Goal: Task Accomplishment & Management: Manage account settings

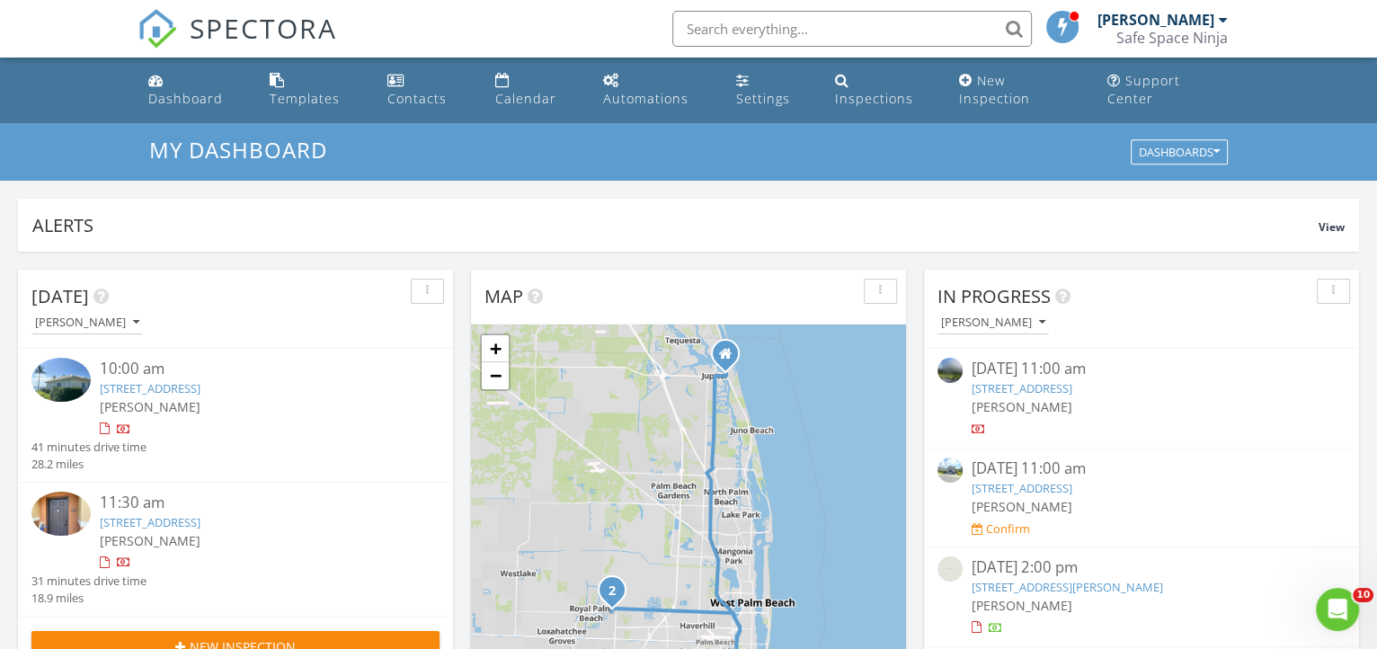
click at [1036, 380] on link "450 S Ocean Blvd 101 B, Manalapan, FL 33462" at bounding box center [1022, 388] width 101 height 16
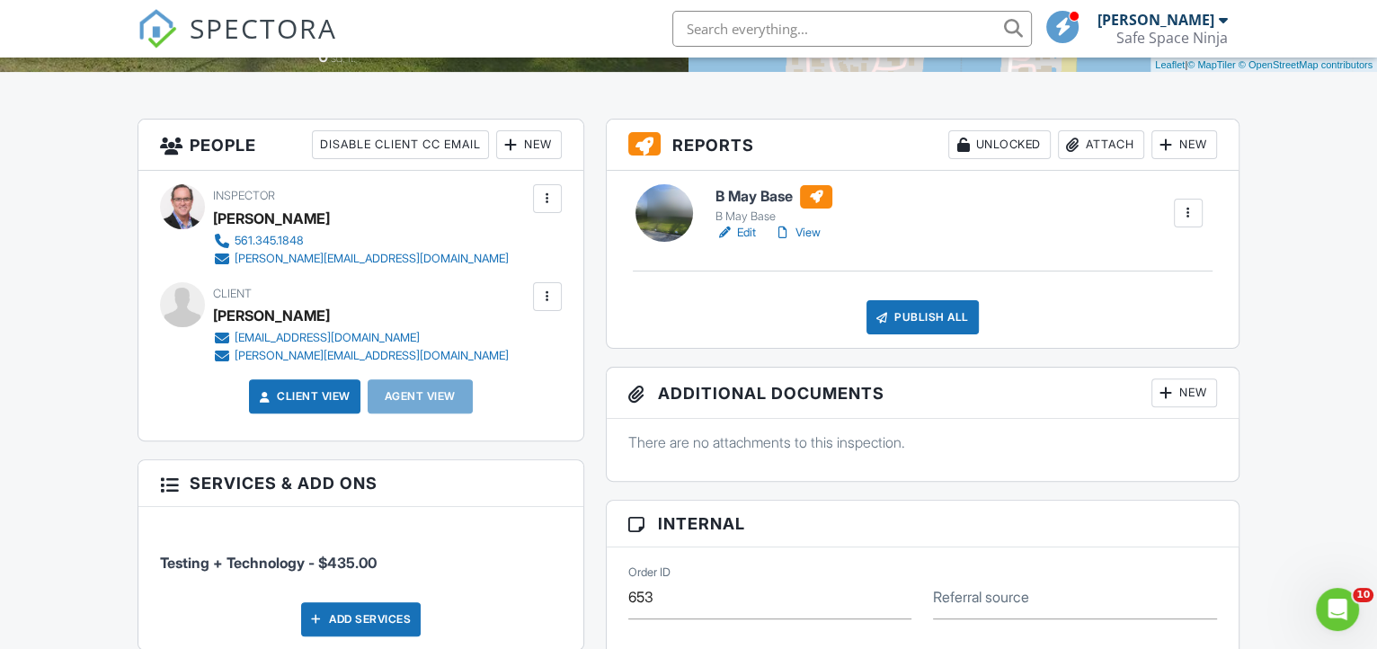
click at [732, 209] on h6 "B May Base" at bounding box center [774, 196] width 117 height 23
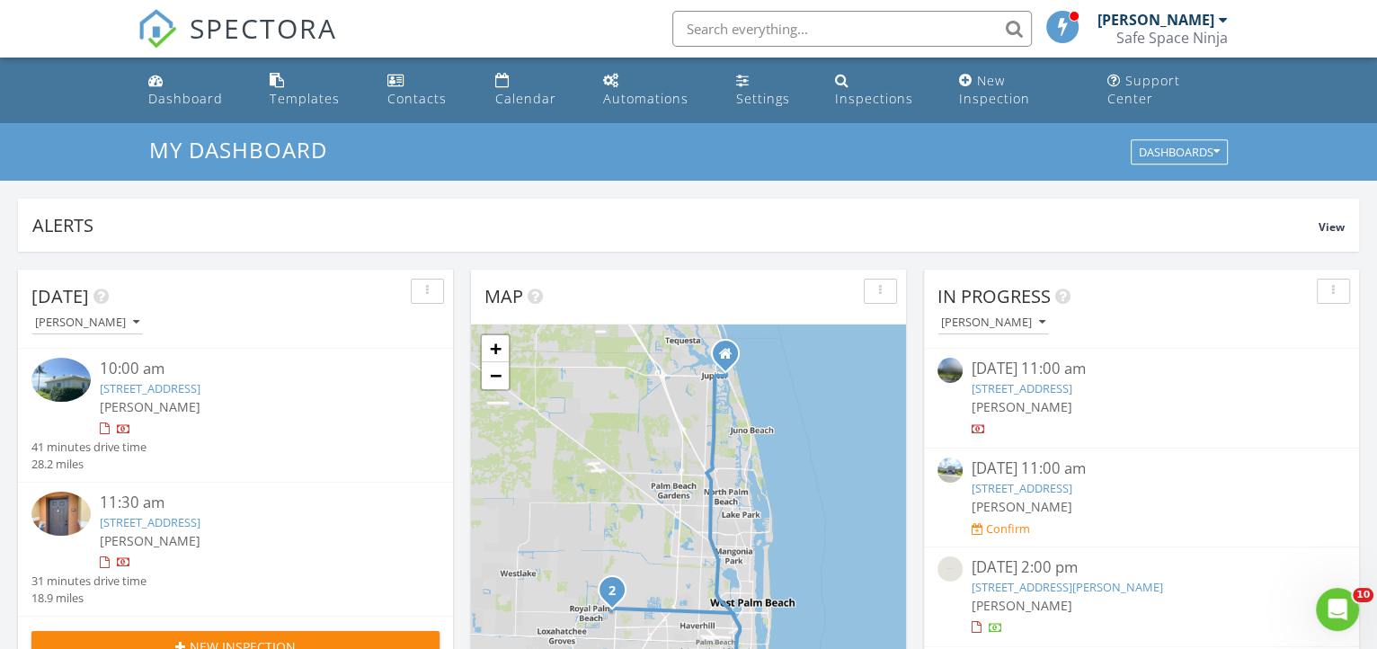
click at [120, 380] on link "450 S Ocean Blvd 101 B, Manalapan, FL 33462" at bounding box center [150, 388] width 101 height 16
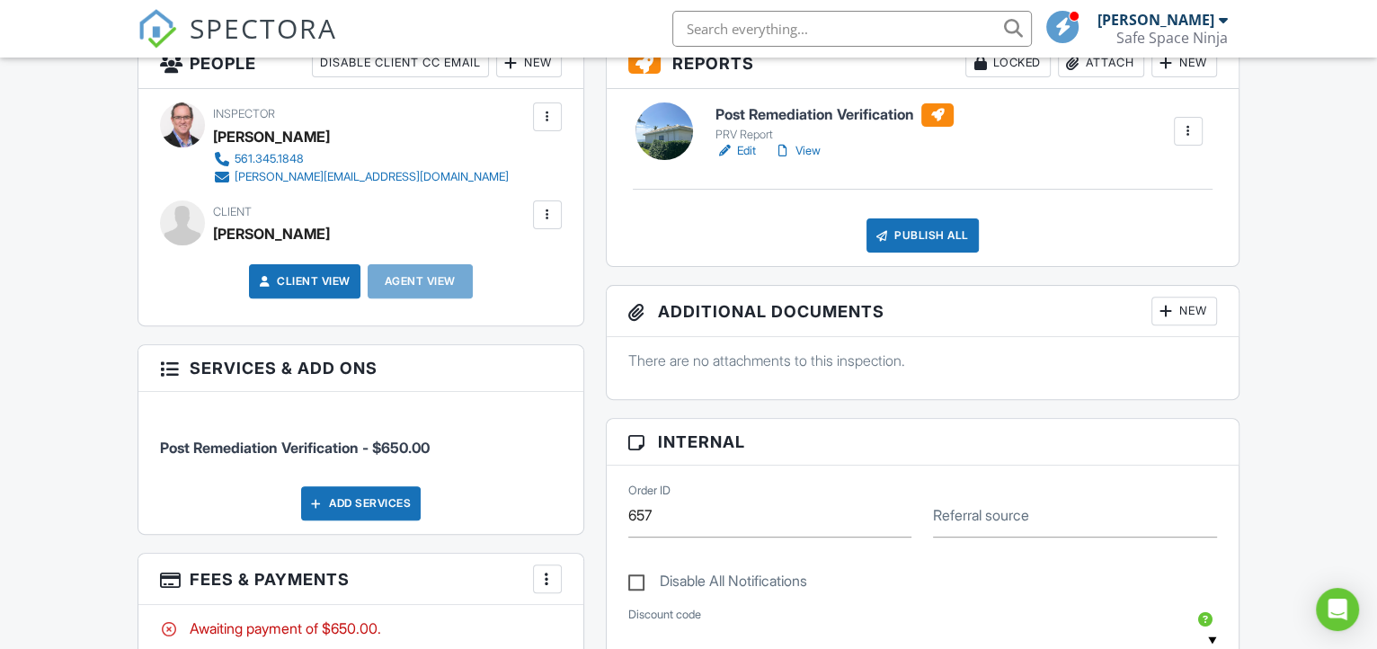
click at [780, 127] on h6 "Post Remediation Verification" at bounding box center [835, 114] width 238 height 23
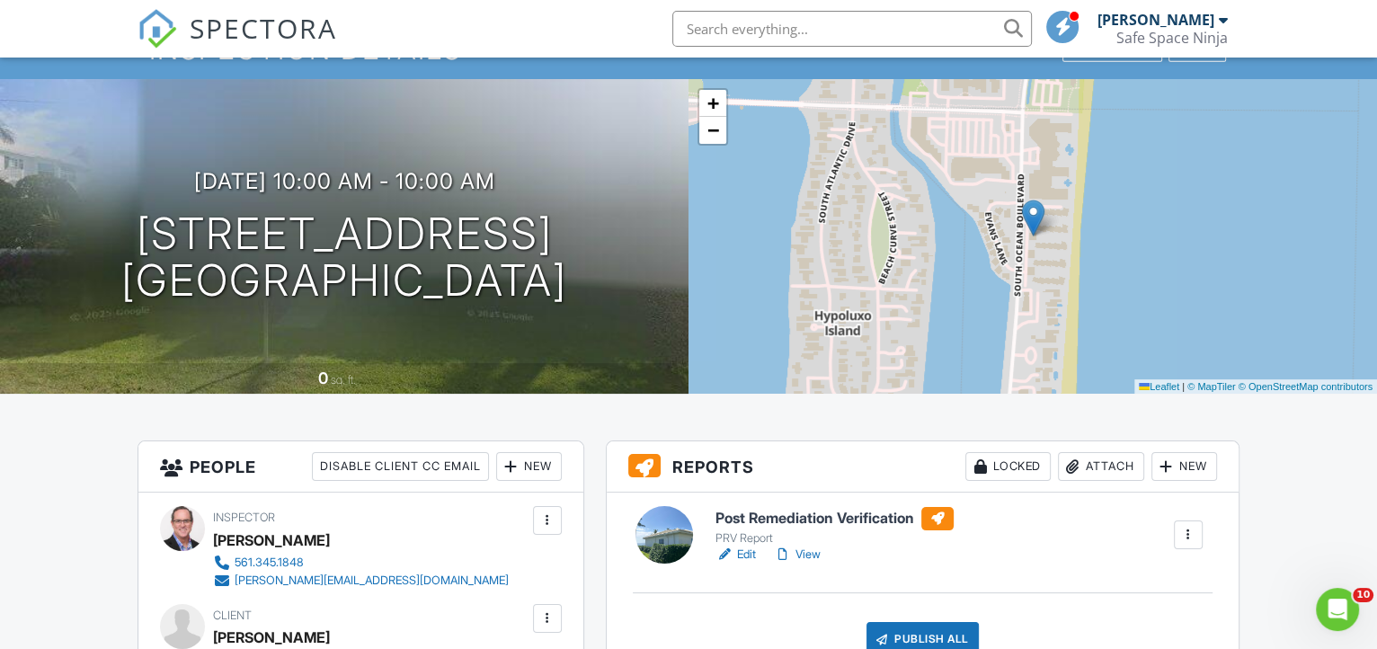
scroll to position [81, 0]
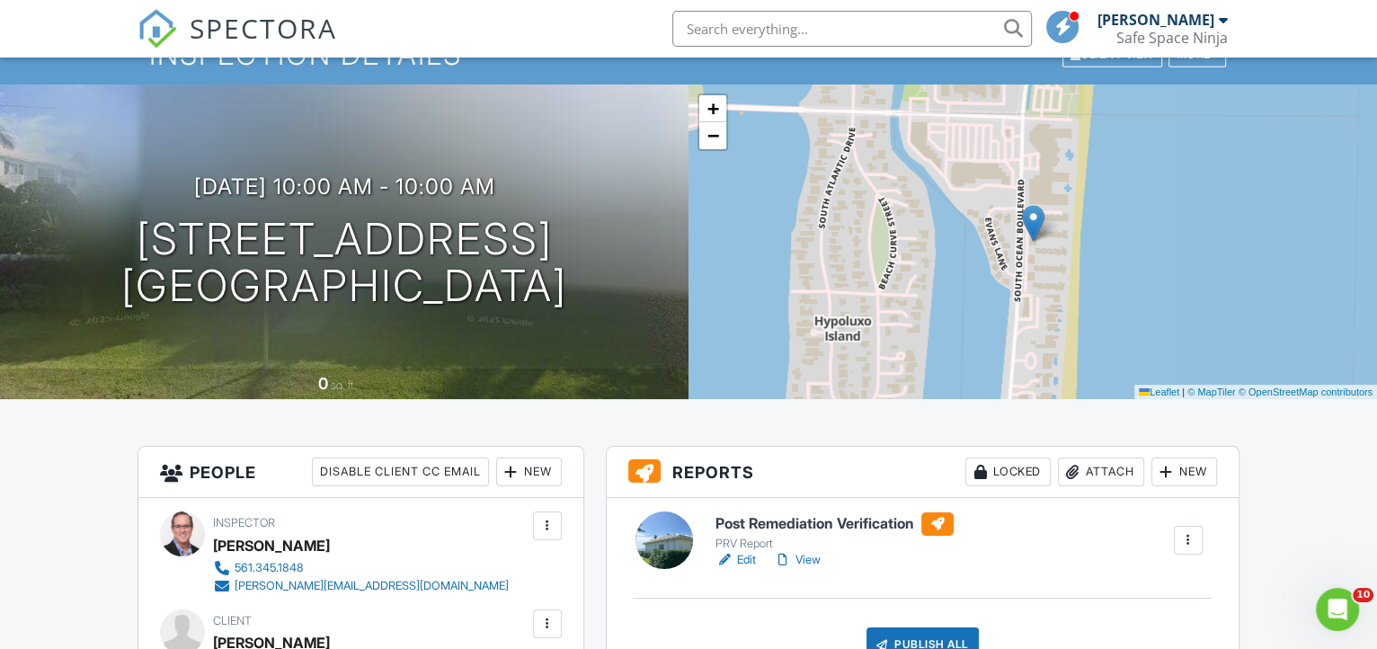
click at [769, 536] on h6 "Post Remediation Verification" at bounding box center [835, 523] width 238 height 23
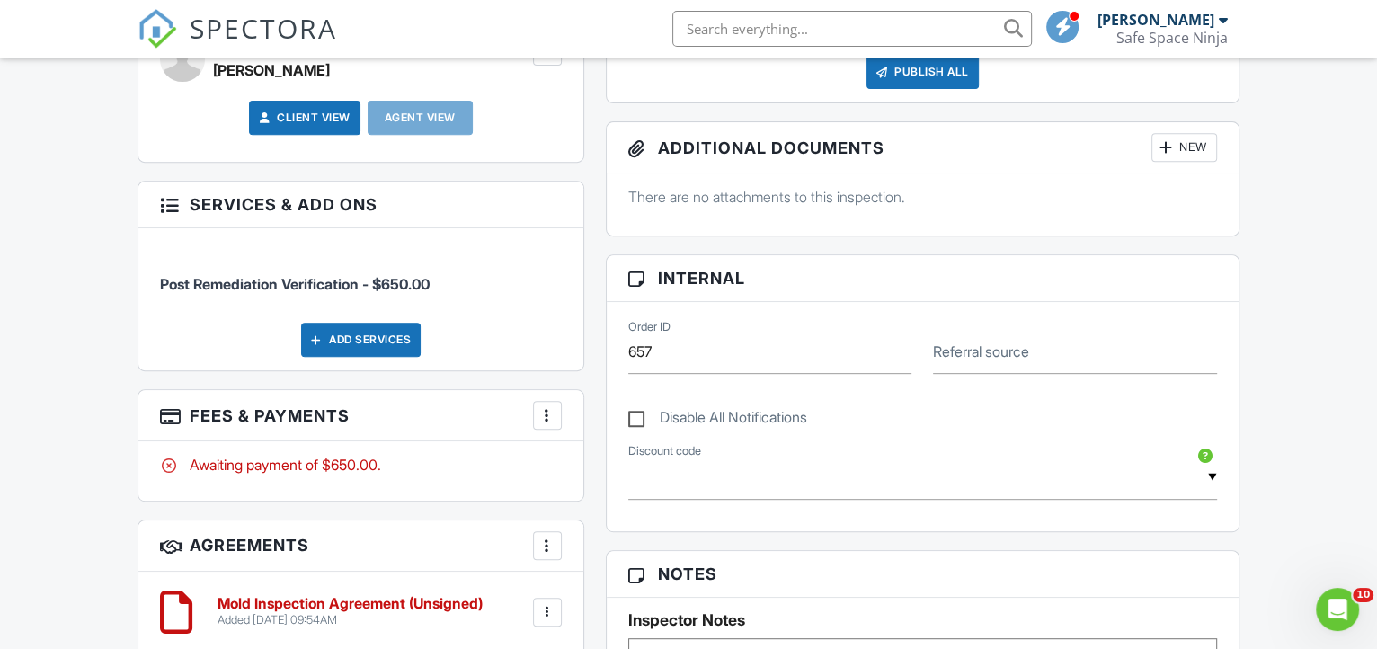
click at [549, 424] on div at bounding box center [548, 415] width 18 height 18
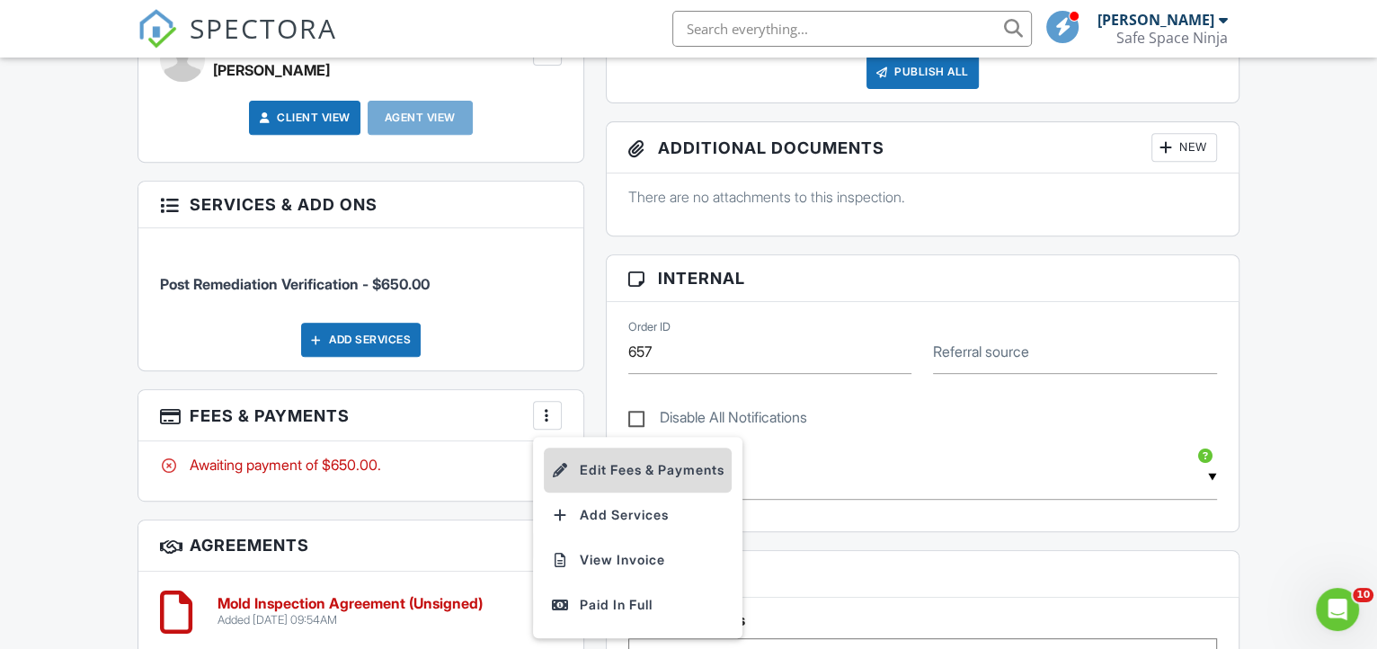
click at [615, 492] on li "Edit Fees & Payments" at bounding box center [638, 470] width 188 height 45
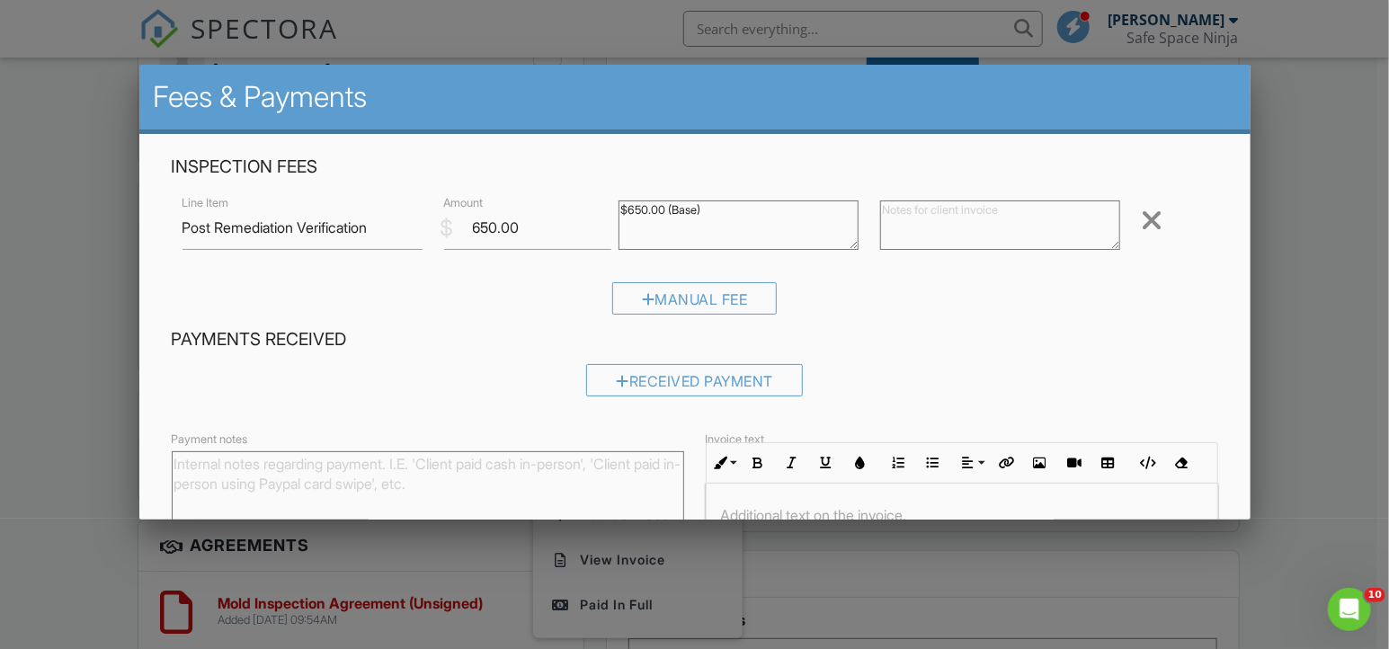
click at [447, 334] on h4 "Payments Received" at bounding box center [695, 339] width 1047 height 23
click at [472, 230] on input "650.00" at bounding box center [527, 228] width 167 height 44
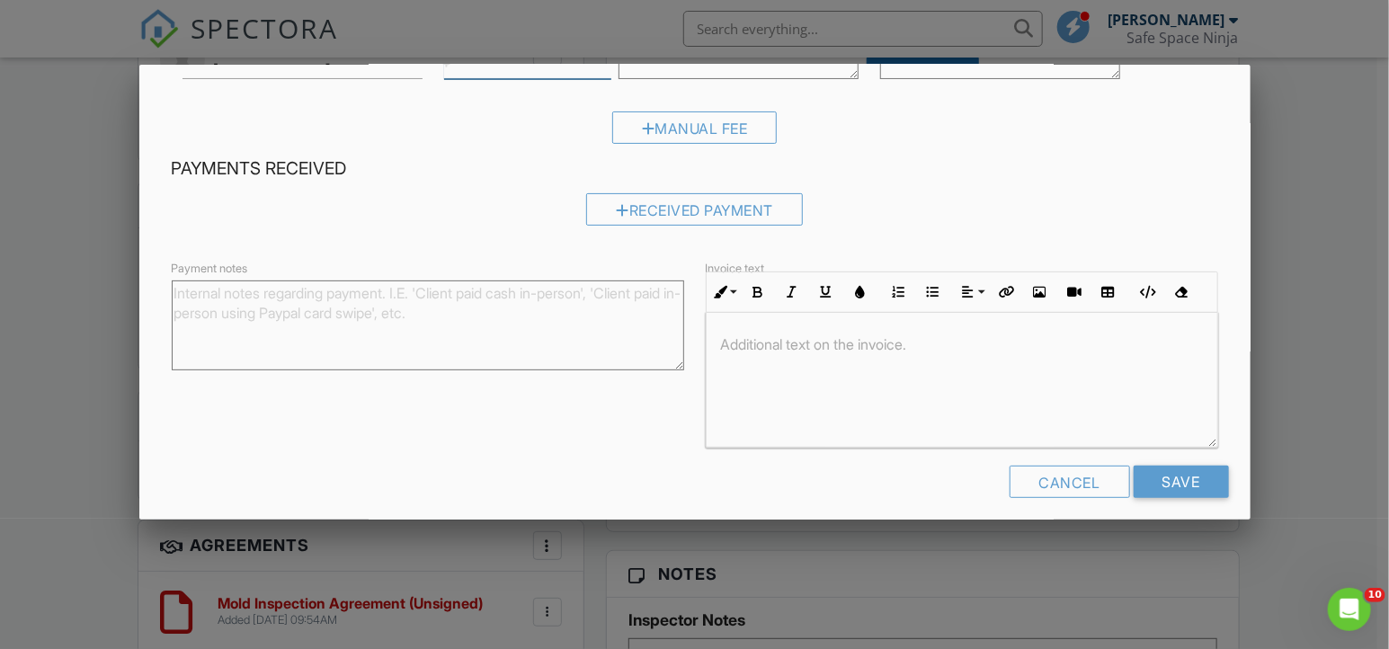
scroll to position [184, 0]
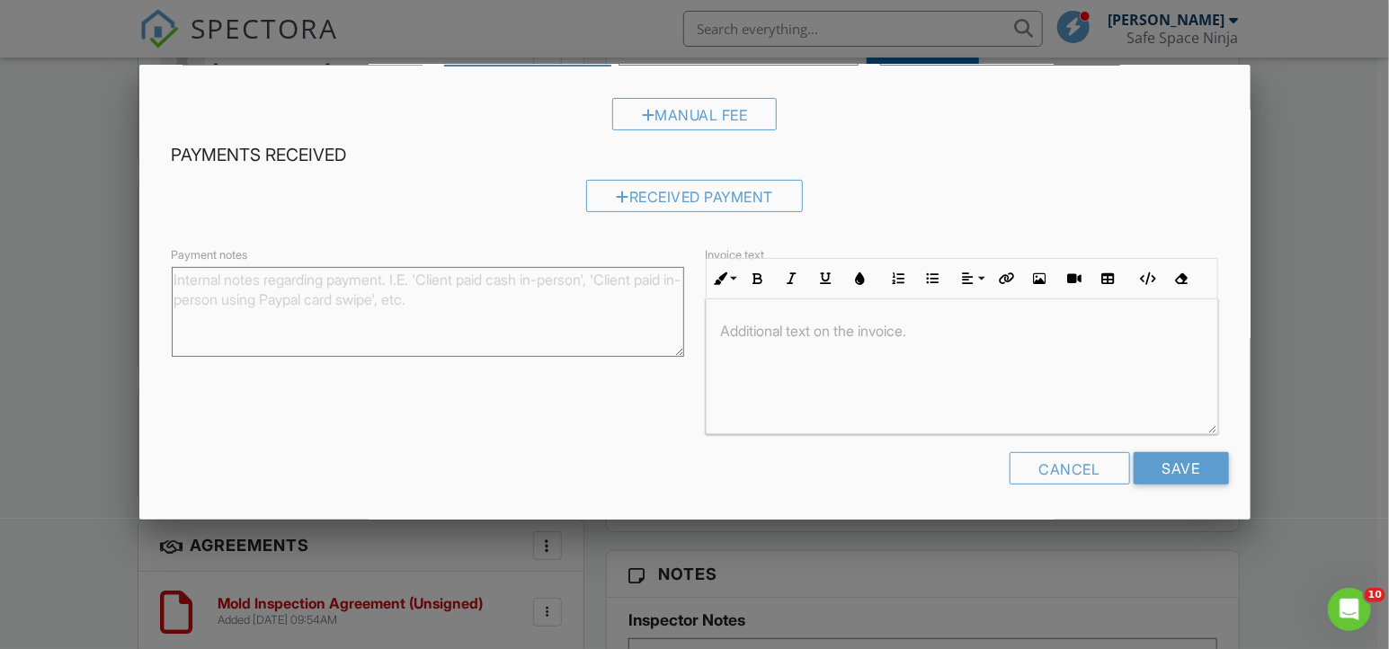
type input "1450.00"
click at [798, 328] on p at bounding box center [962, 331] width 482 height 20
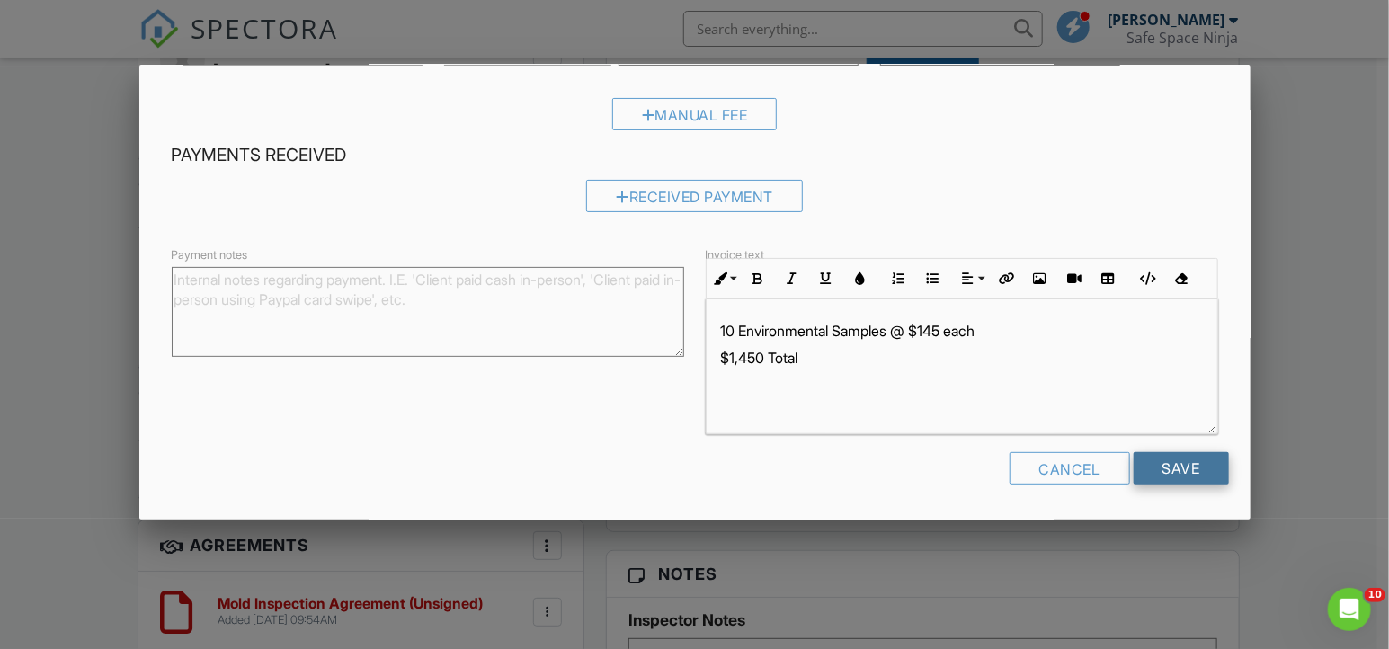
click at [1155, 471] on input "Save" at bounding box center [1181, 468] width 95 height 32
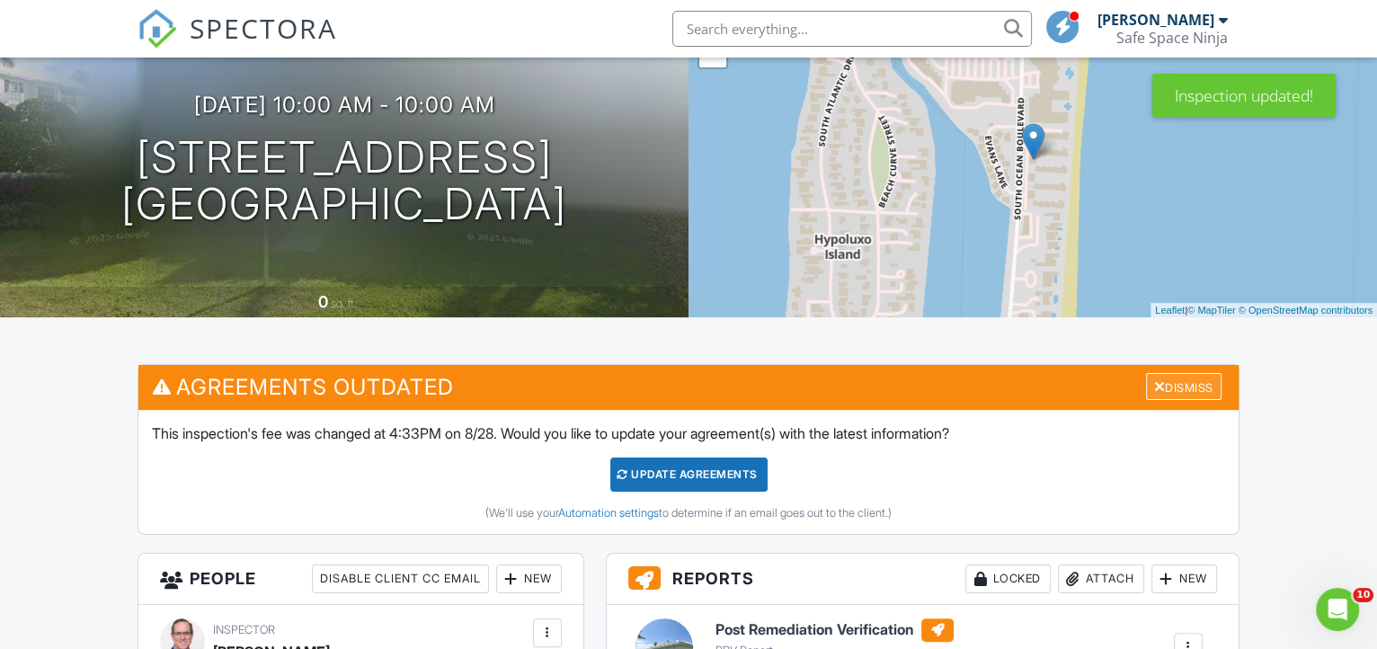
click at [1191, 401] on div "Dismiss" at bounding box center [1184, 387] width 76 height 28
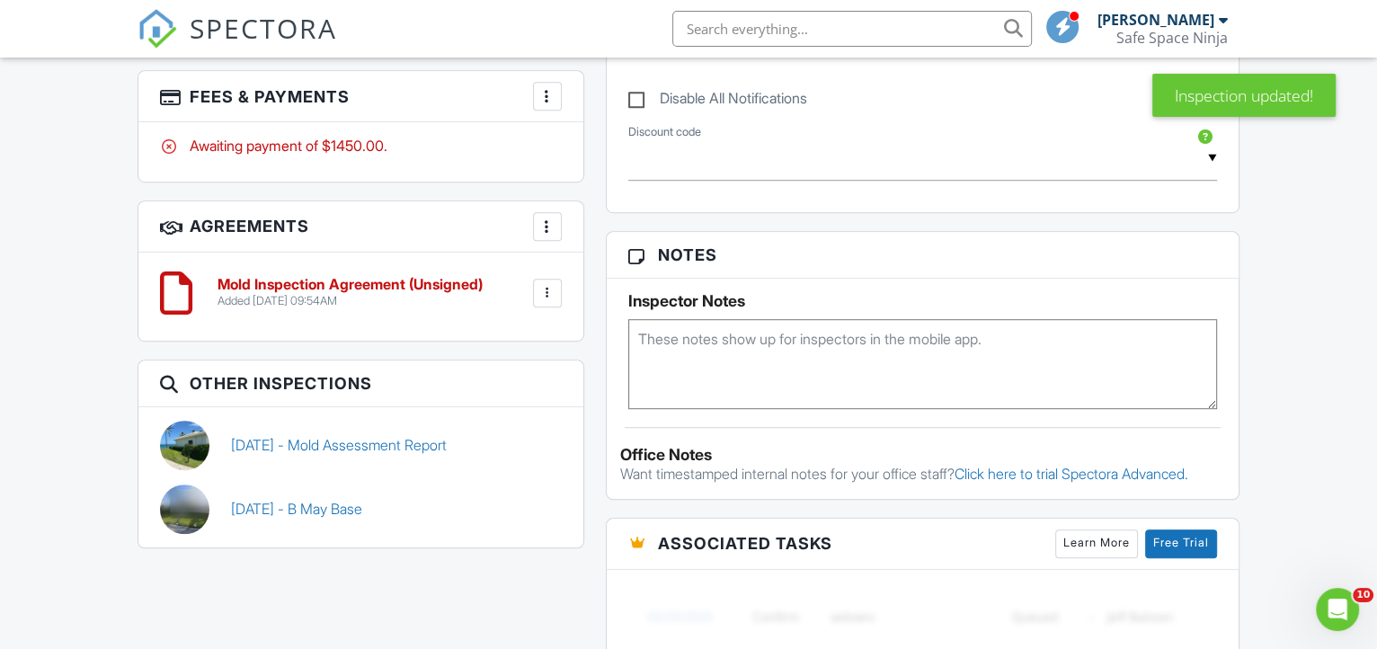
scroll to position [980, 0]
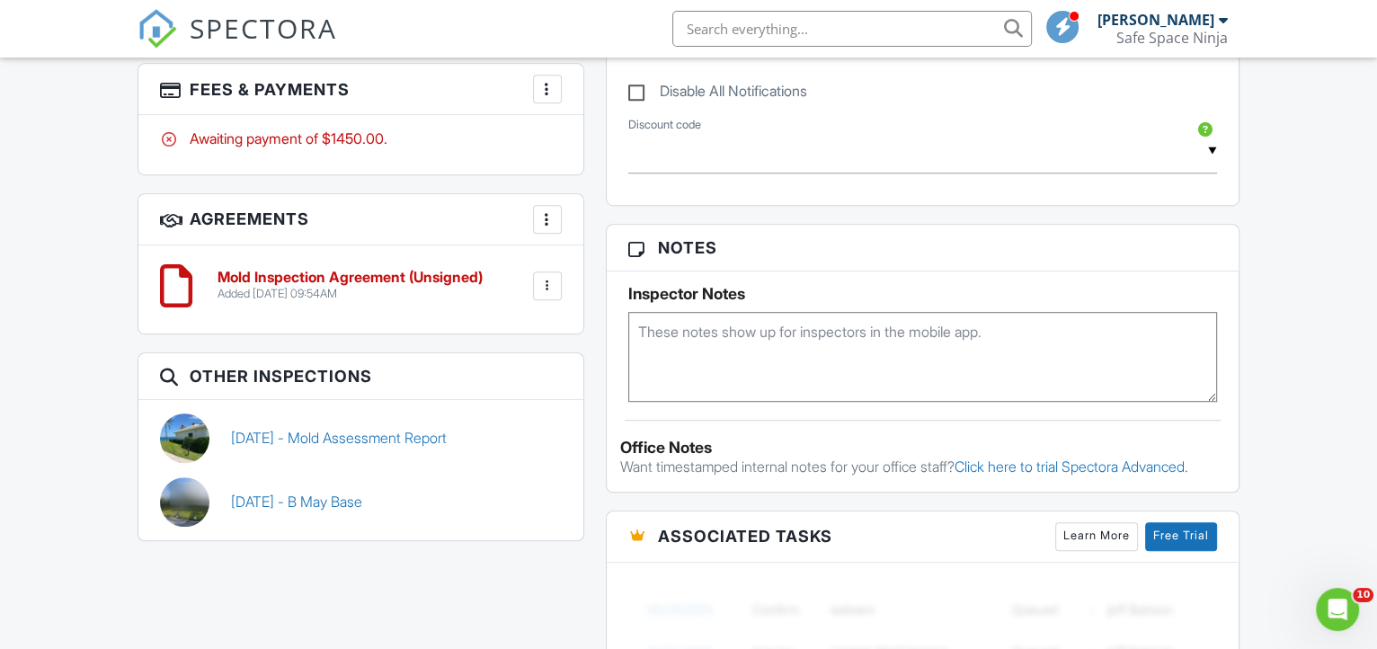
click at [537, 297] on div at bounding box center [547, 286] width 29 height 29
click at [508, 444] on li "Delete" at bounding box center [500, 425] width 102 height 45
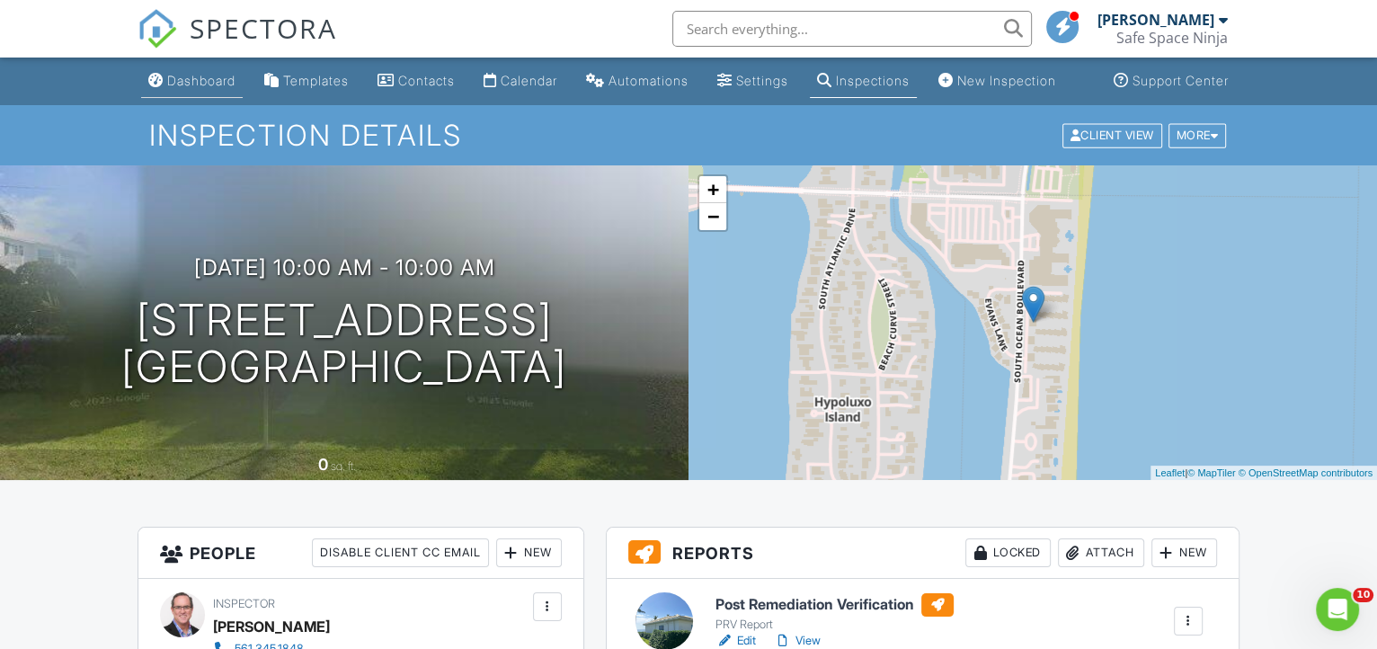
click at [212, 89] on link "Dashboard" at bounding box center [192, 81] width 102 height 33
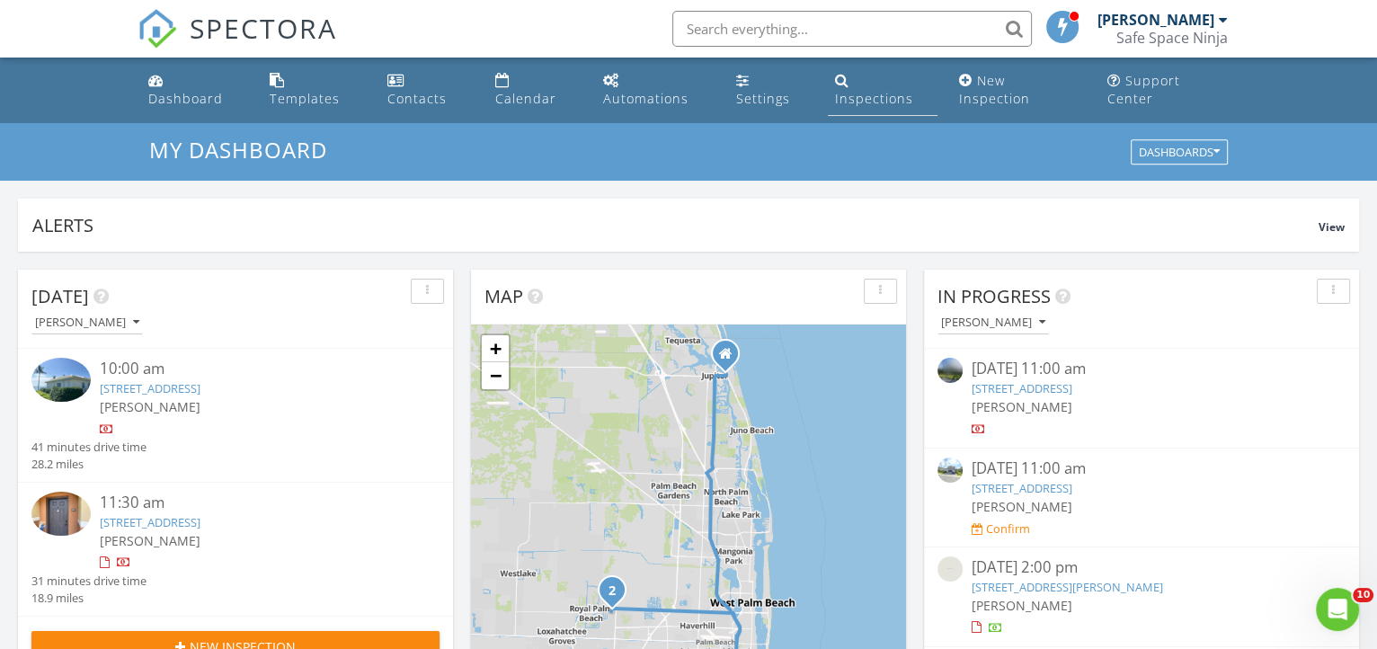
click at [902, 90] on div "Inspections" at bounding box center [874, 98] width 78 height 17
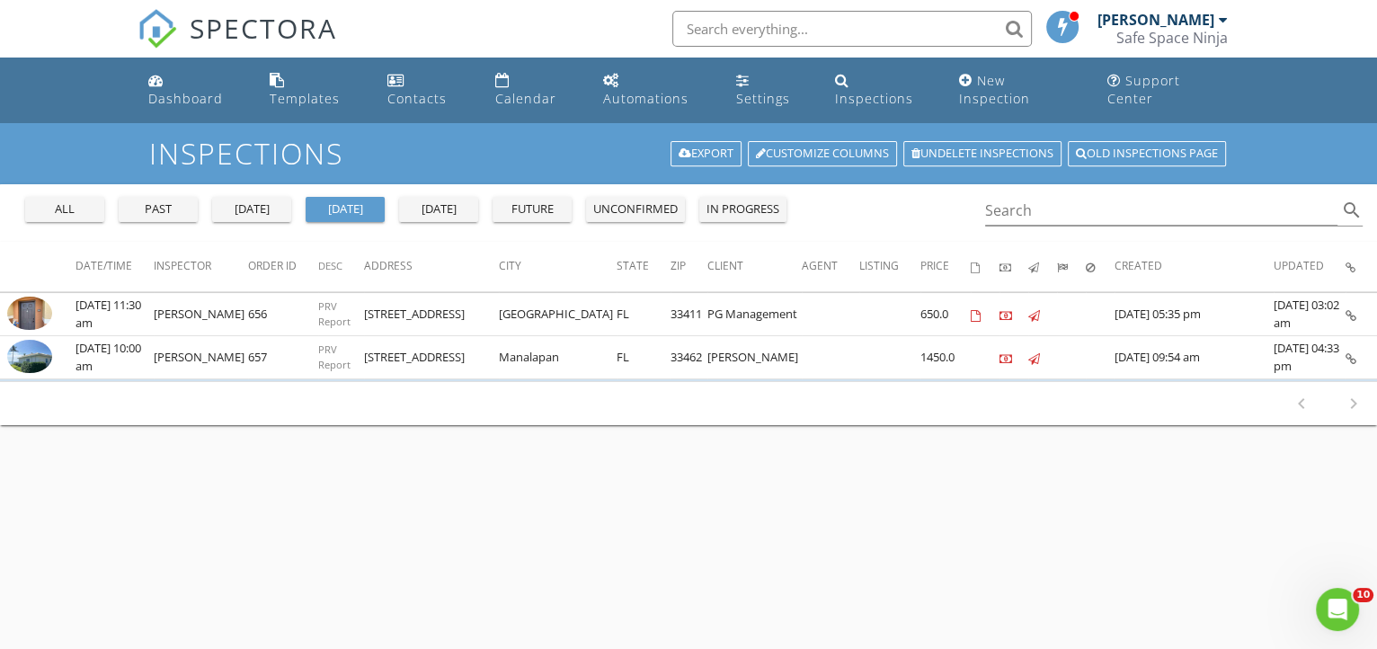
click at [67, 197] on button "all" at bounding box center [64, 209] width 79 height 25
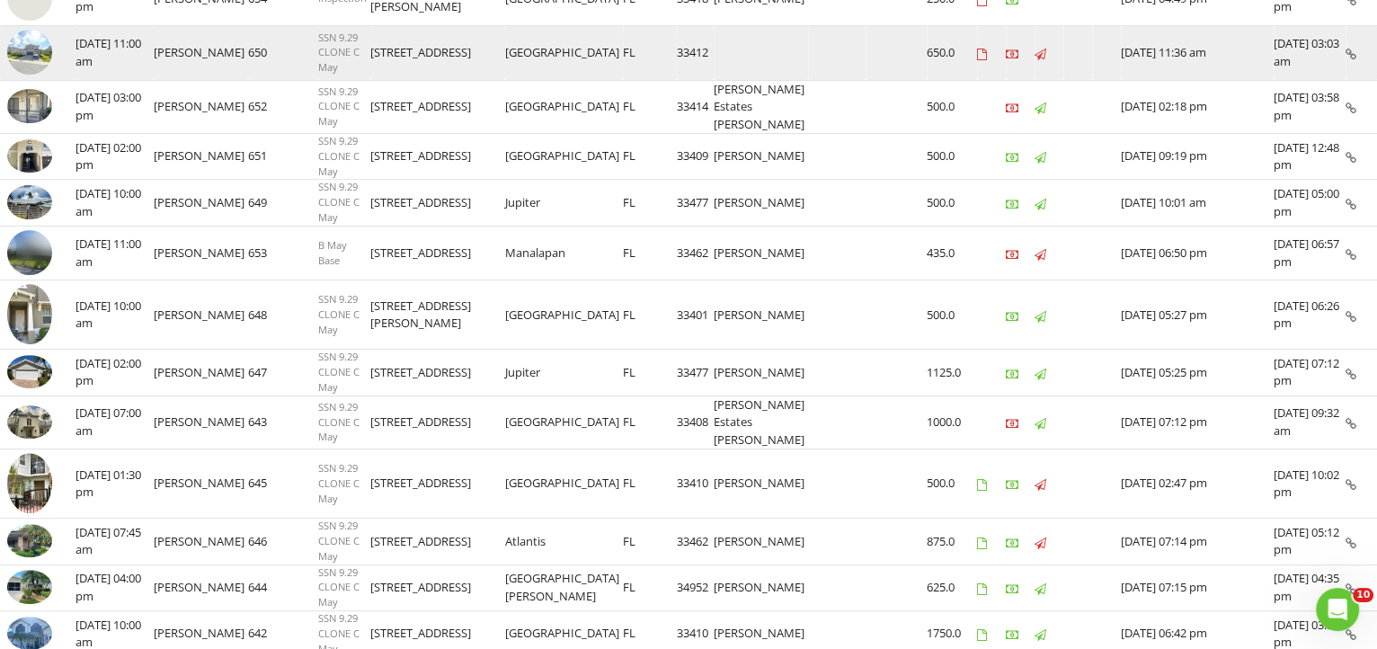
scroll to position [490, 0]
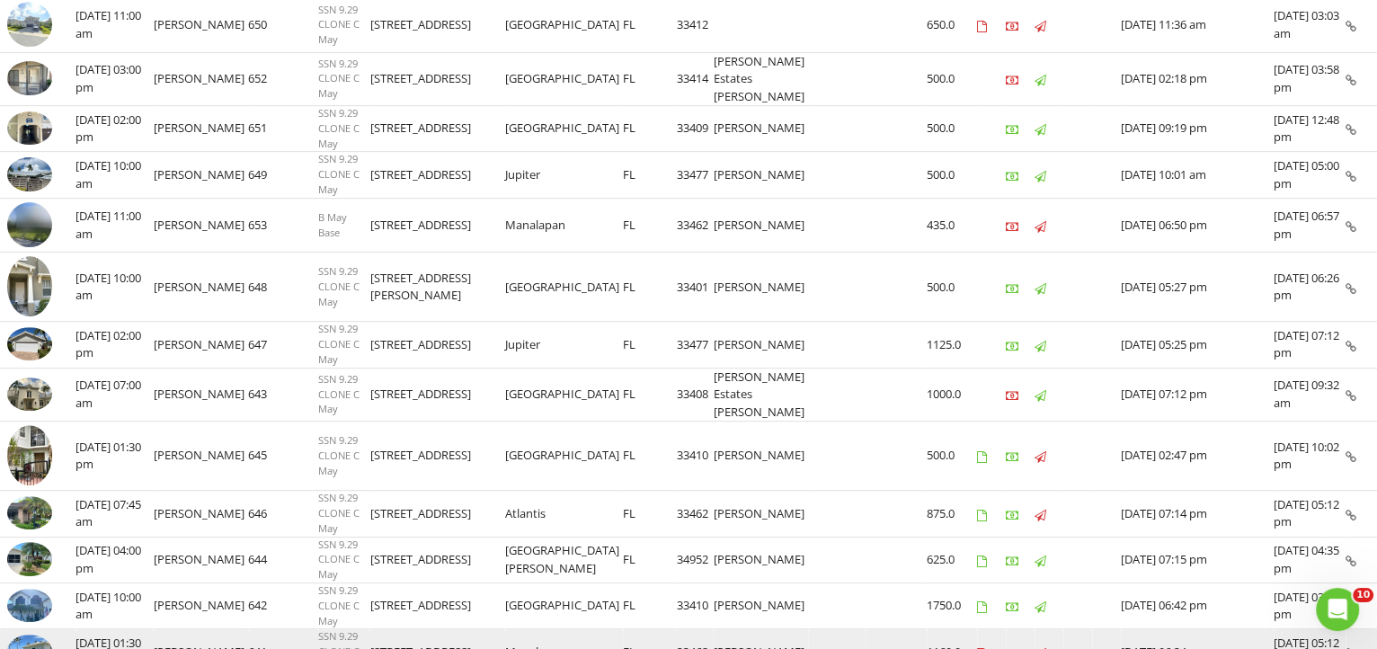
click at [43, 635] on img at bounding box center [29, 651] width 45 height 33
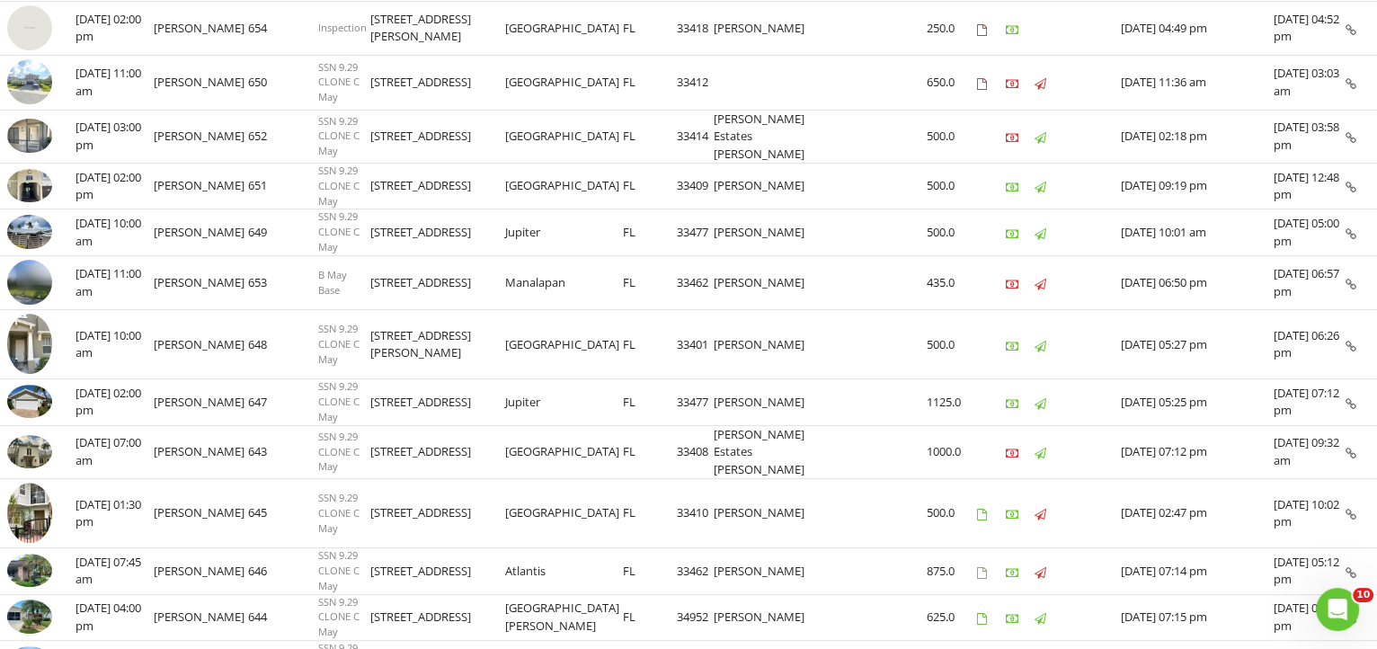
scroll to position [408, 0]
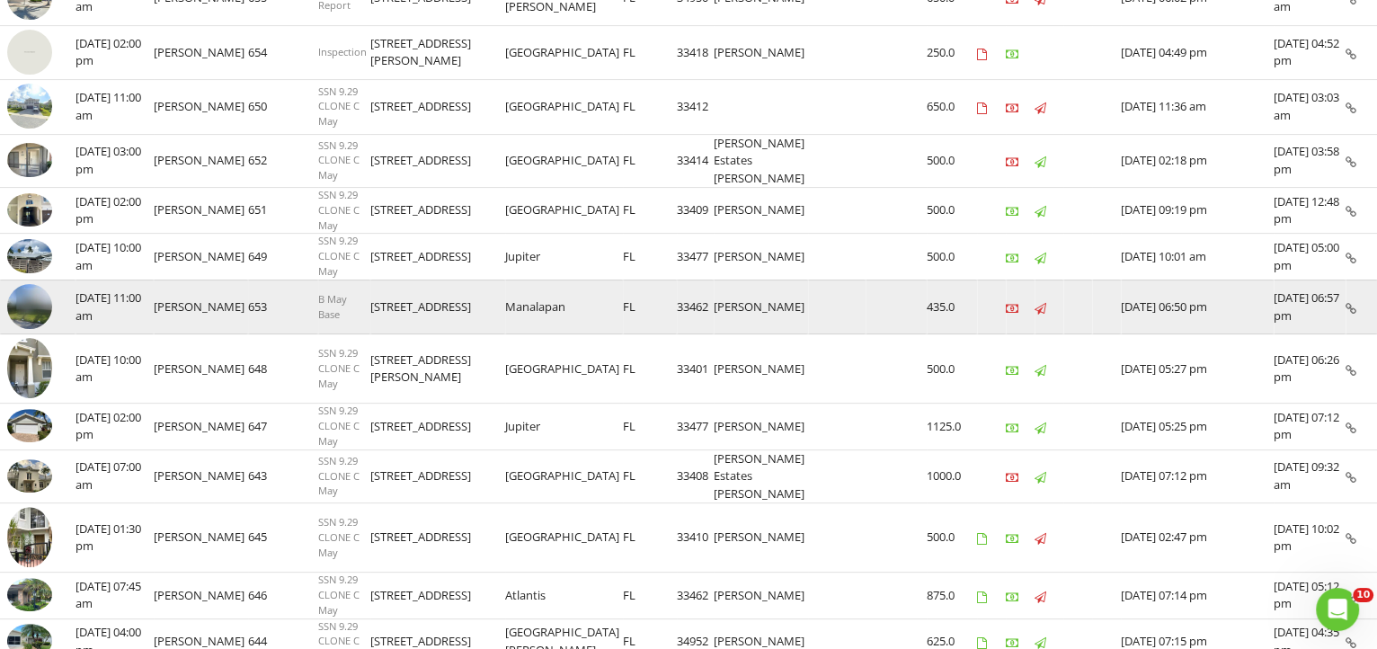
click at [38, 284] on img at bounding box center [29, 306] width 45 height 45
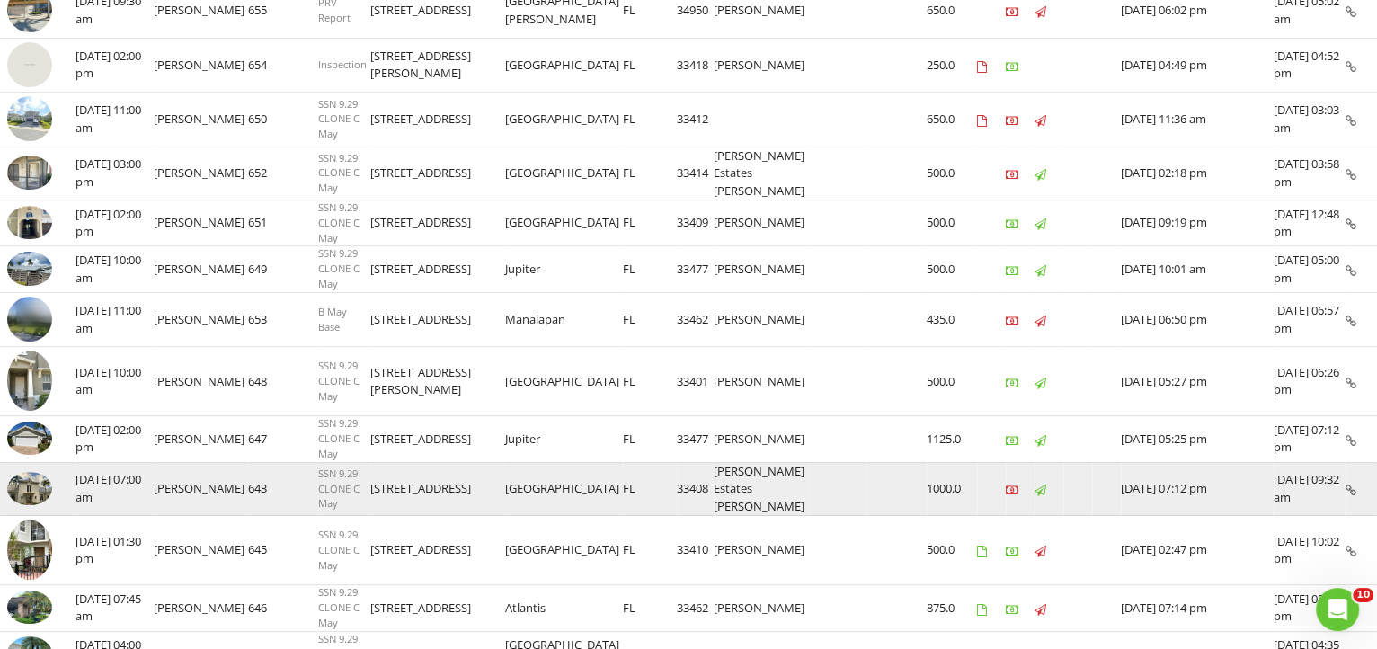
scroll to position [0, 0]
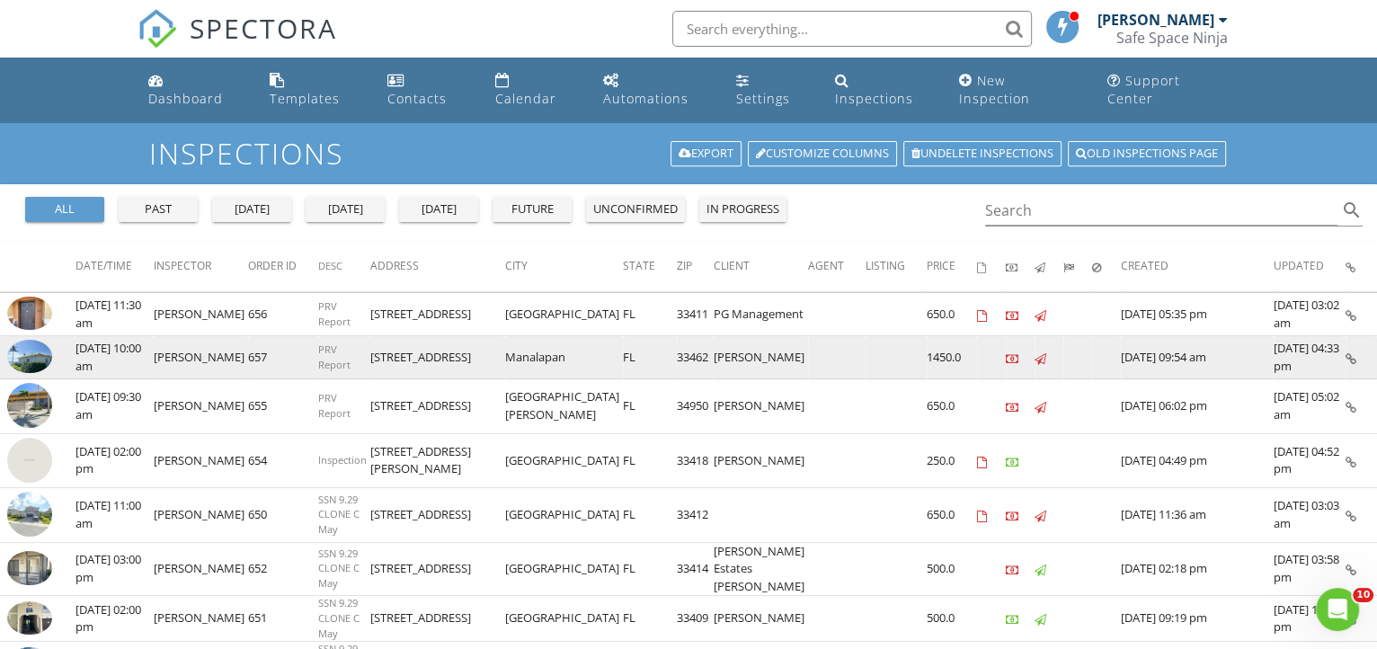
click at [19, 340] on img at bounding box center [29, 356] width 45 height 33
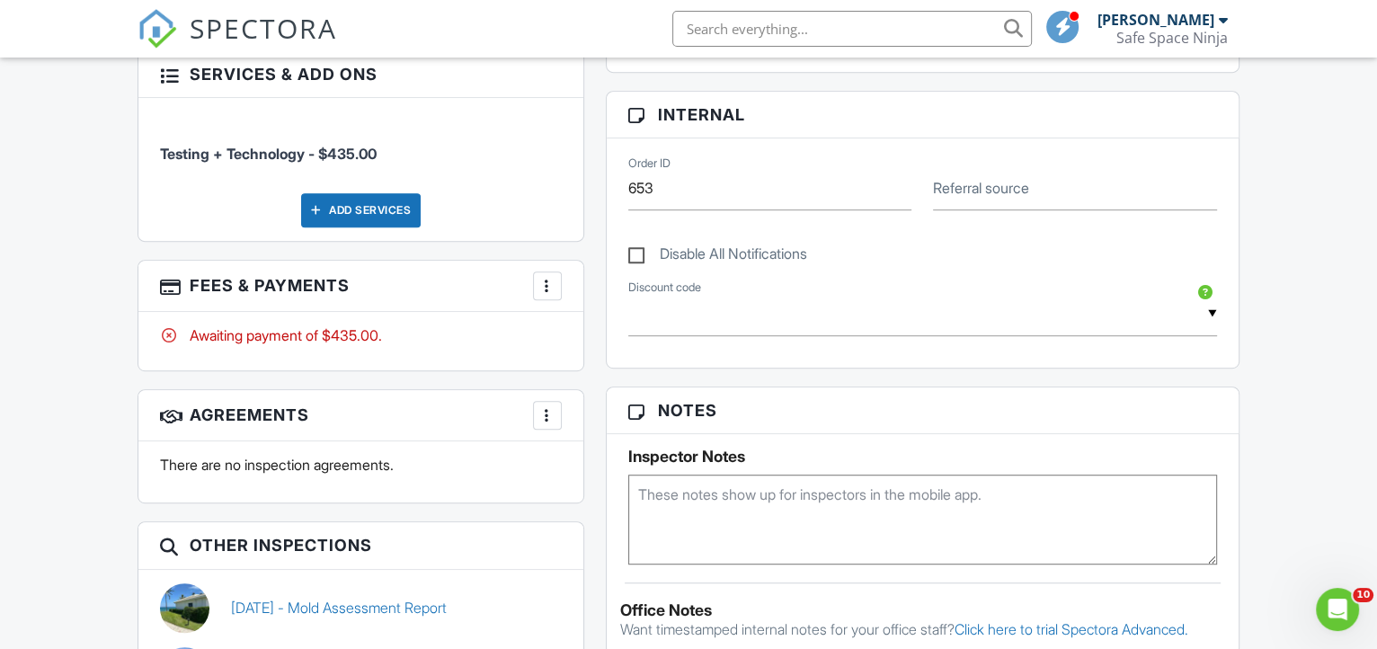
click at [538, 300] on div "More" at bounding box center [547, 286] width 29 height 29
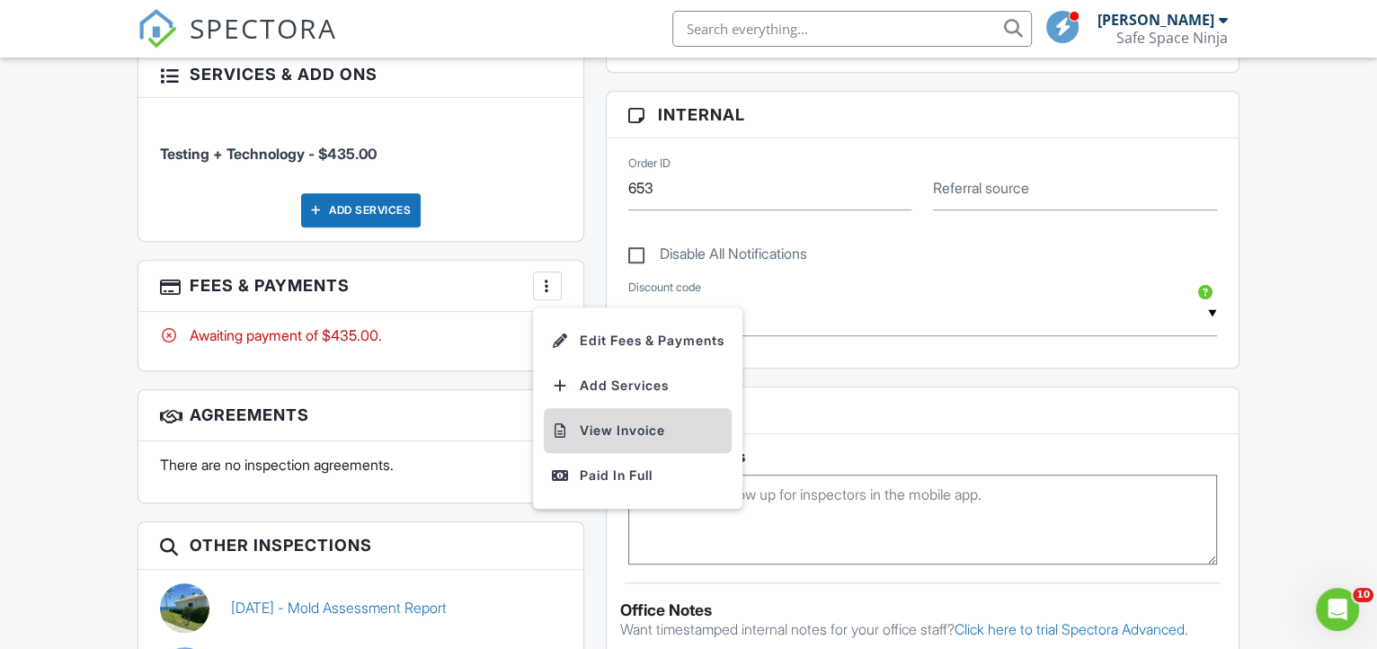
click at [576, 441] on li "View Invoice" at bounding box center [638, 430] width 188 height 45
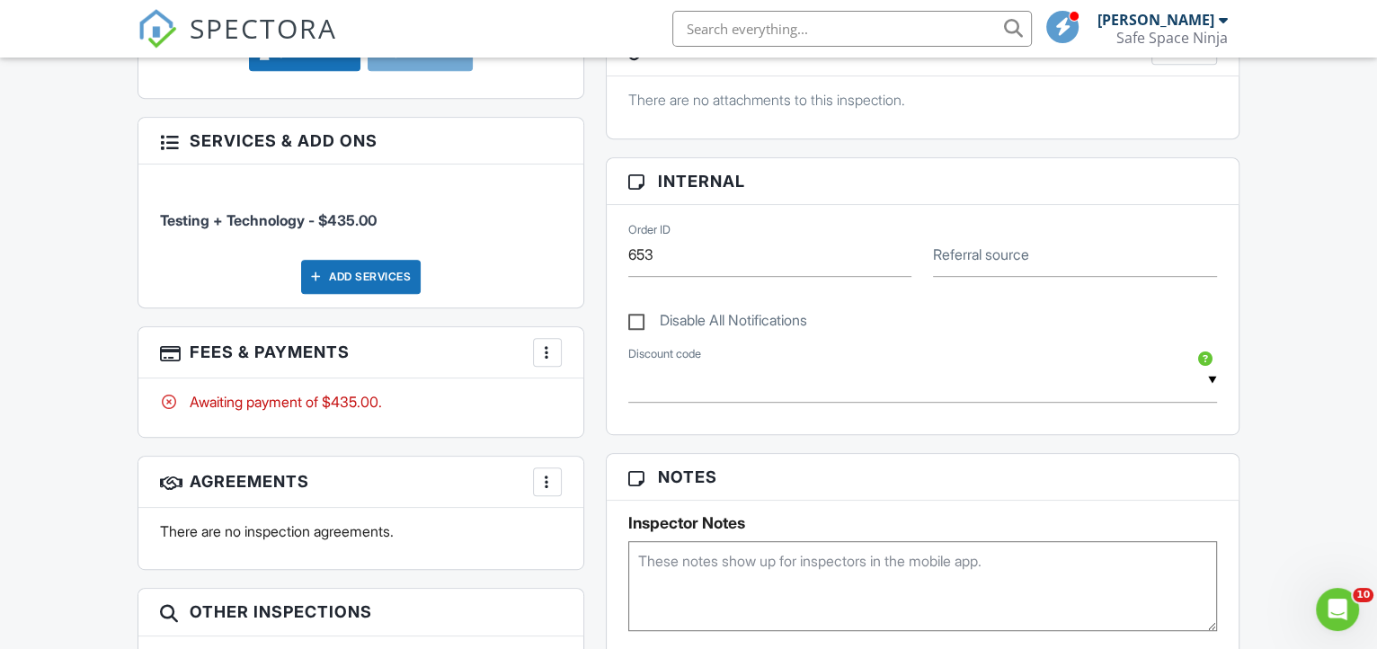
scroll to position [654, 0]
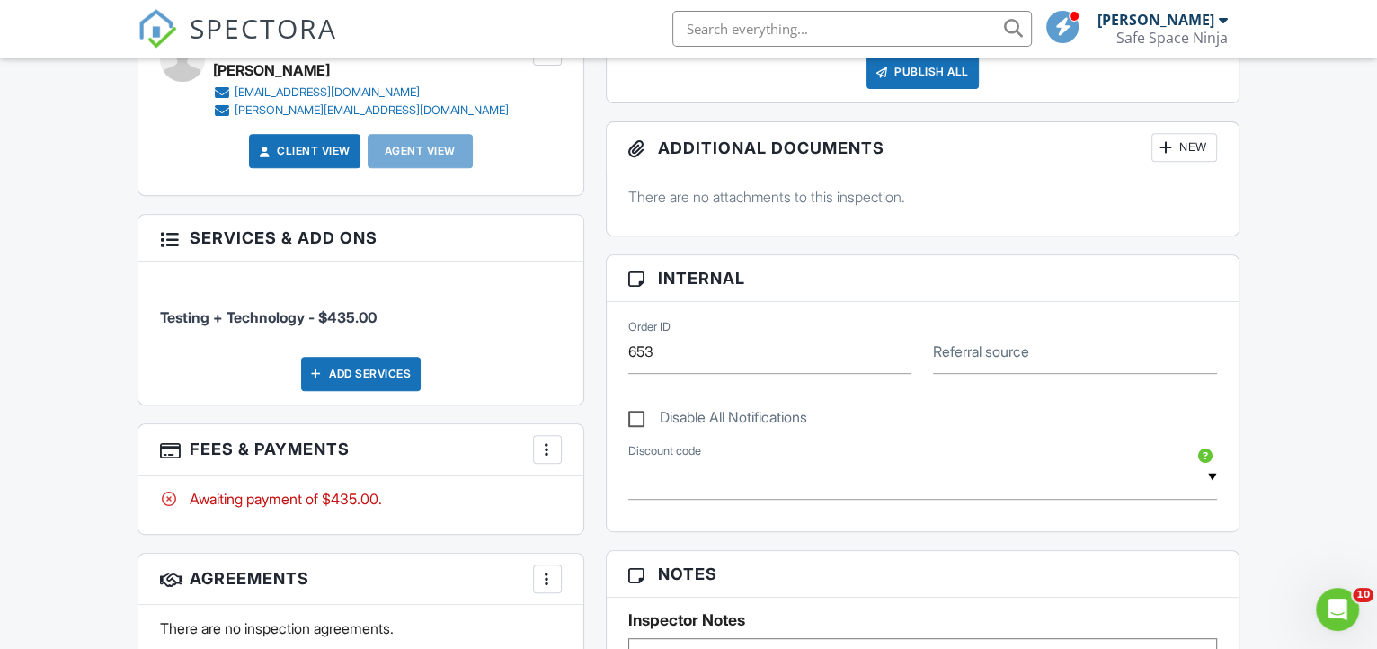
click at [541, 459] on div at bounding box center [548, 450] width 18 height 18
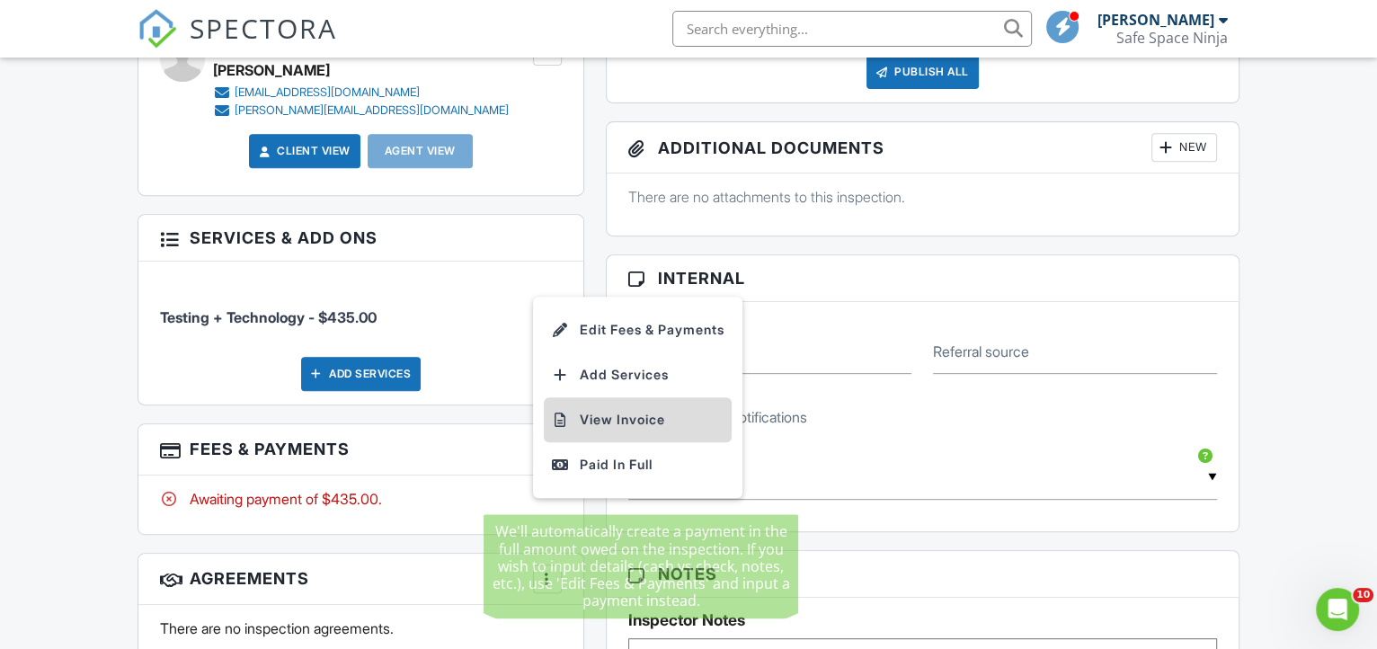
click at [636, 441] on li "View Invoice" at bounding box center [638, 419] width 188 height 45
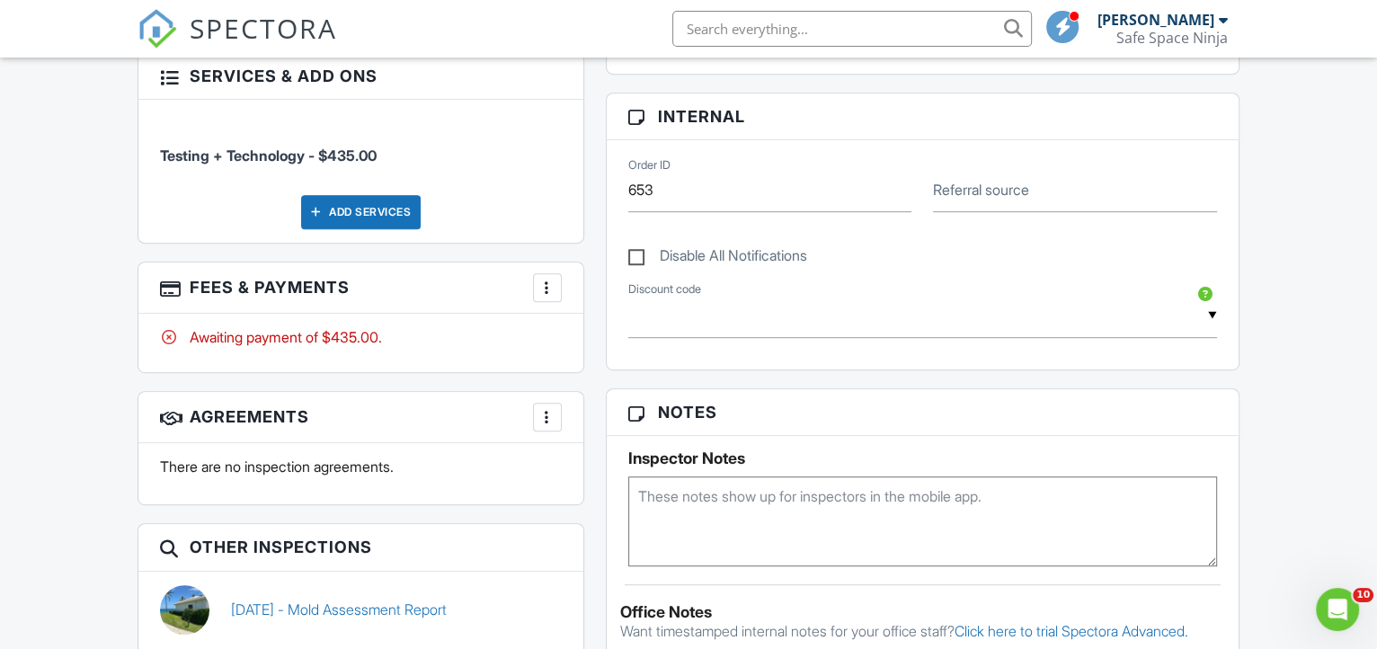
scroll to position [817, 0]
click at [552, 300] on div "More" at bounding box center [547, 286] width 29 height 29
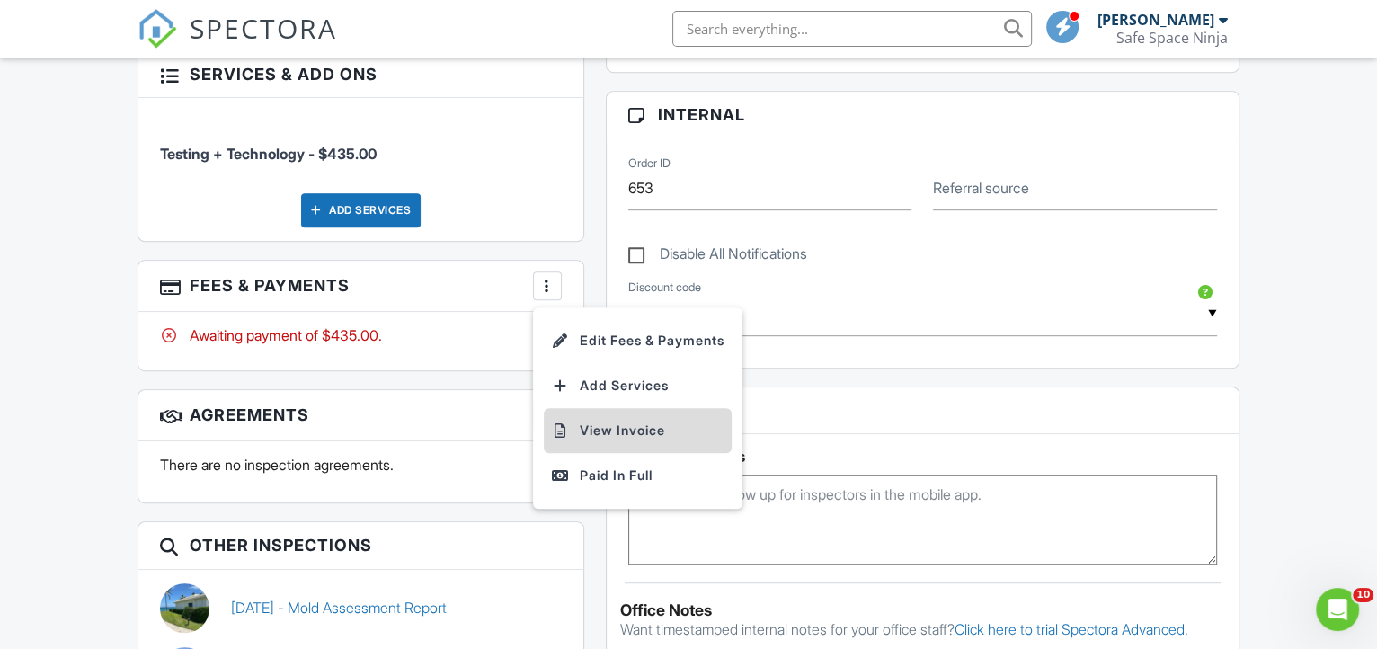
click at [610, 449] on li "View Invoice" at bounding box center [638, 430] width 188 height 45
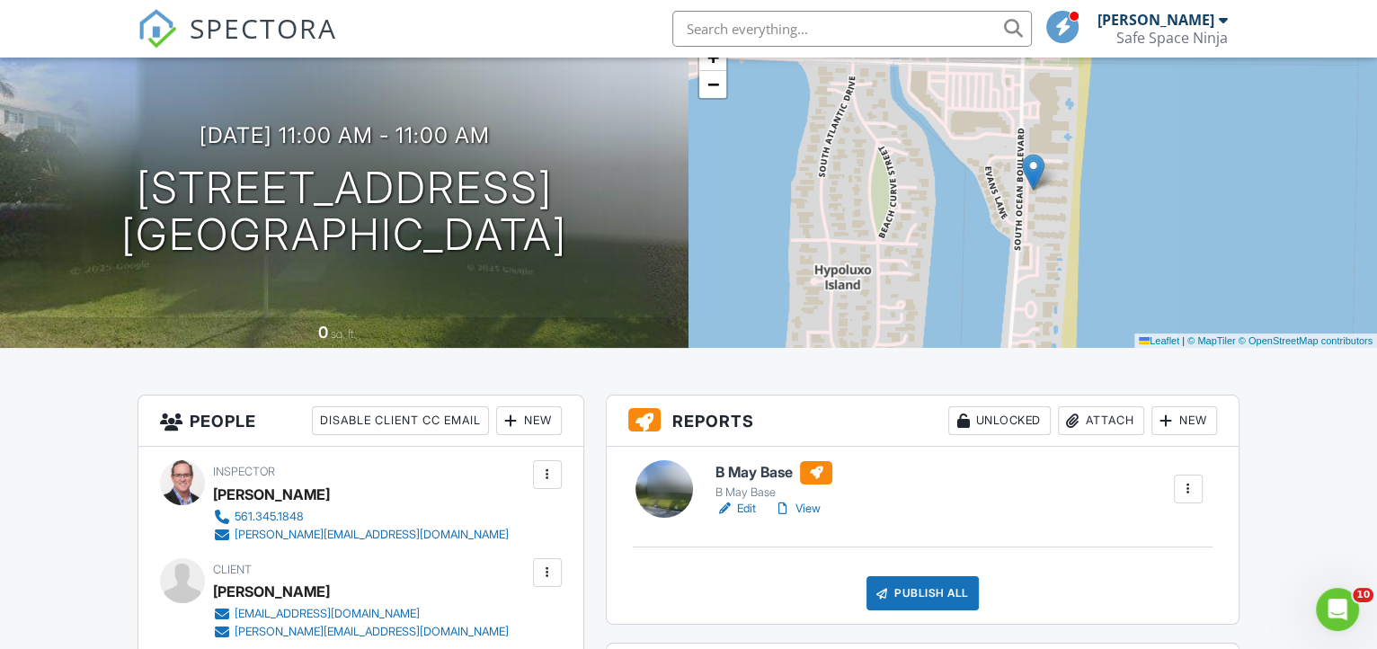
scroll to position [0, 0]
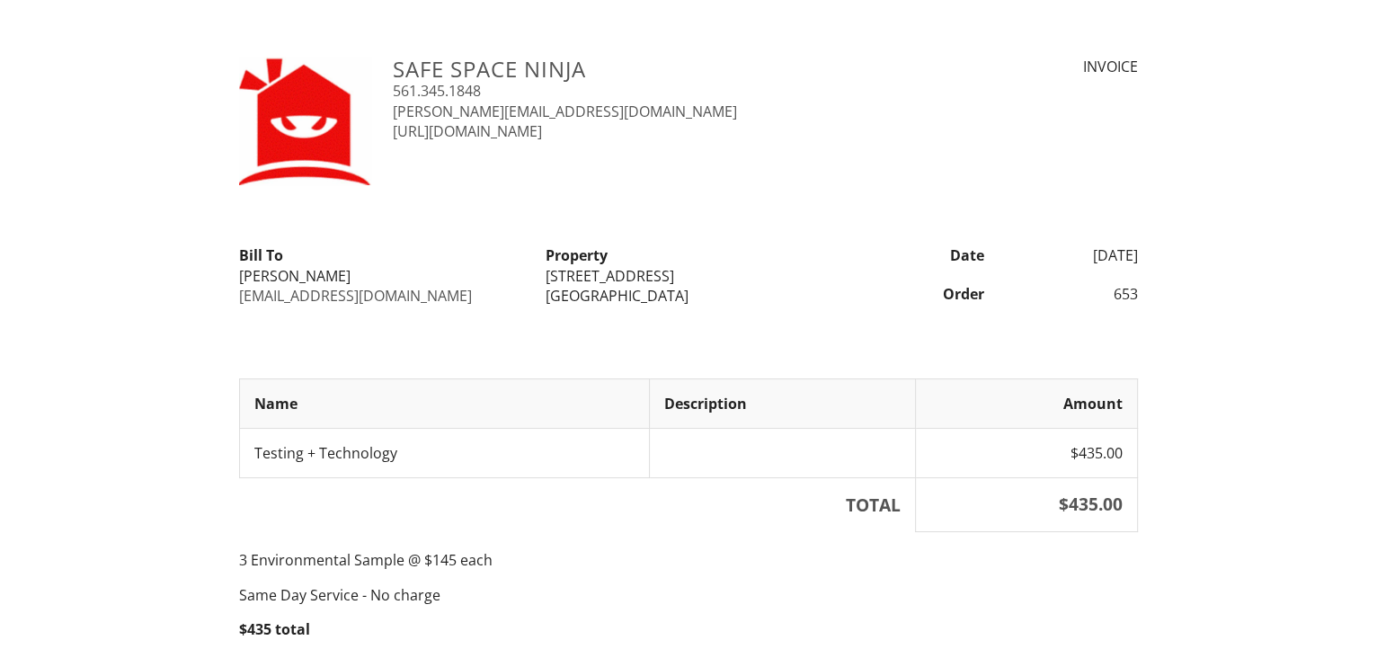
scroll to position [126, 0]
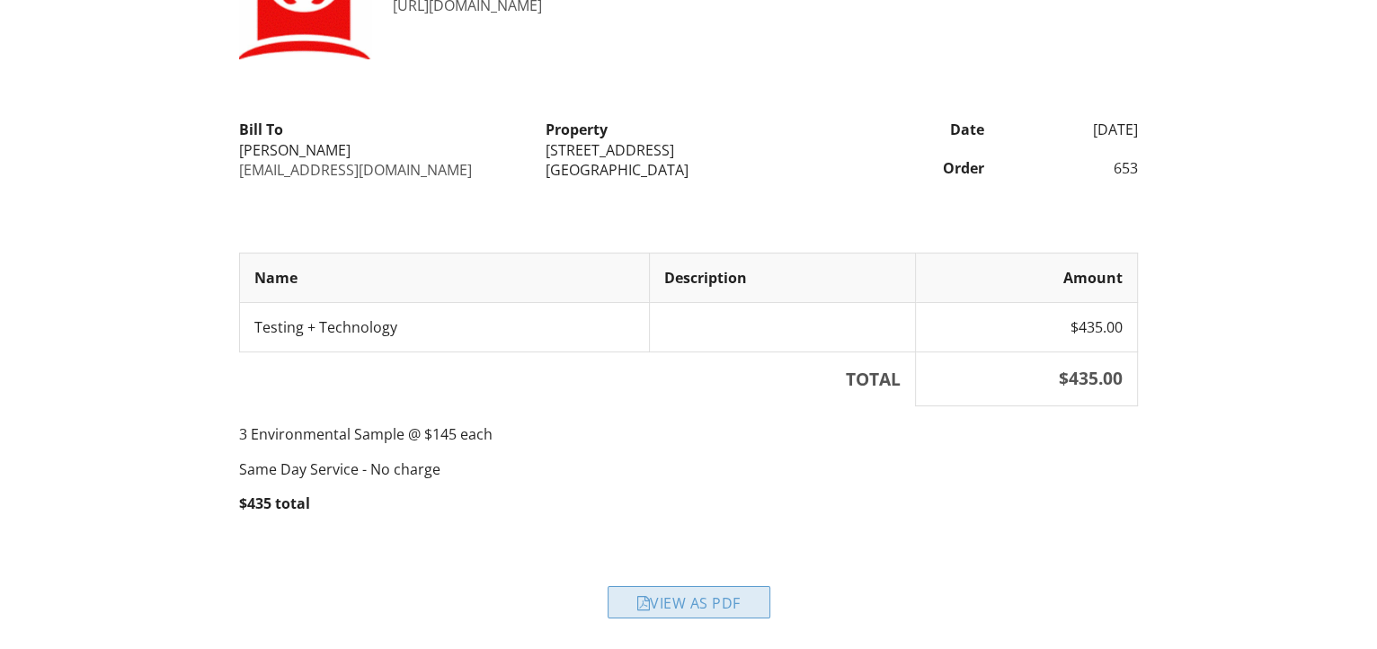
click at [720, 597] on div "View as PDF" at bounding box center [689, 602] width 163 height 32
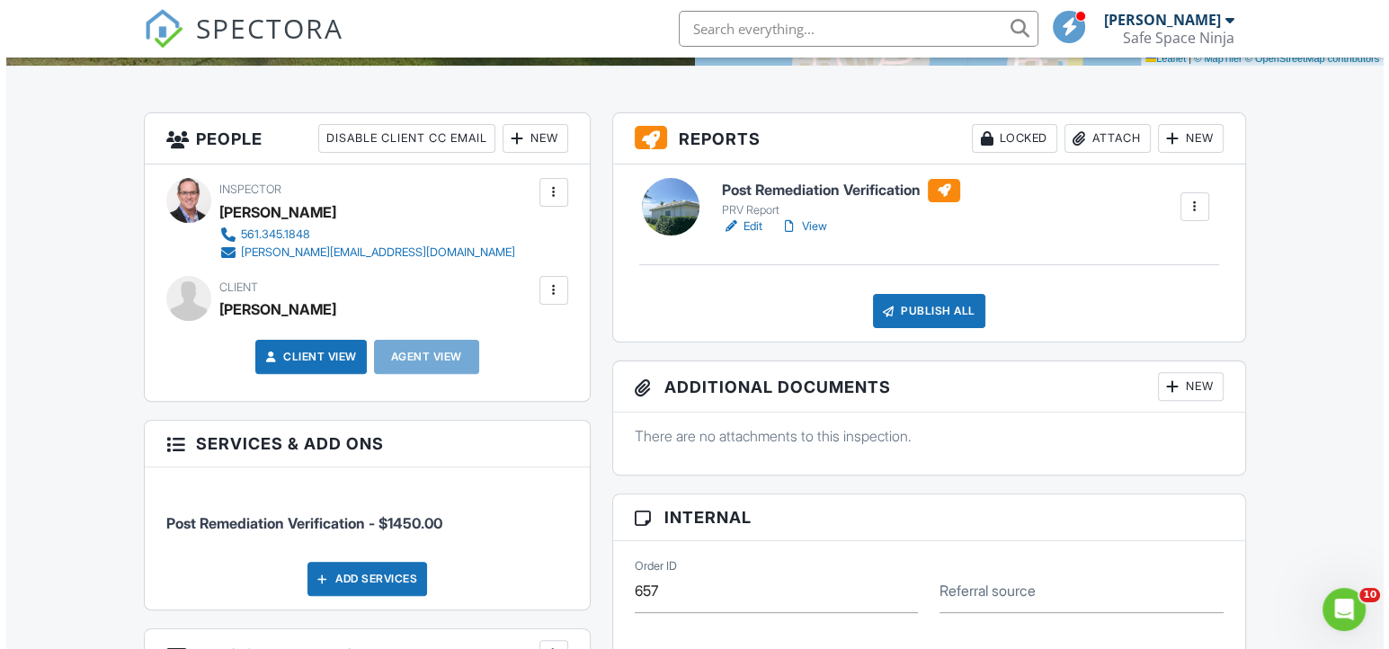
scroll to position [654, 0]
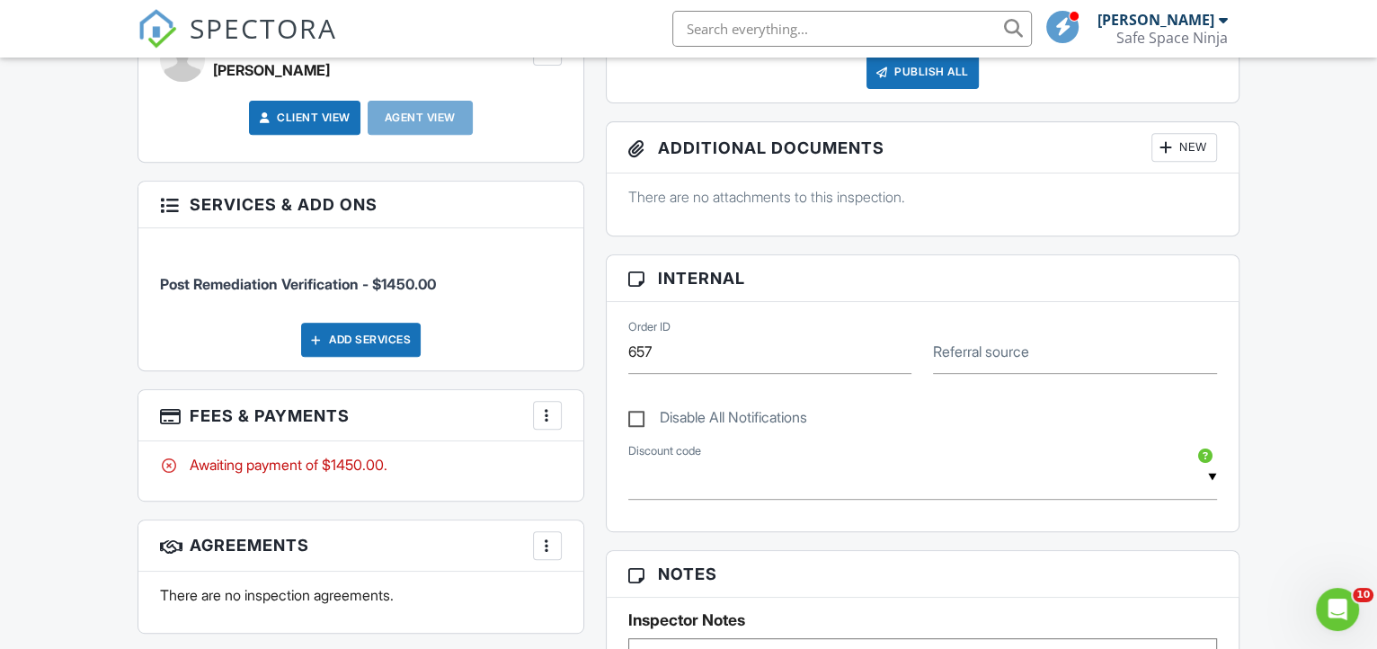
click at [549, 424] on div at bounding box center [548, 415] width 18 height 18
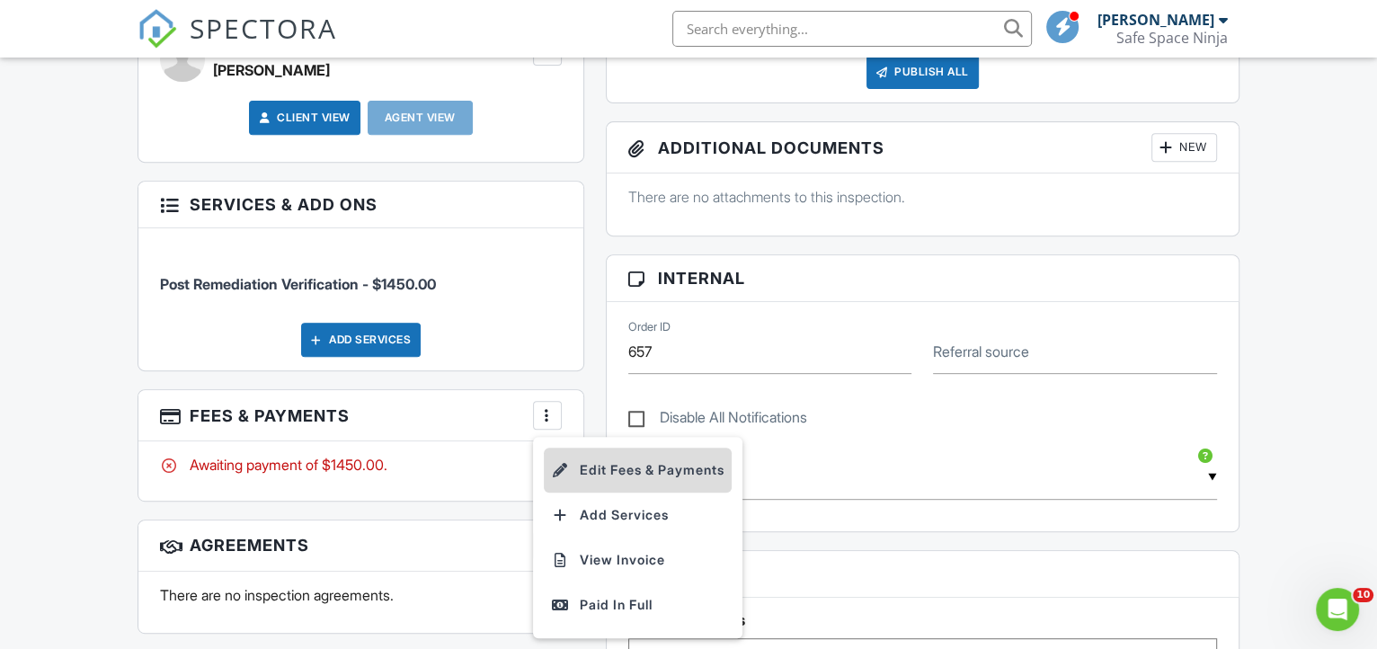
click at [643, 483] on li "Edit Fees & Payments" at bounding box center [638, 470] width 188 height 45
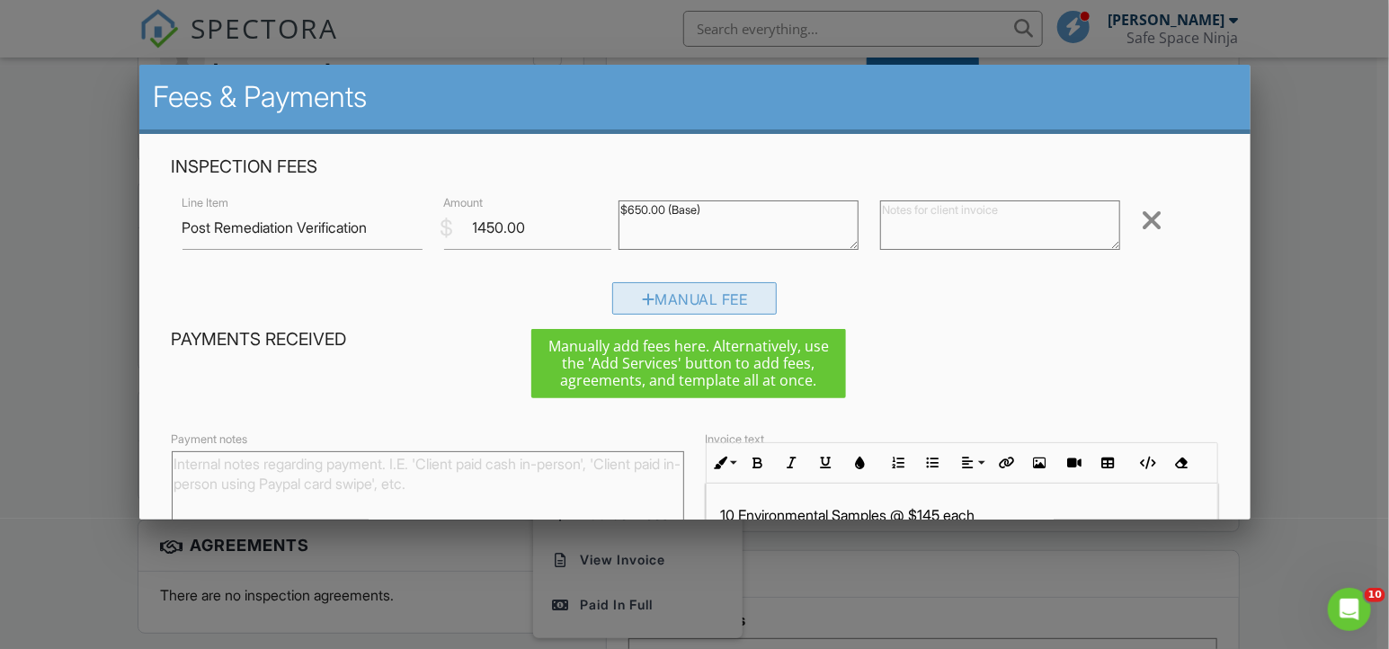
click at [658, 305] on div "Manual Fee" at bounding box center [694, 298] width 165 height 32
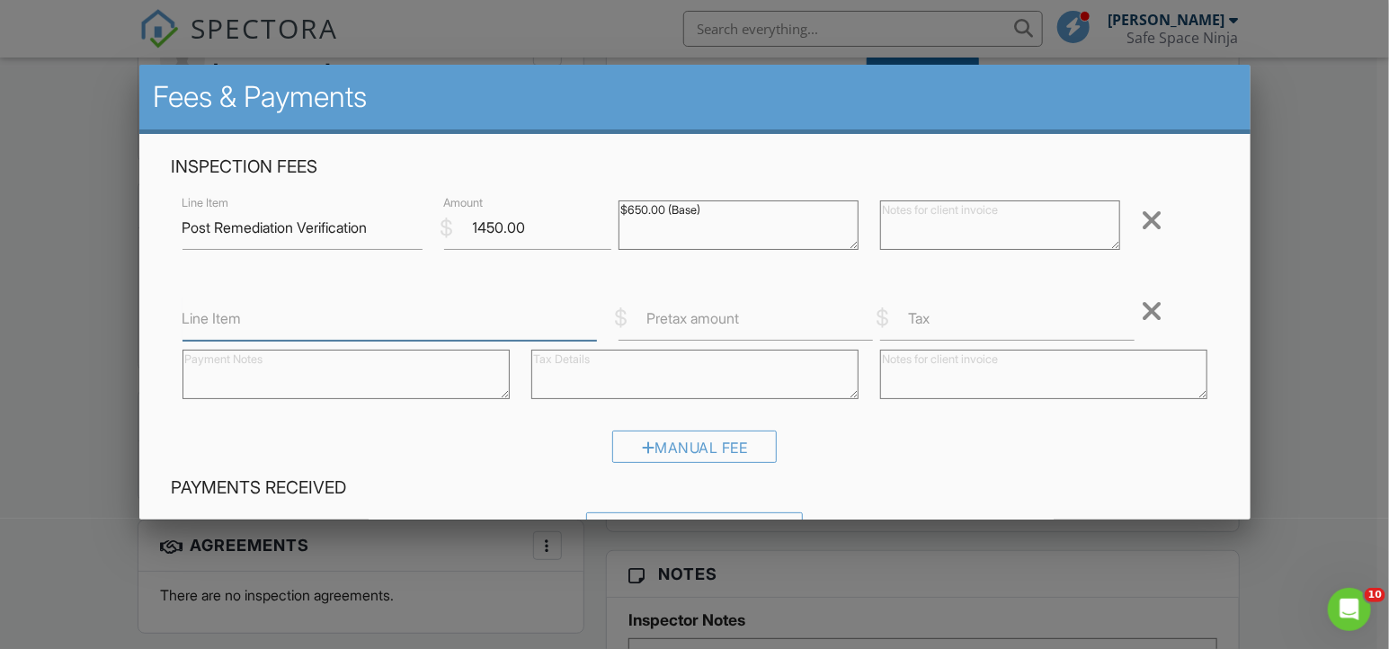
click at [303, 325] on input "Line Item" at bounding box center [390, 319] width 414 height 44
type input "8.15.25 Friday 3 Environmental Samples"
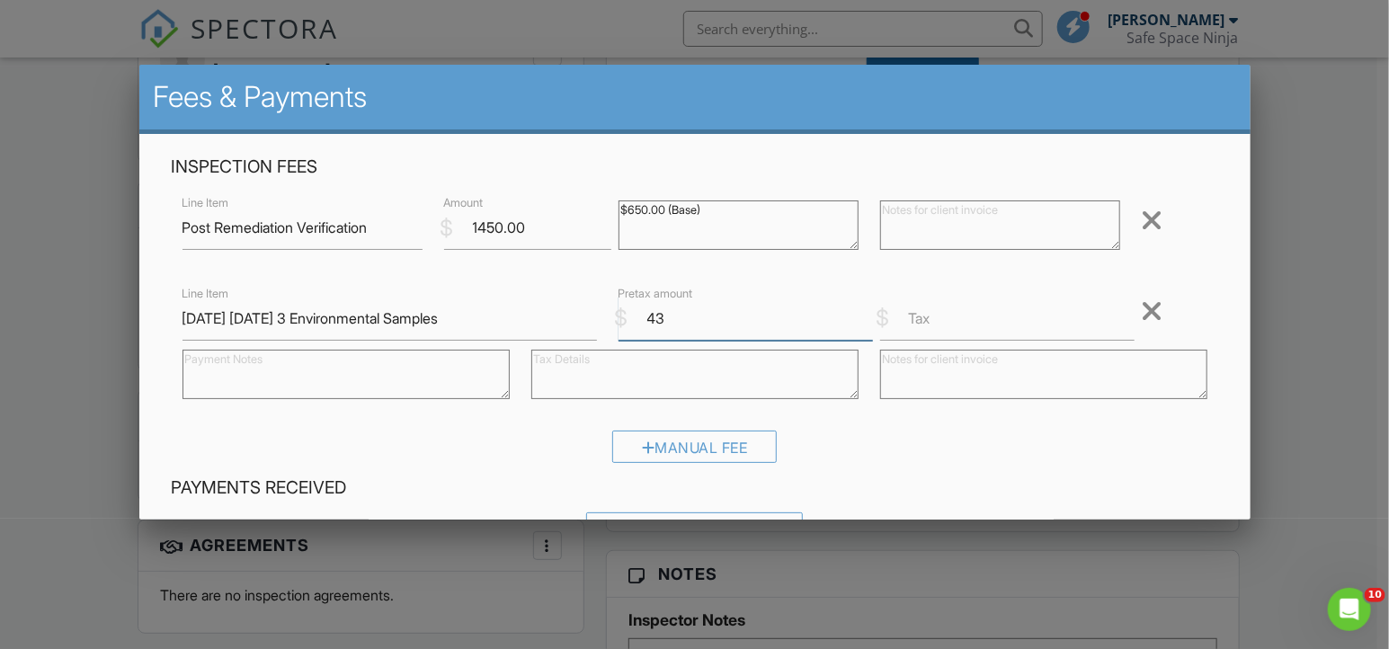
type input "4"
type input "435.00"
click at [928, 370] on textarea at bounding box center [1043, 374] width 327 height 49
type textarea "N"
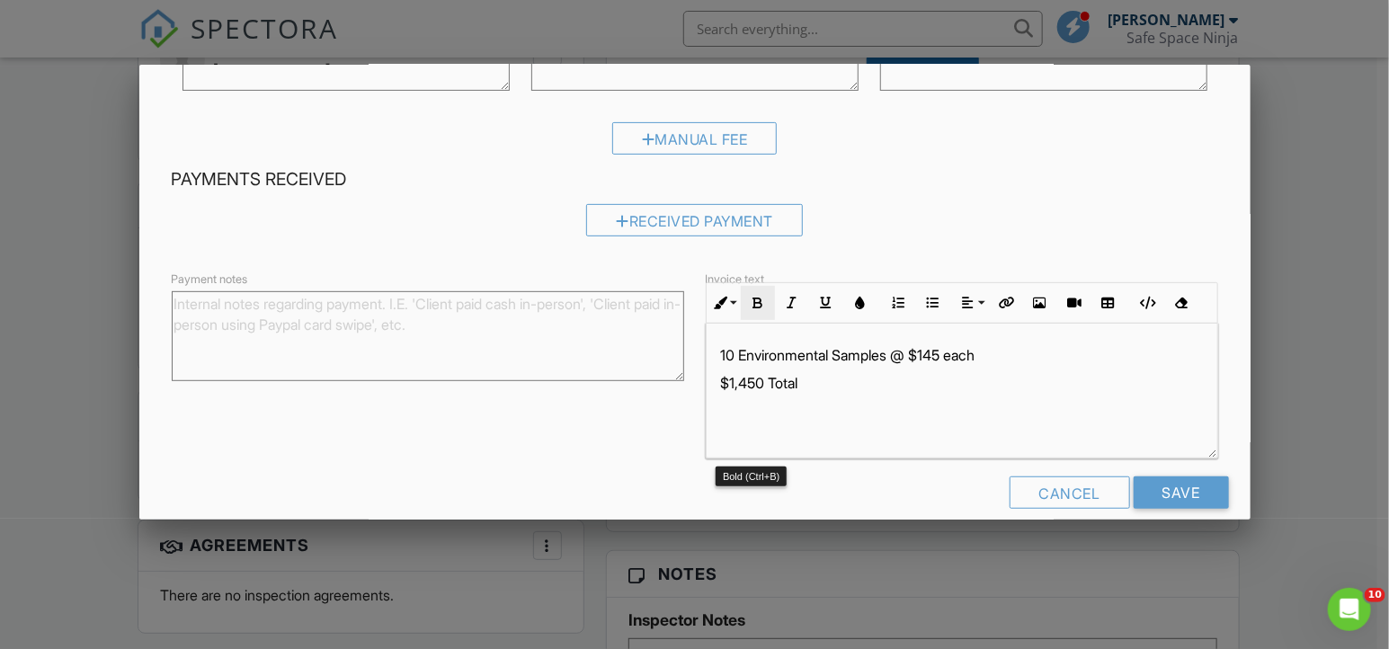
scroll to position [326, 0]
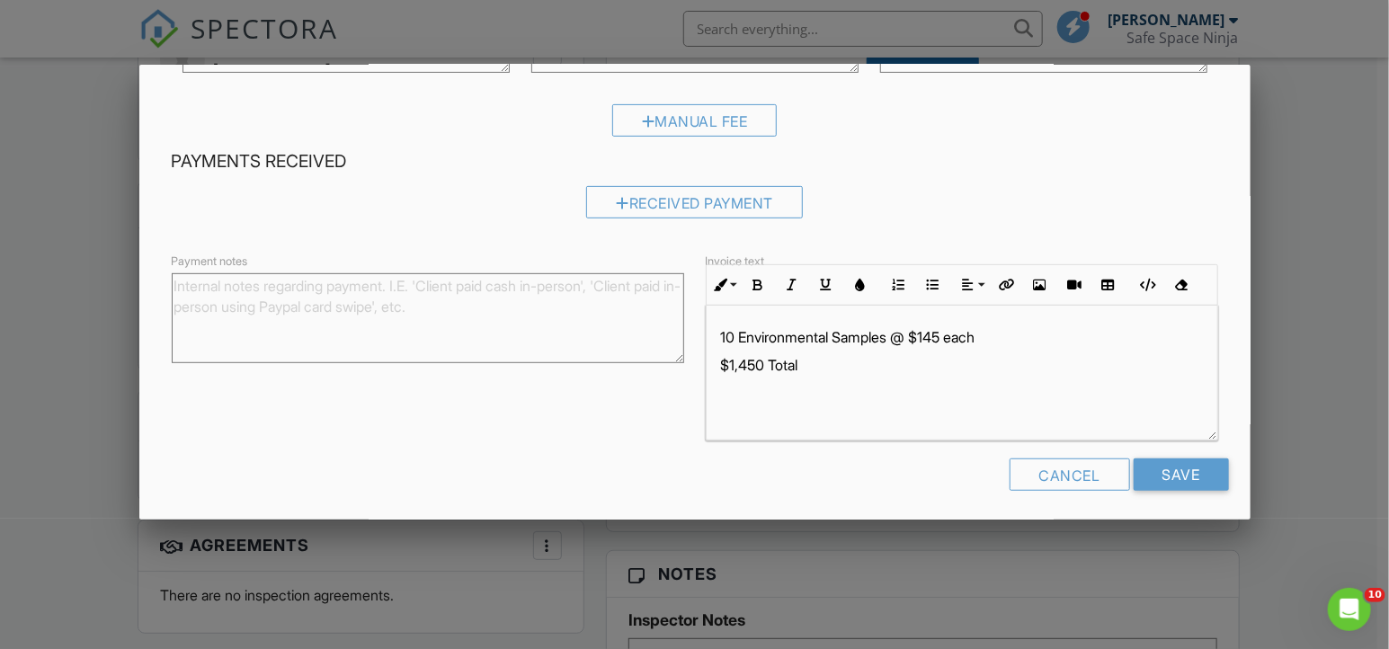
type textarea "Same Day Courier - No Charge"
click at [1056, 336] on p "10 Environmental Samples @ $145 each" at bounding box center [962, 337] width 482 height 20
drag, startPoint x: 842, startPoint y: 360, endPoint x: 753, endPoint y: 360, distance: 89.0
click at [753, 360] on p "$1,450 Total" at bounding box center [962, 365] width 482 height 20
click at [762, 361] on p "$1,450 Total" at bounding box center [962, 365] width 482 height 20
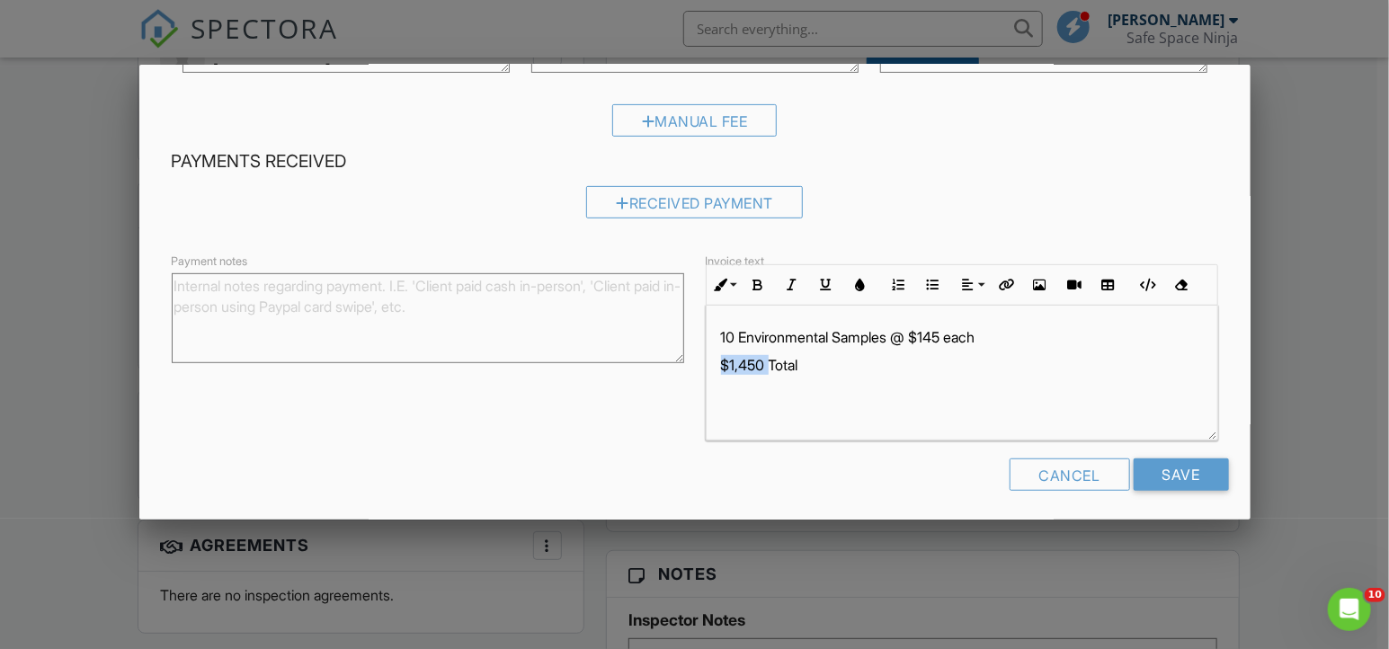
drag, startPoint x: 762, startPoint y: 361, endPoint x: 695, endPoint y: 362, distance: 66.5
click at [695, 362] on div "Invoice text Inline Style XLarge Large Normal Small Light Small/Light Bold Ital…" at bounding box center [962, 352] width 534 height 176
click at [721, 340] on p "10 Environmental Samples @ $145 each" at bounding box center [962, 337] width 482 height 20
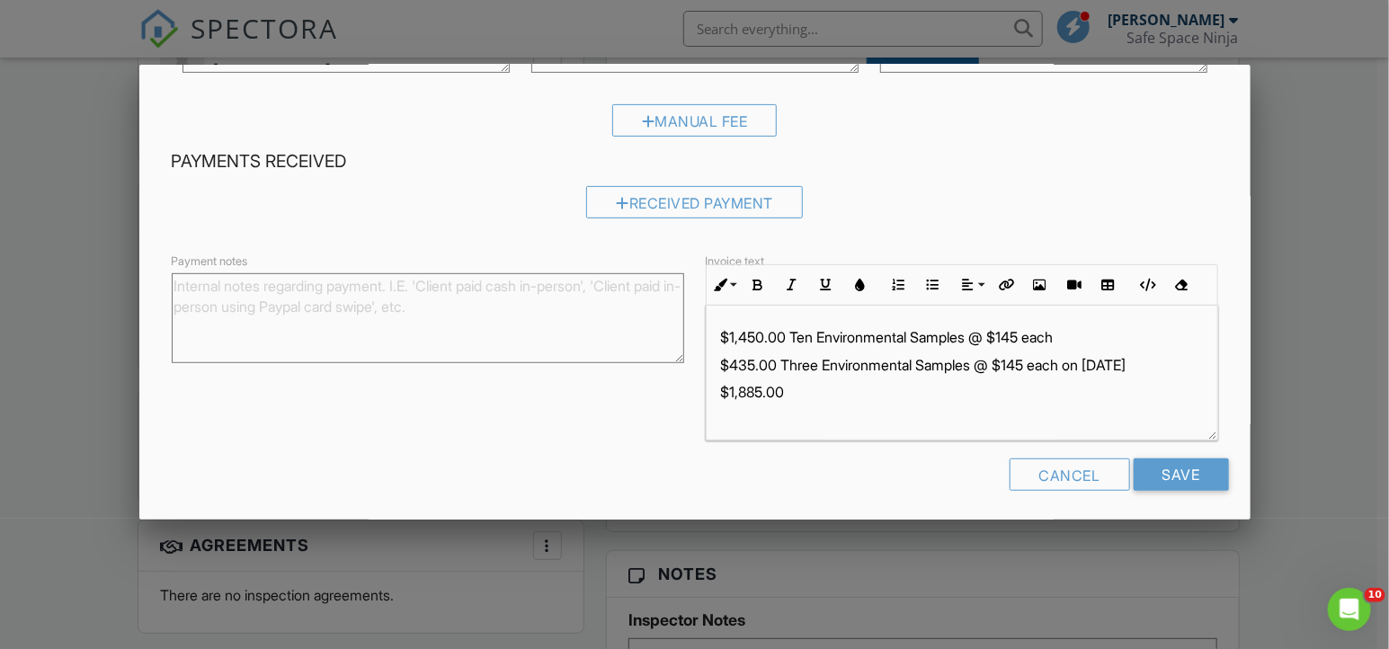
click at [815, 369] on p "$435.00 Three Environmental Samples @ $145 each on [DATE]" at bounding box center [962, 365] width 482 height 20
click at [815, 387] on p "$1,885.00" at bounding box center [962, 392] width 482 height 20
drag, startPoint x: 848, startPoint y: 391, endPoint x: 714, endPoint y: 396, distance: 134.0
click at [721, 396] on p "$1,885.00 Total" at bounding box center [962, 392] width 482 height 20
drag, startPoint x: 721, startPoint y: 394, endPoint x: 920, endPoint y: 400, distance: 198.8
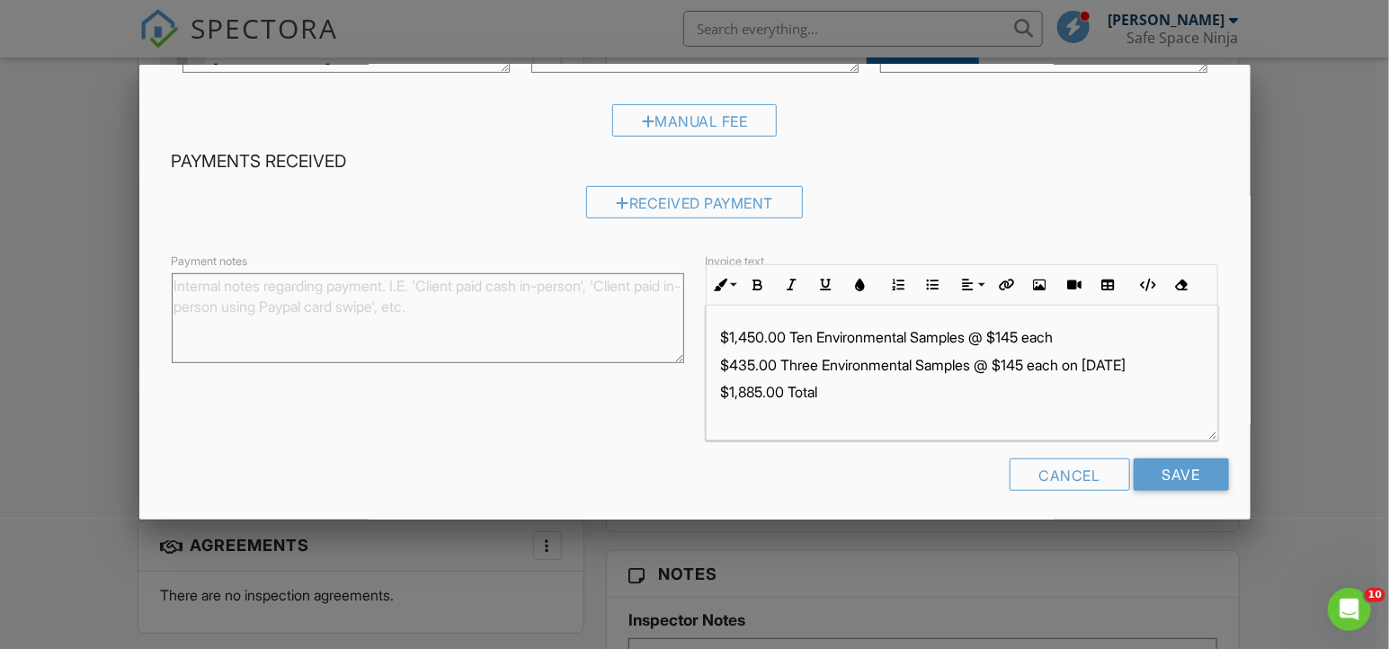
click at [920, 400] on p "$1,885.00 Total" at bounding box center [962, 392] width 482 height 20
click at [754, 286] on icon "button" at bounding box center [758, 285] width 13 height 13
click at [869, 399] on p "$1,885.00 Total" at bounding box center [962, 392] width 482 height 20
click at [1142, 326] on div "$1,450.00 Ten Environmental Samples @ $145 each $435.00 Three Environmental Sam…" at bounding box center [962, 379] width 511 height 146
click at [972, 413] on p at bounding box center [962, 419] width 482 height 20
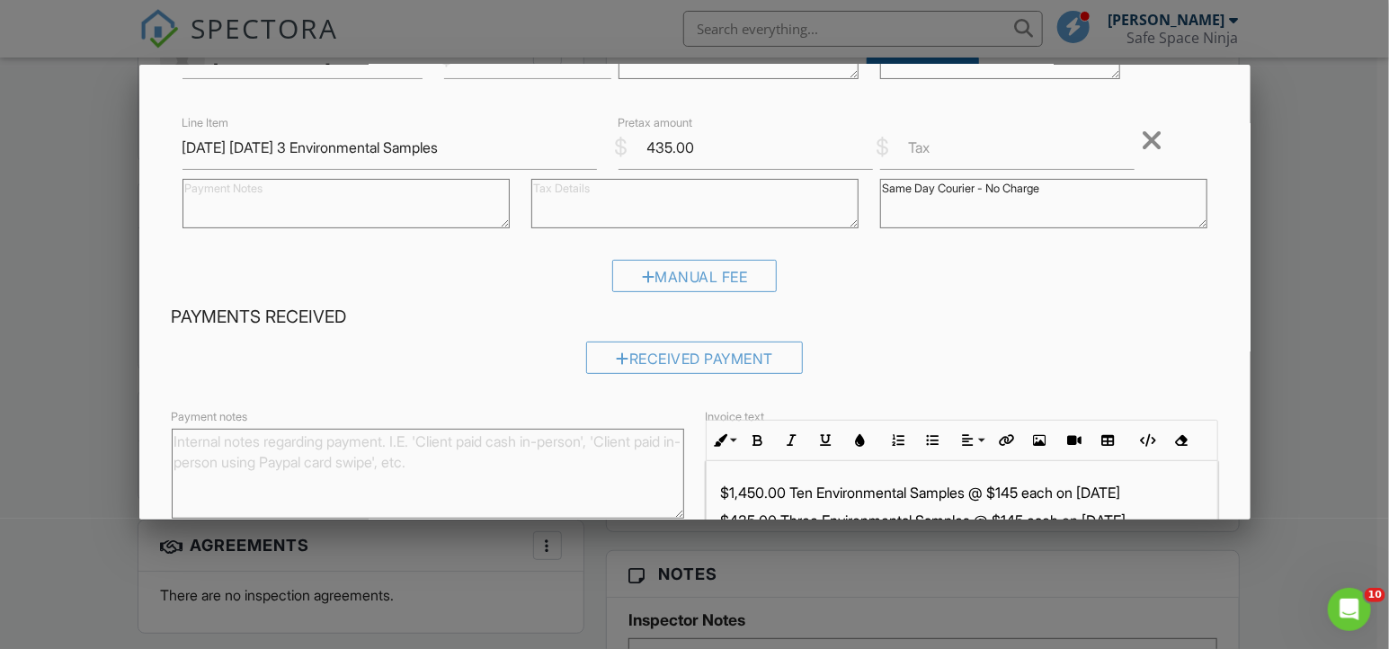
scroll to position [0, 0]
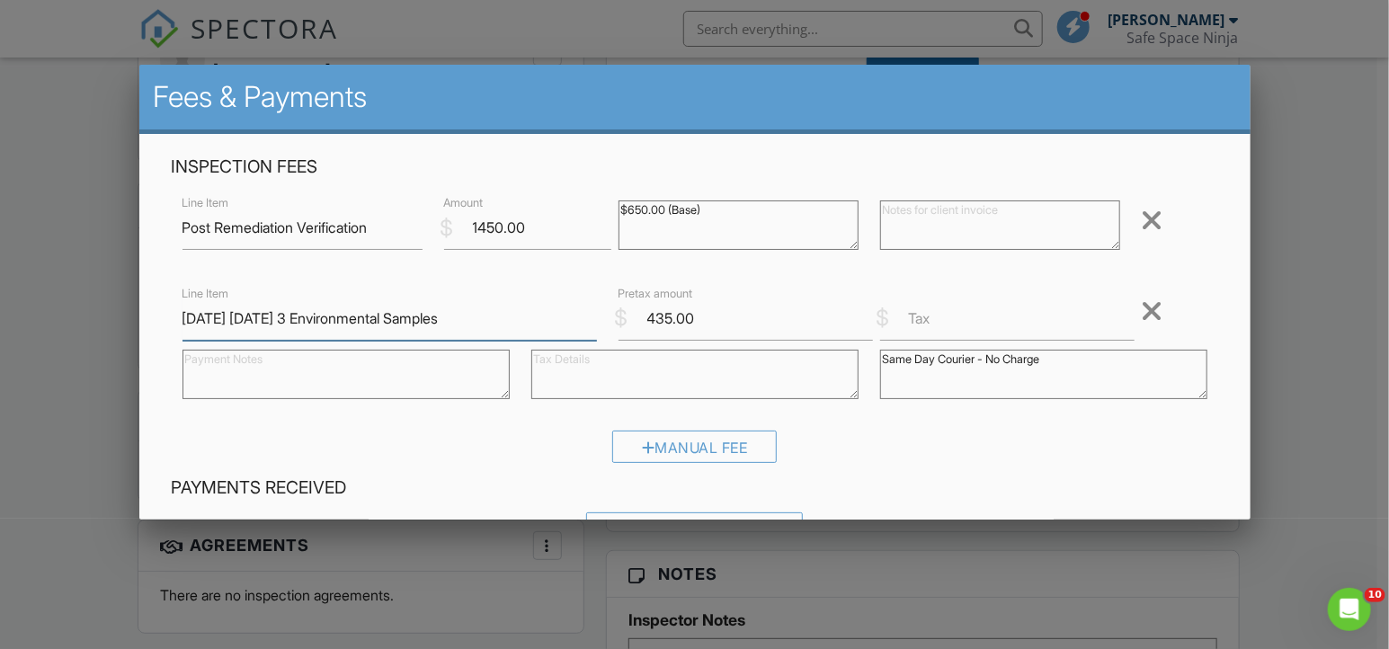
click at [234, 318] on input "8.15.25 Friday 3 Environmental Samples" at bounding box center [390, 319] width 414 height 44
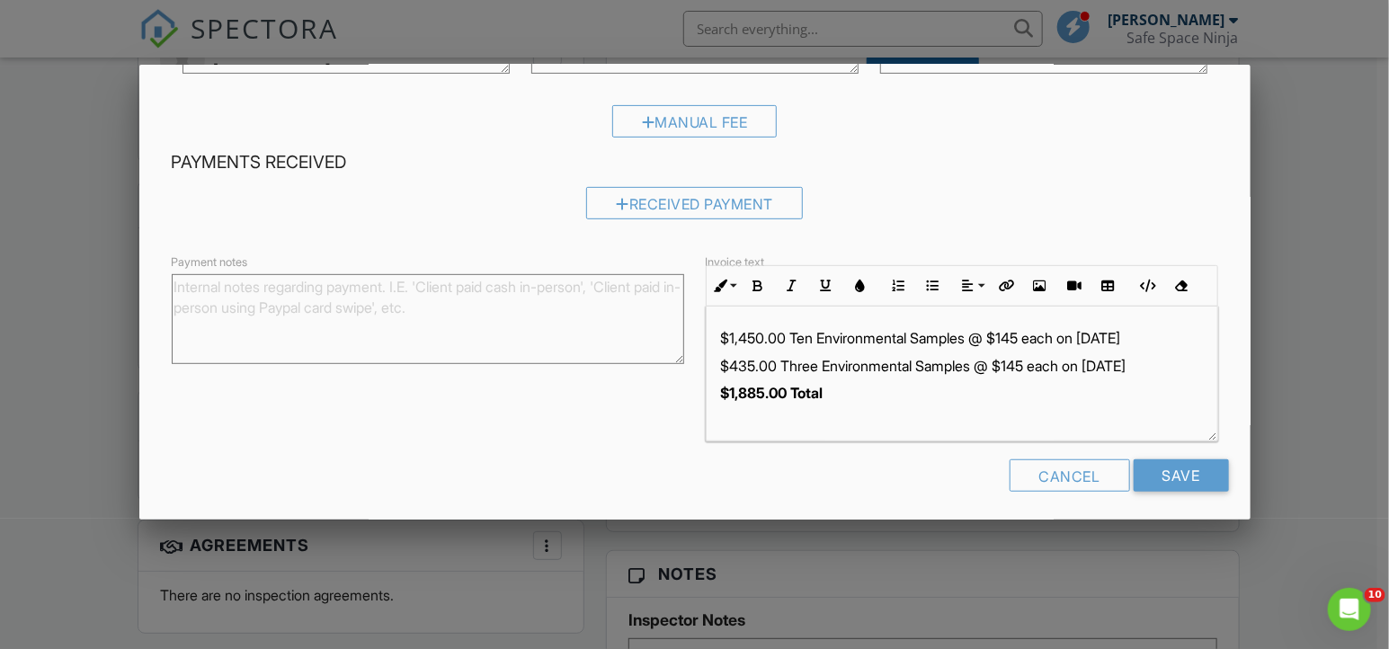
scroll to position [334, 0]
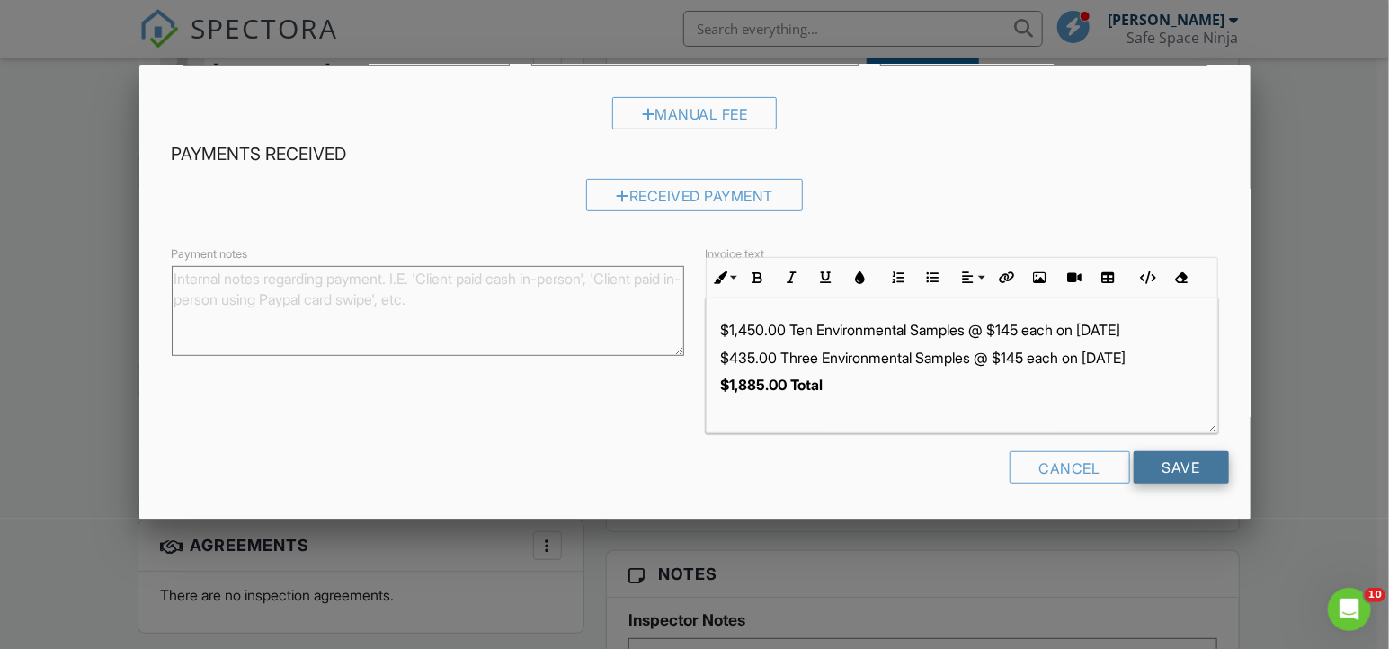
type input "[DATE] Three 3 Environmental Samples on [DATE]"
click at [1180, 474] on input "Save" at bounding box center [1181, 467] width 95 height 32
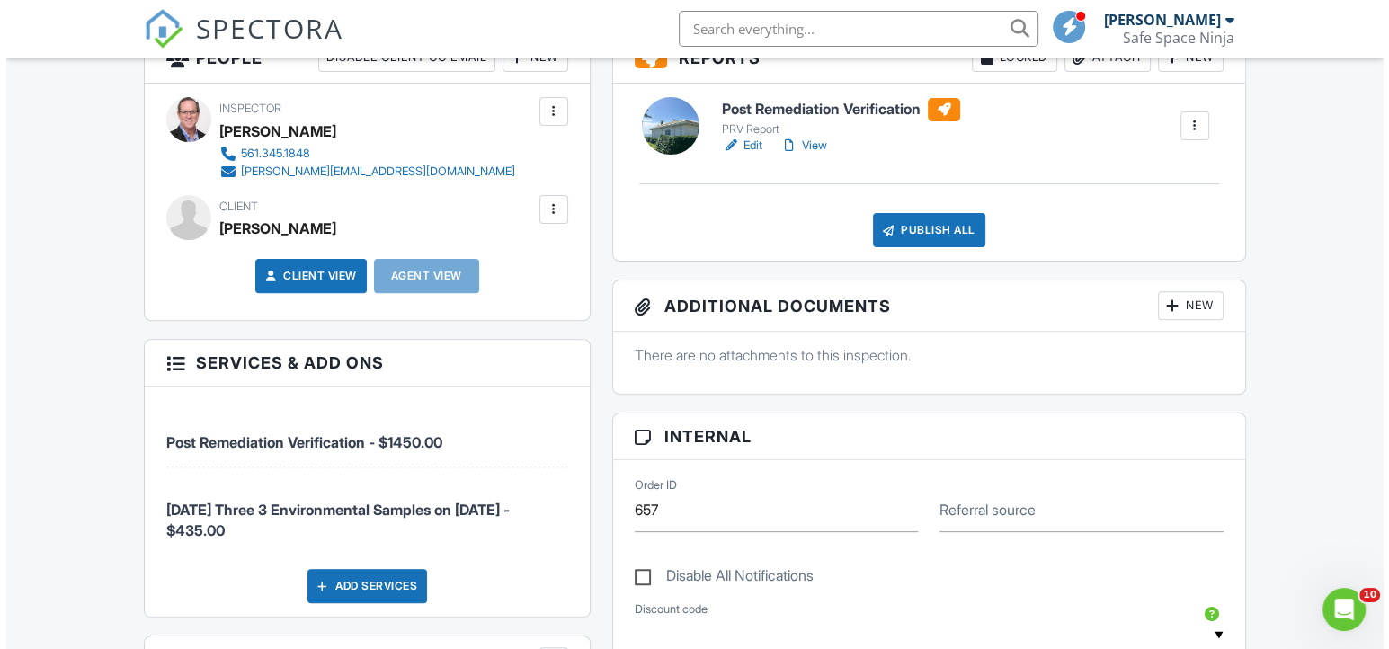
scroll to position [490, 0]
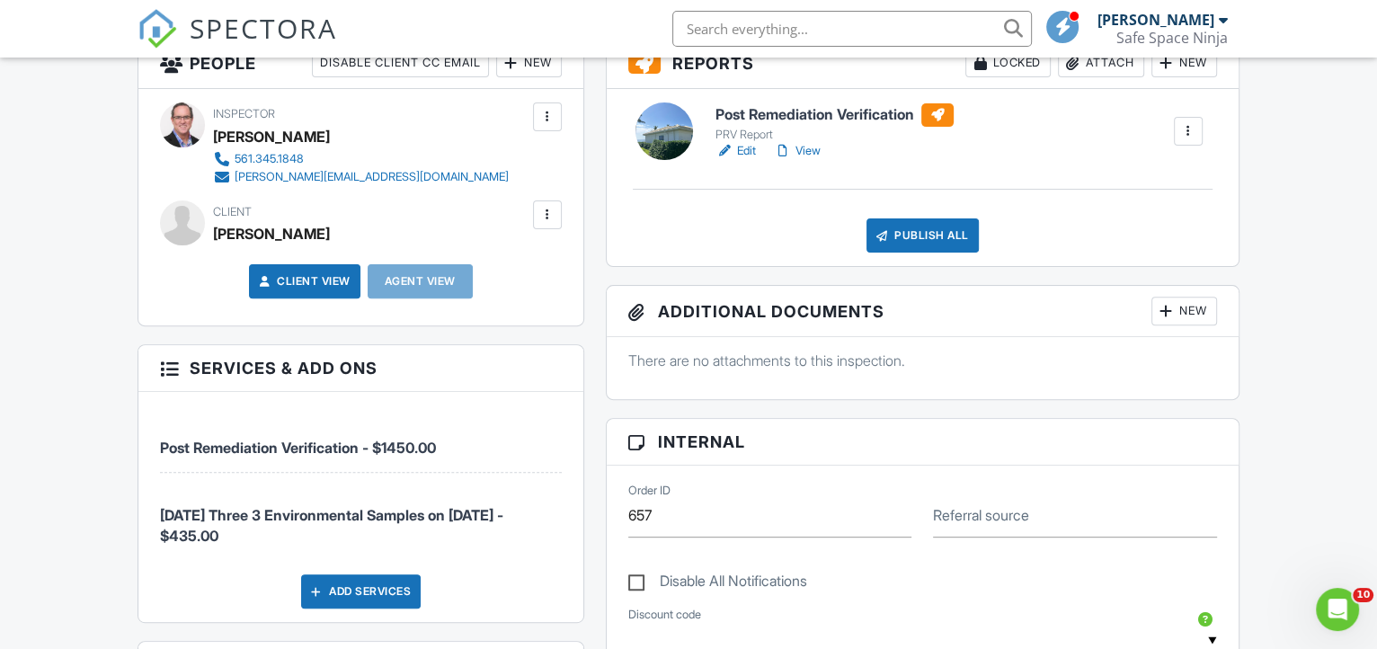
click at [554, 224] on div at bounding box center [548, 215] width 18 height 18
click at [520, 284] on li "Edit" at bounding box center [505, 269] width 92 height 45
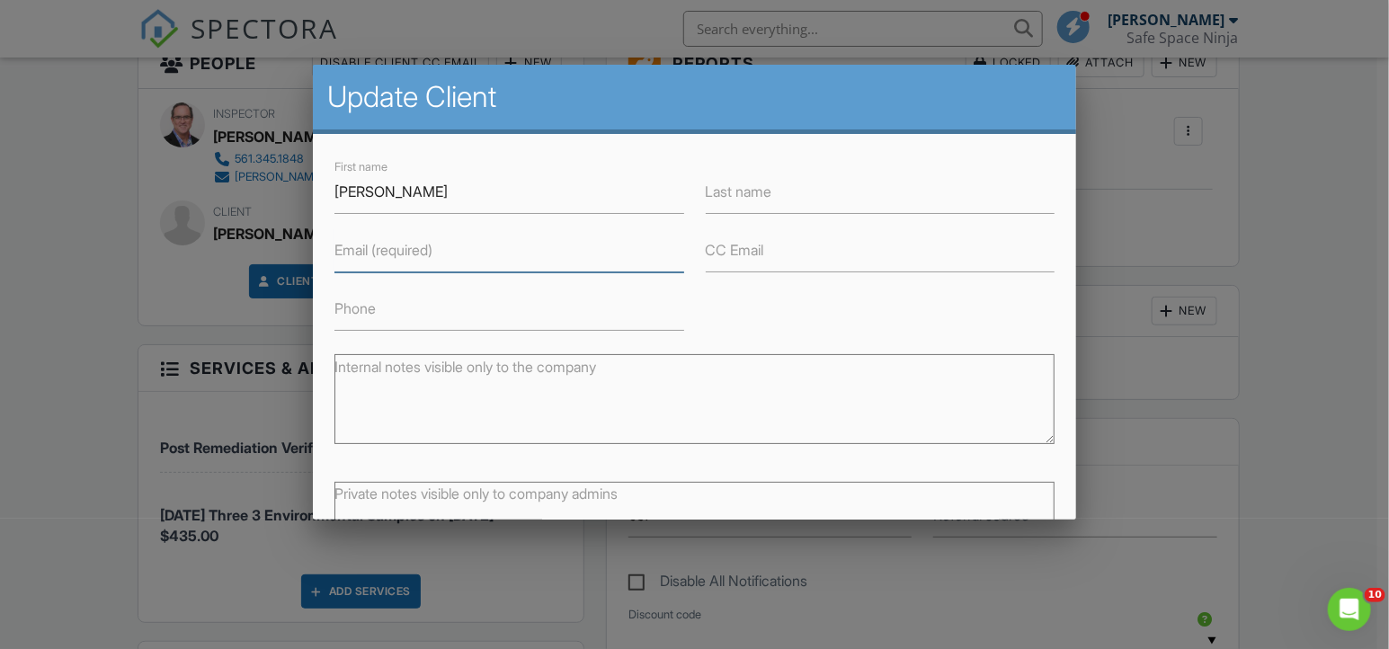
click at [509, 259] on input "Email (required)" at bounding box center [509, 250] width 350 height 44
paste input "PattyLowdon@gmail.com"
type input "PattyLowdon@gmail.com"
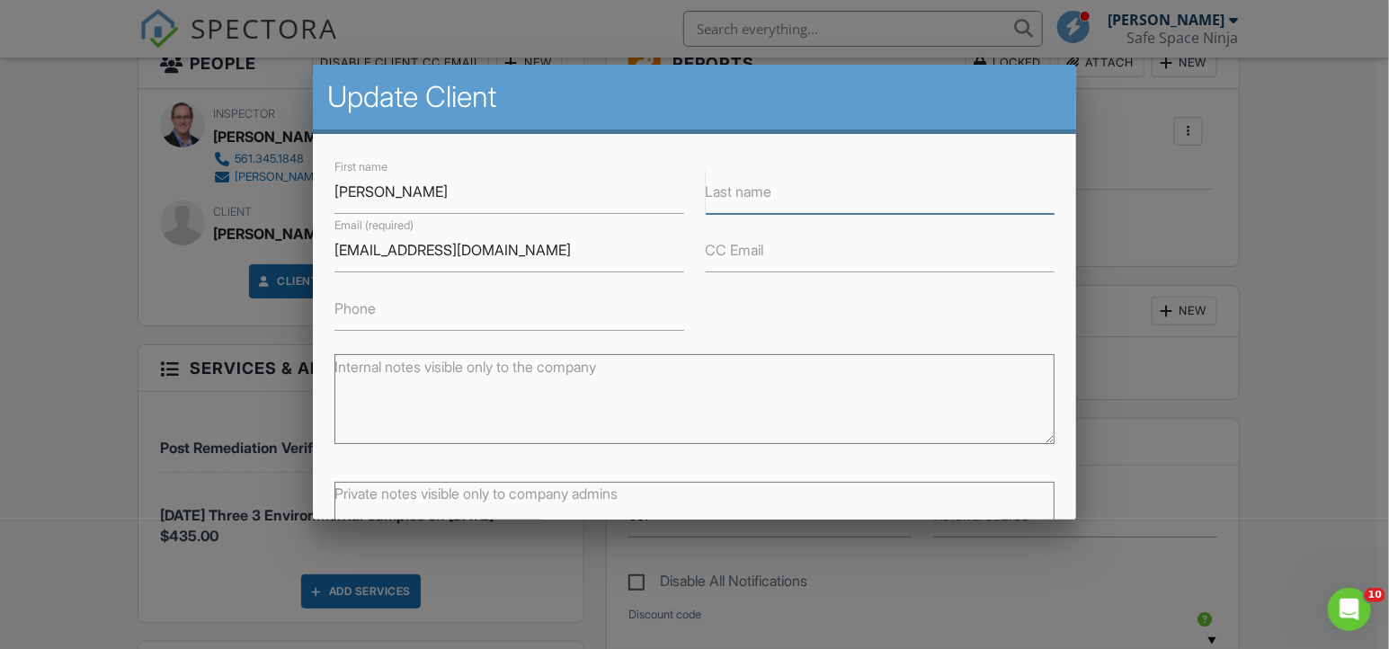
click at [836, 198] on input "Last name" at bounding box center [881, 192] width 350 height 44
type input "Lowdon"
click at [744, 254] on label "CC Email" at bounding box center [735, 250] width 58 height 20
click at [744, 254] on input "CC Email" at bounding box center [881, 250] width 350 height 44
paste input "[PERSON_NAME][EMAIL_ADDRESS][DOMAIN_NAME]"
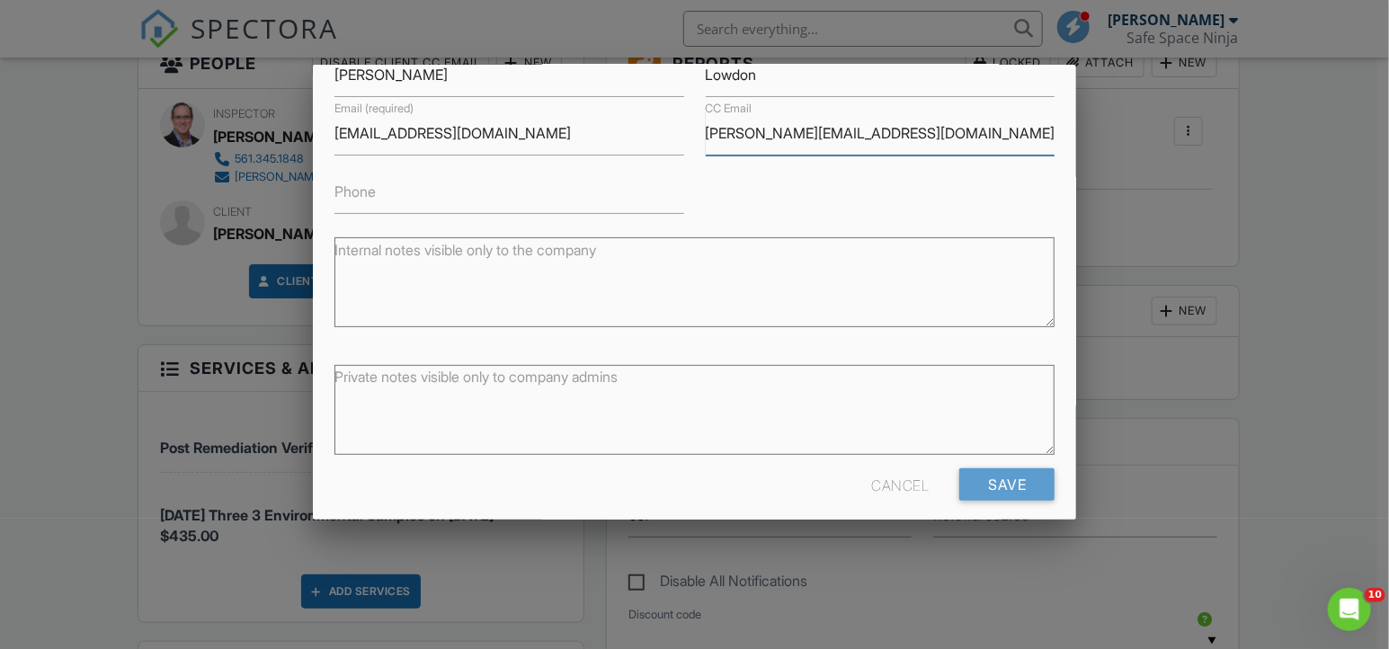
scroll to position [134, 0]
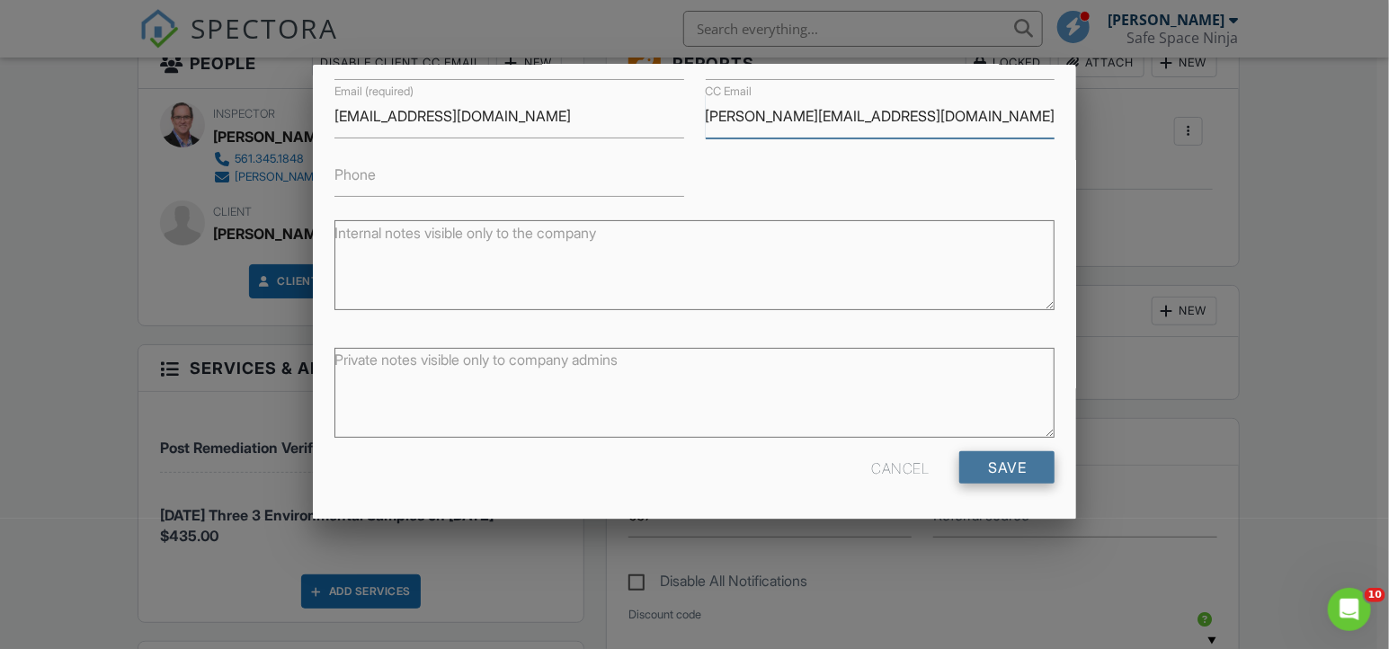
type input "[PERSON_NAME][EMAIL_ADDRESS][DOMAIN_NAME]"
click at [996, 467] on input "Save" at bounding box center [1006, 467] width 95 height 32
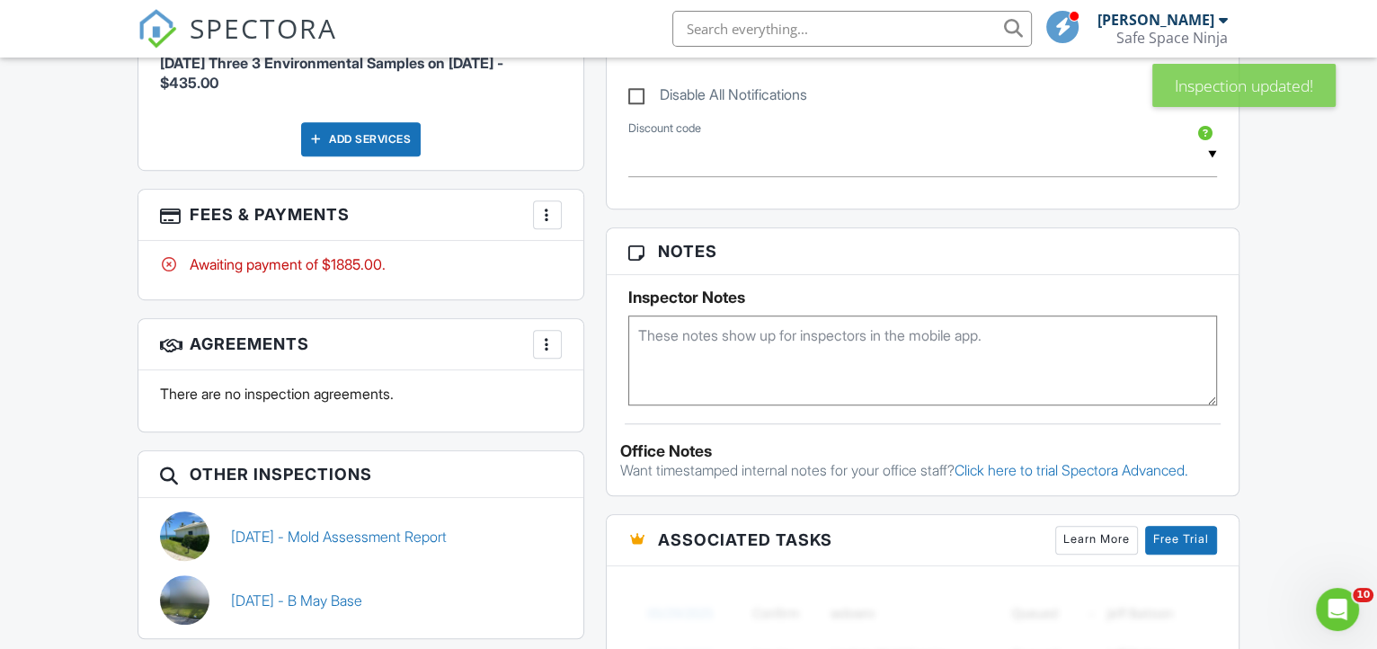
scroll to position [980, 0]
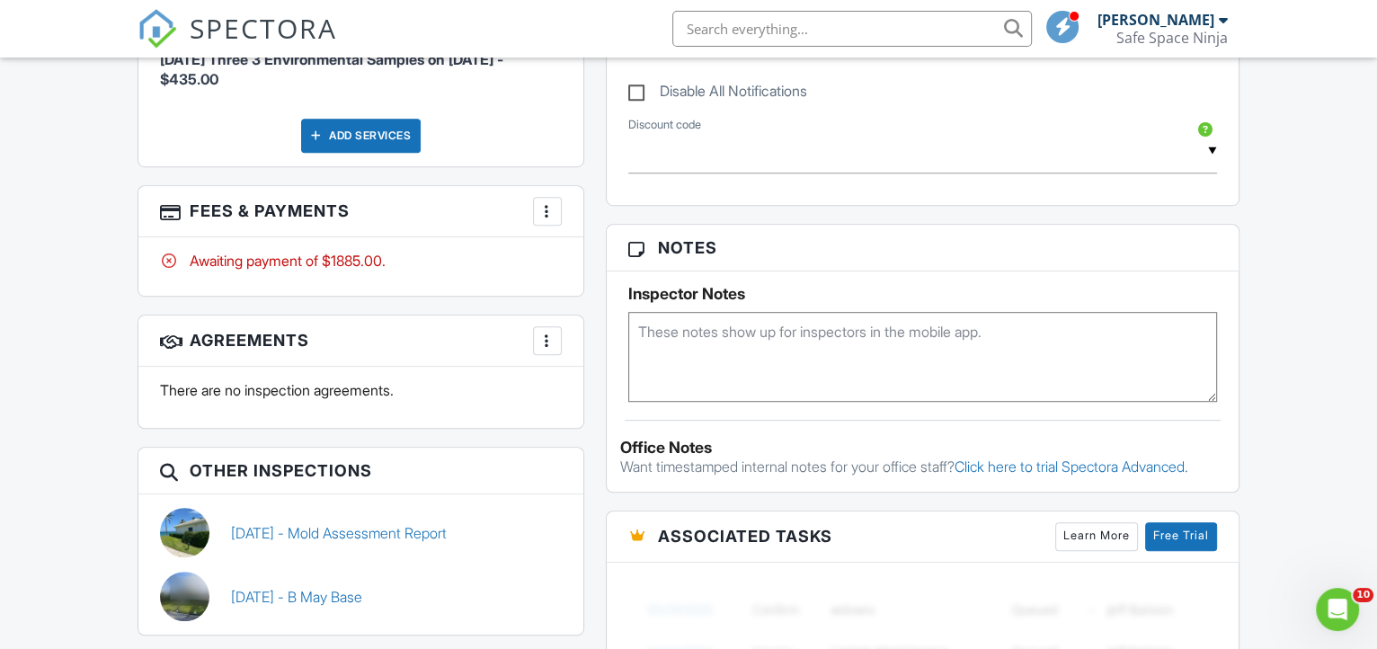
click at [566, 215] on h3 "Fees & Payments More Edit Fees & Payments Add Services View Invoice Paid In Full" at bounding box center [360, 211] width 445 height 51
click at [540, 220] on div at bounding box center [548, 211] width 18 height 18
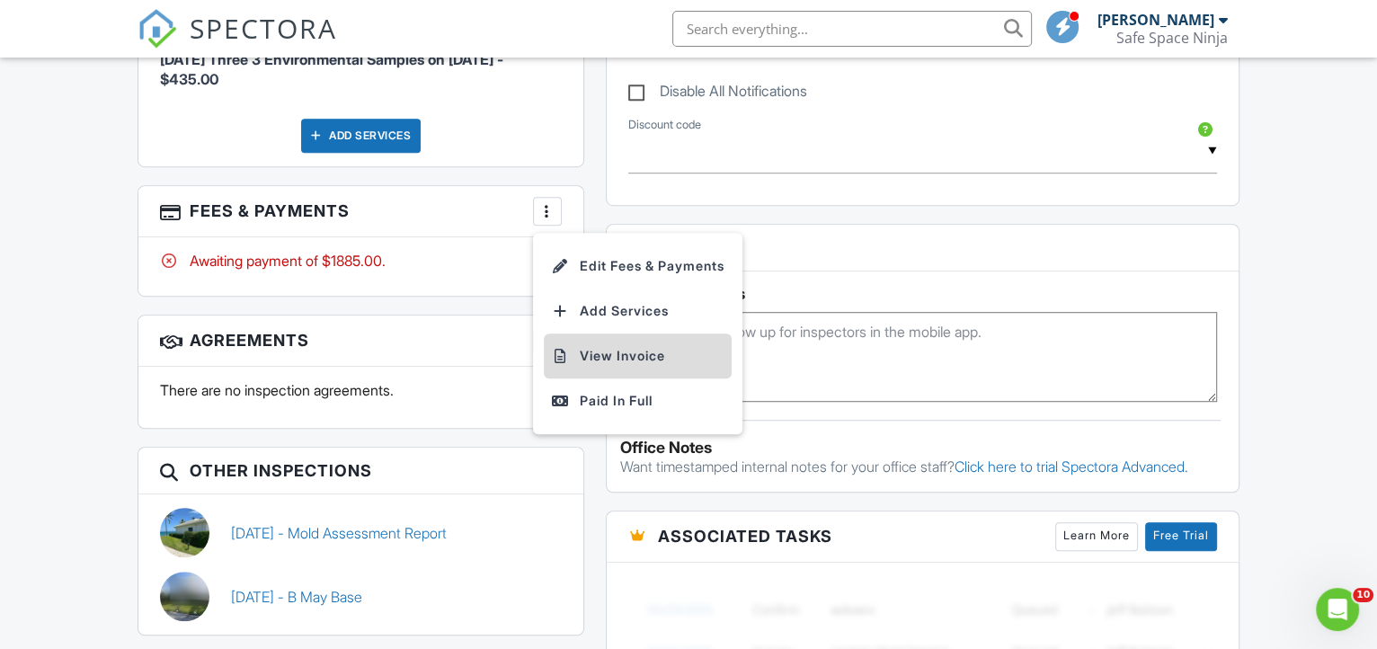
click at [599, 370] on li "View Invoice" at bounding box center [638, 356] width 188 height 45
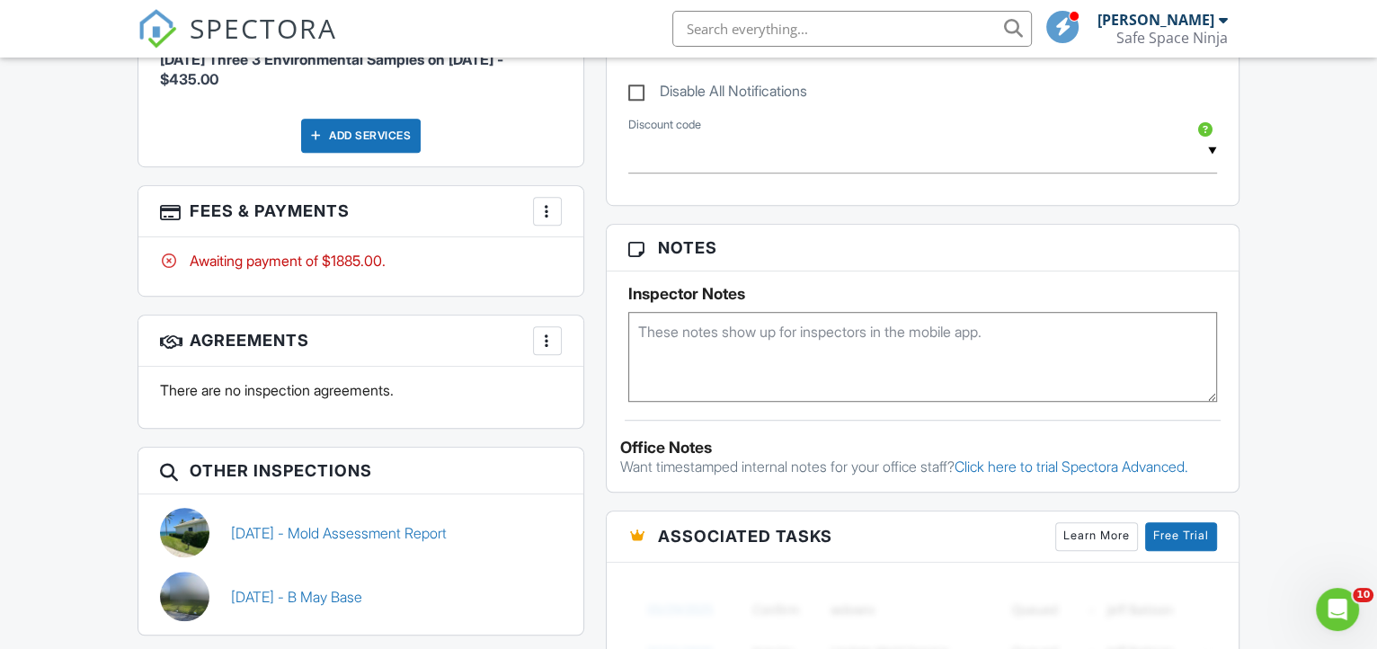
click at [544, 220] on div at bounding box center [548, 211] width 18 height 18
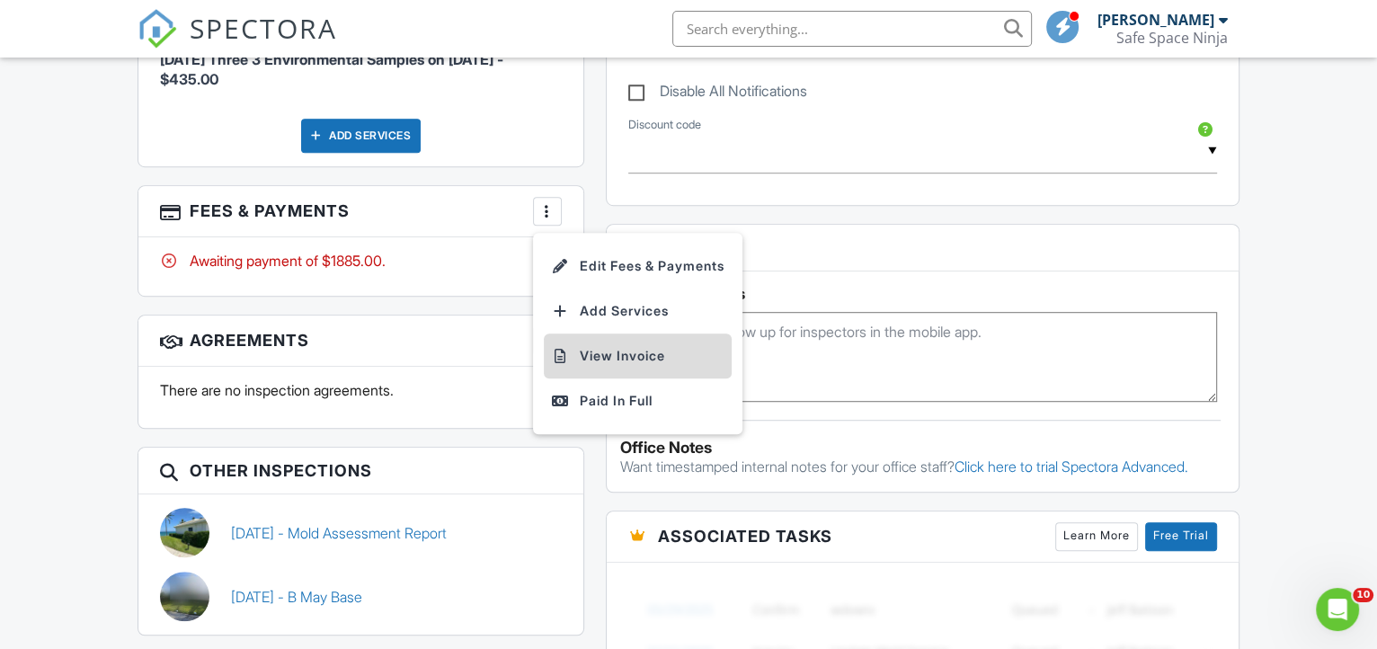
click at [629, 366] on li "View Invoice" at bounding box center [638, 356] width 188 height 45
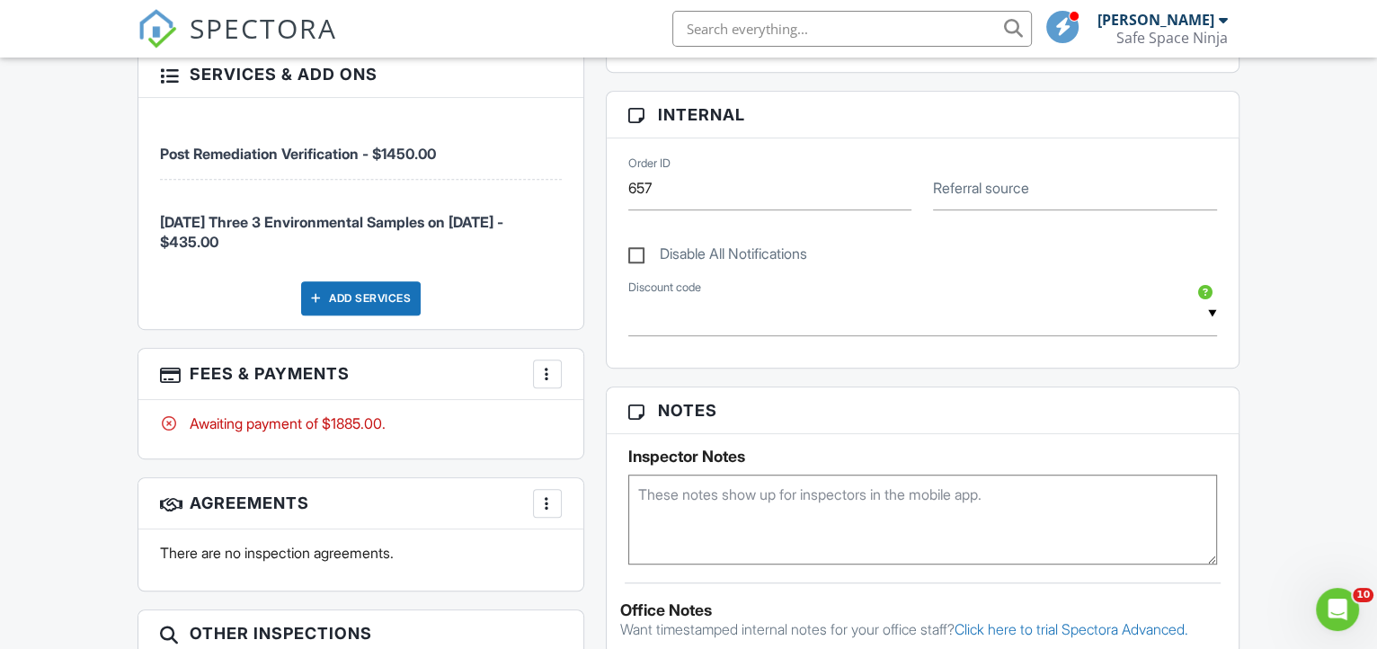
scroll to position [817, 0]
click at [542, 383] on div at bounding box center [548, 374] width 18 height 18
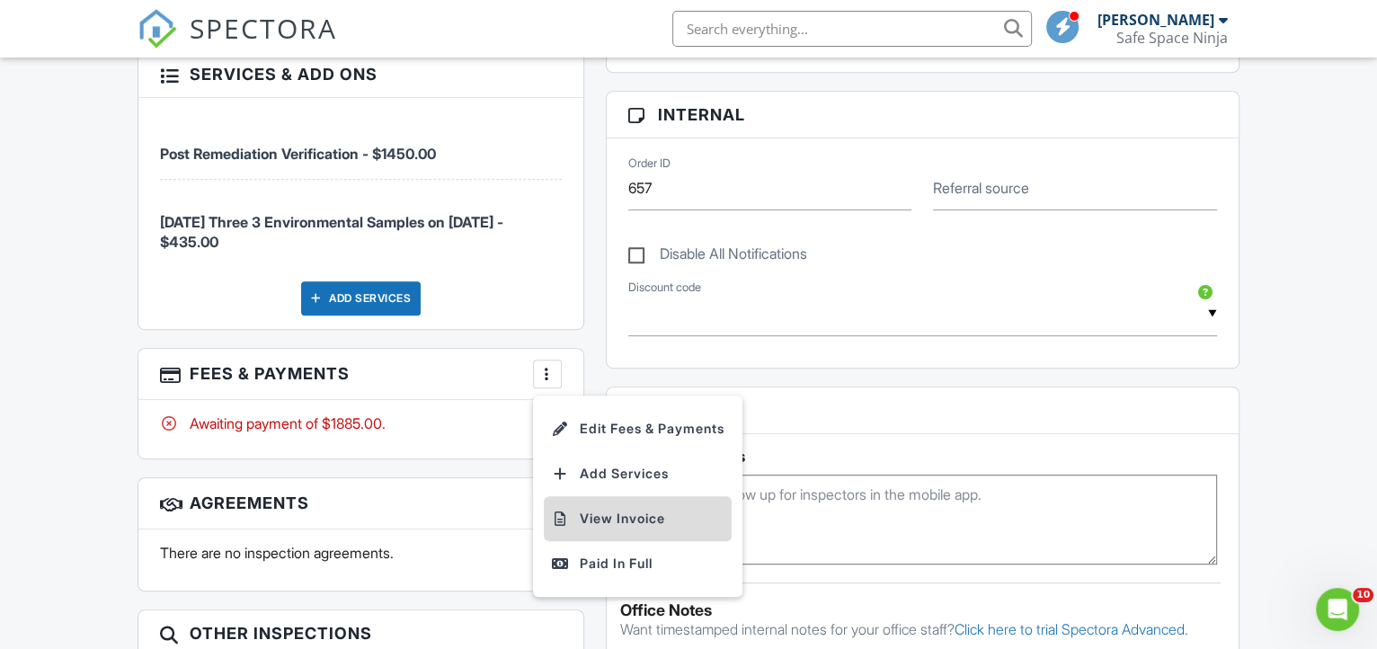
click at [619, 528] on li "View Invoice" at bounding box center [638, 518] width 188 height 45
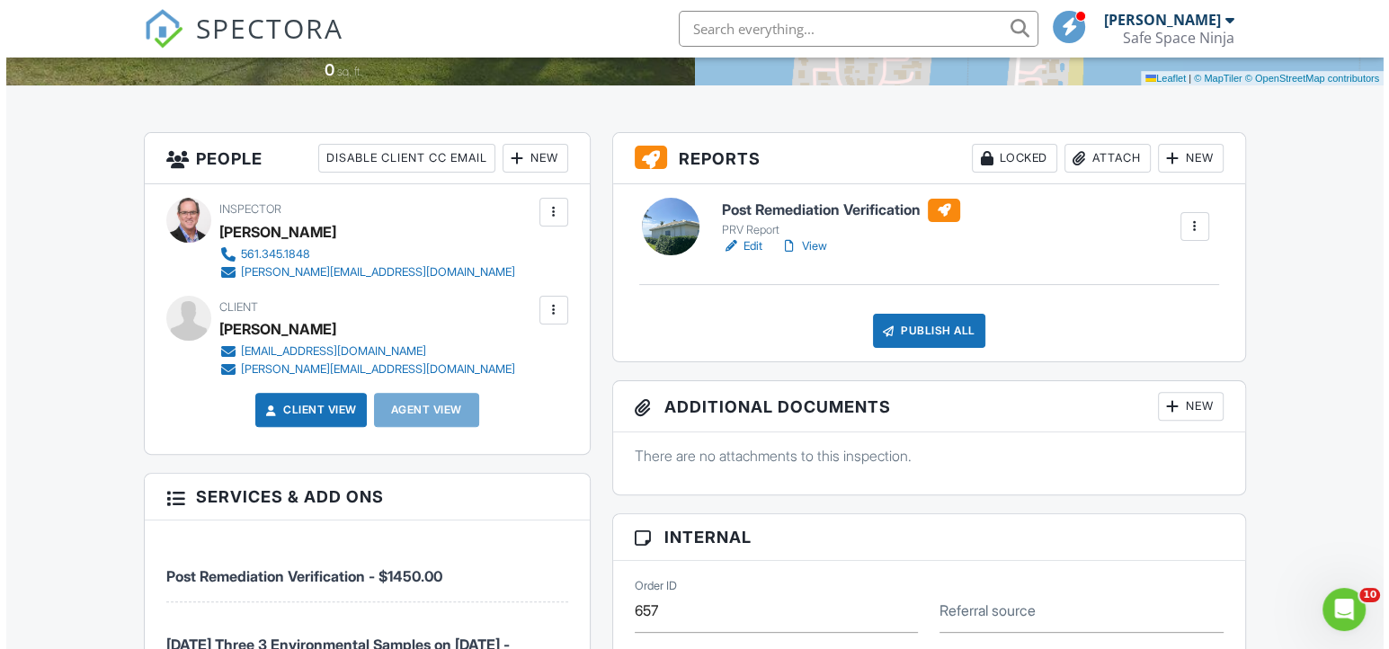
scroll to position [326, 0]
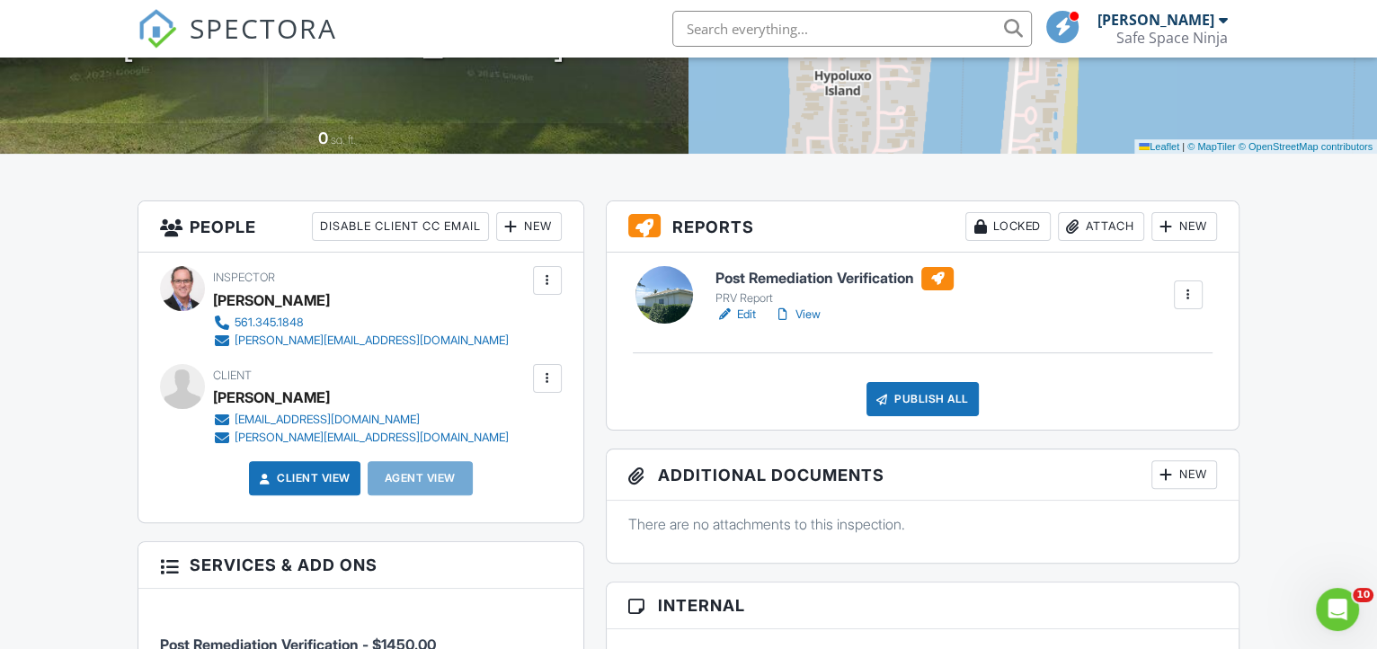
click at [539, 388] on div at bounding box center [548, 379] width 18 height 18
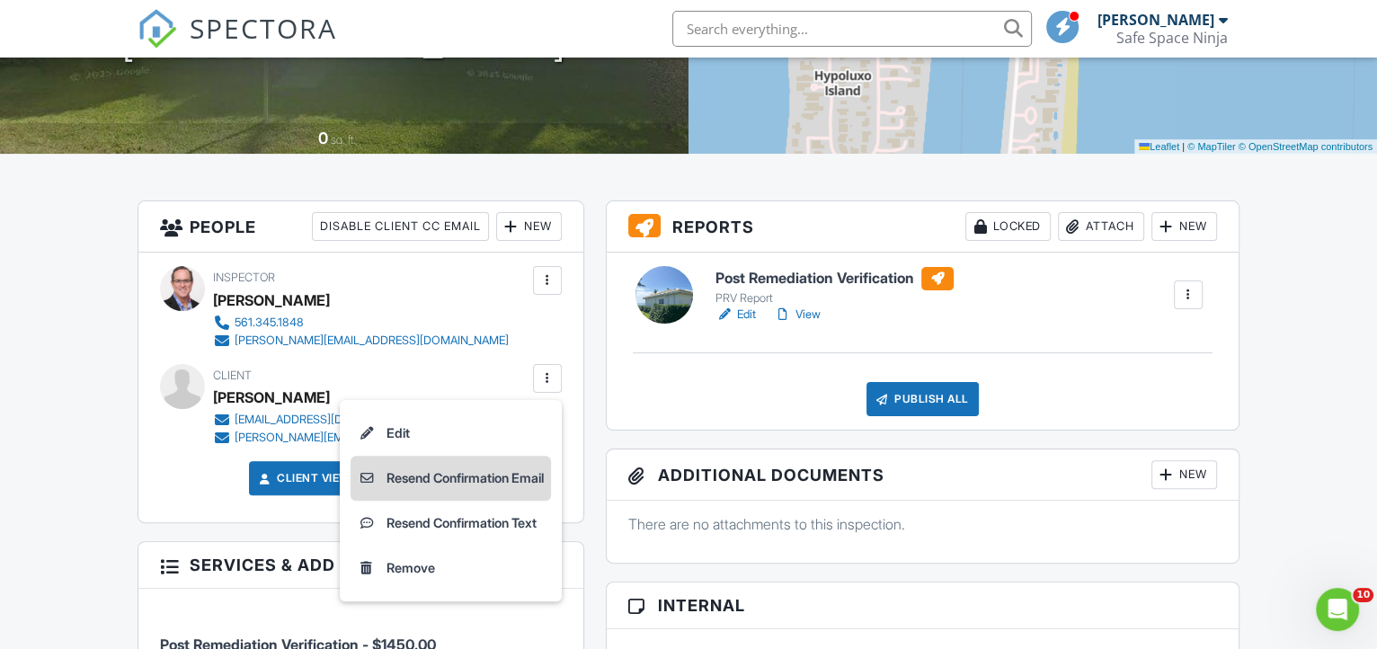
click at [510, 501] on li "Resend Confirmation Email" at bounding box center [451, 478] width 200 height 45
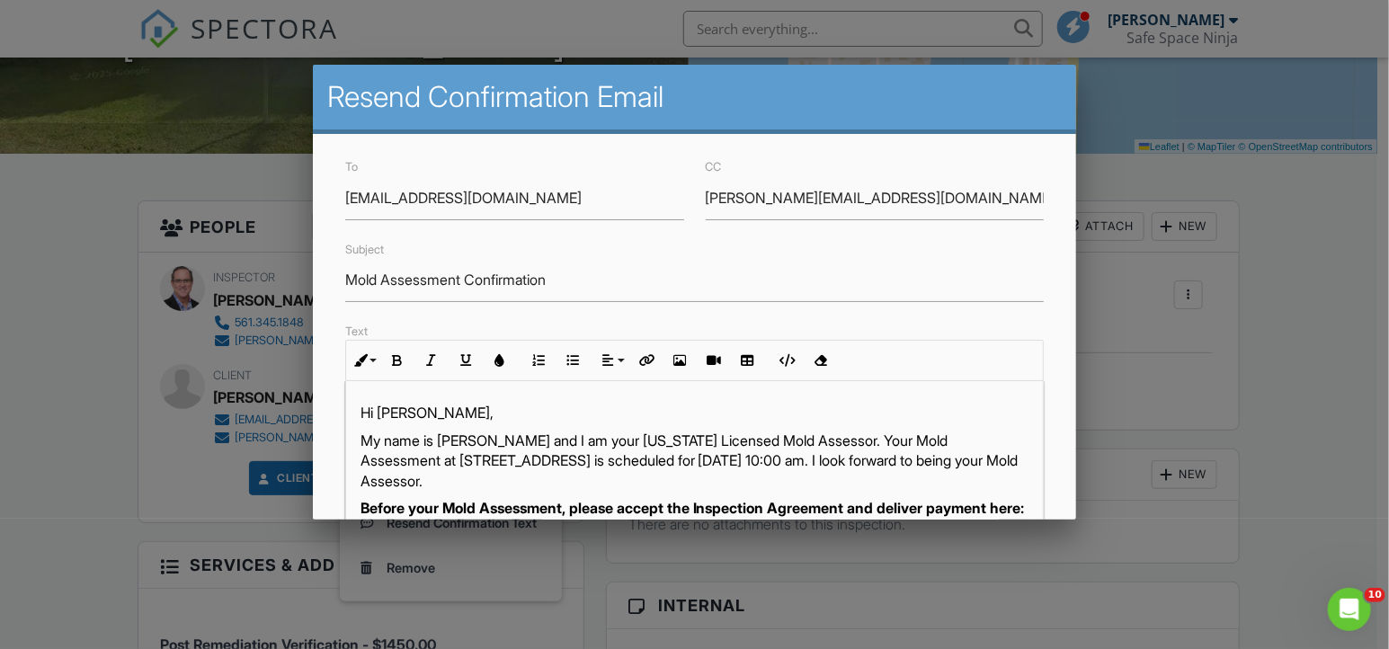
click at [361, 440] on p "My name is [PERSON_NAME] and I am your [US_STATE] Licensed Mold Assessor. Your …" at bounding box center [695, 461] width 669 height 60
click at [349, 283] on input "Mold Assessment Confirmation" at bounding box center [694, 280] width 699 height 44
type input "Post Remediation Verification Confirmation"
click at [491, 473] on p "​ ​ My name is Troy Sanford and I am your Florida Licensed Mold Assessor. Your …" at bounding box center [695, 461] width 669 height 60
click at [355, 443] on div "Hi Patty, ​ ​ My name is Troy Sanford and I am your Florida Licensed Mold Asses…" at bounding box center [695, 606] width 698 height 450
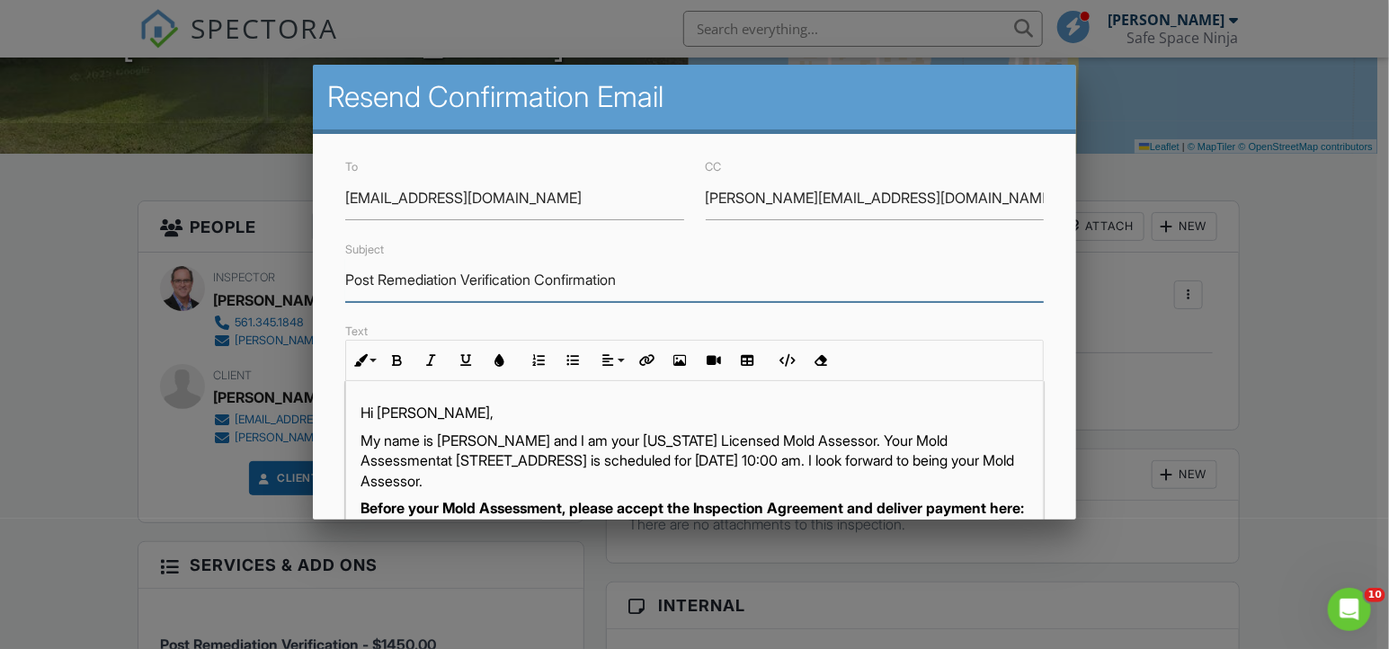
drag, startPoint x: 632, startPoint y: 278, endPoint x: 326, endPoint y: 281, distance: 305.7
click at [326, 281] on div "To pattylowdon@gmail.com CC Brittany@coppolaconcierge.com Subject Post Remediat…" at bounding box center [695, 541] width 764 height 815
drag, startPoint x: 885, startPoint y: 443, endPoint x: 355, endPoint y: 459, distance: 529.8
click at [355, 459] on div "Hi Patty, My name is Troy Sanford and I am your Florida Licensed Mold Assessor.…" at bounding box center [695, 606] width 698 height 450
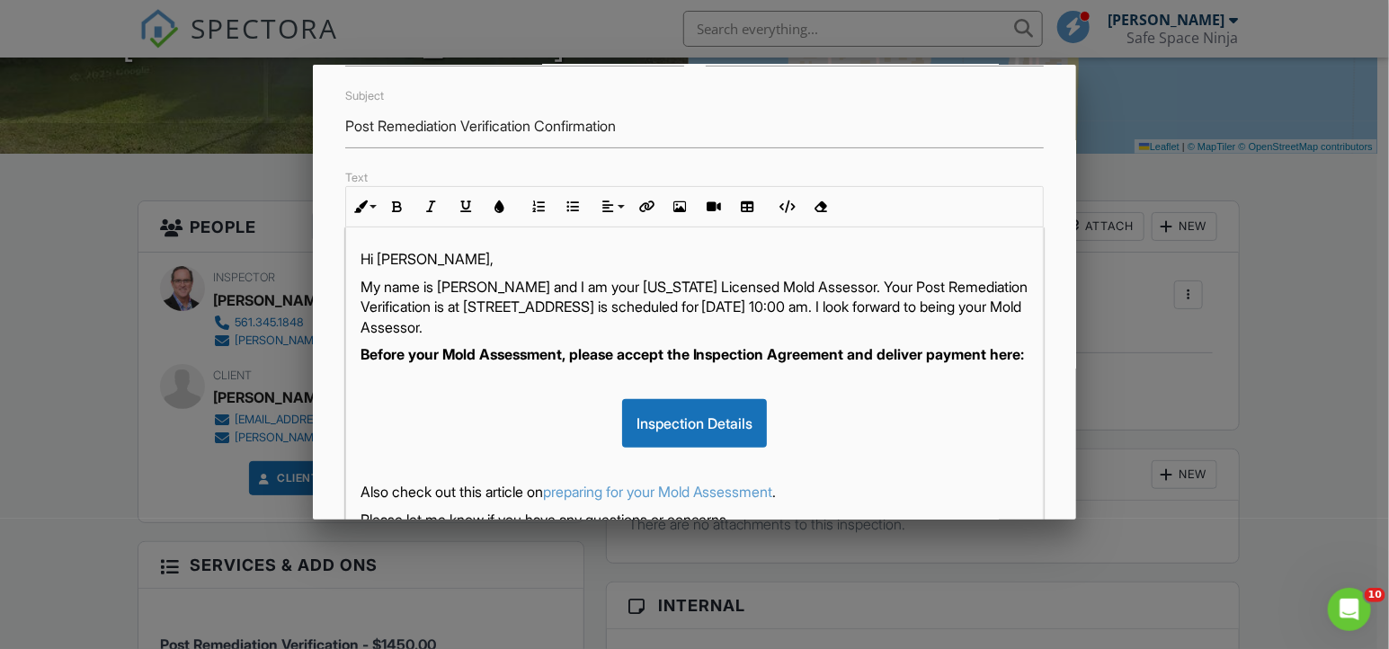
scroll to position [181, 0]
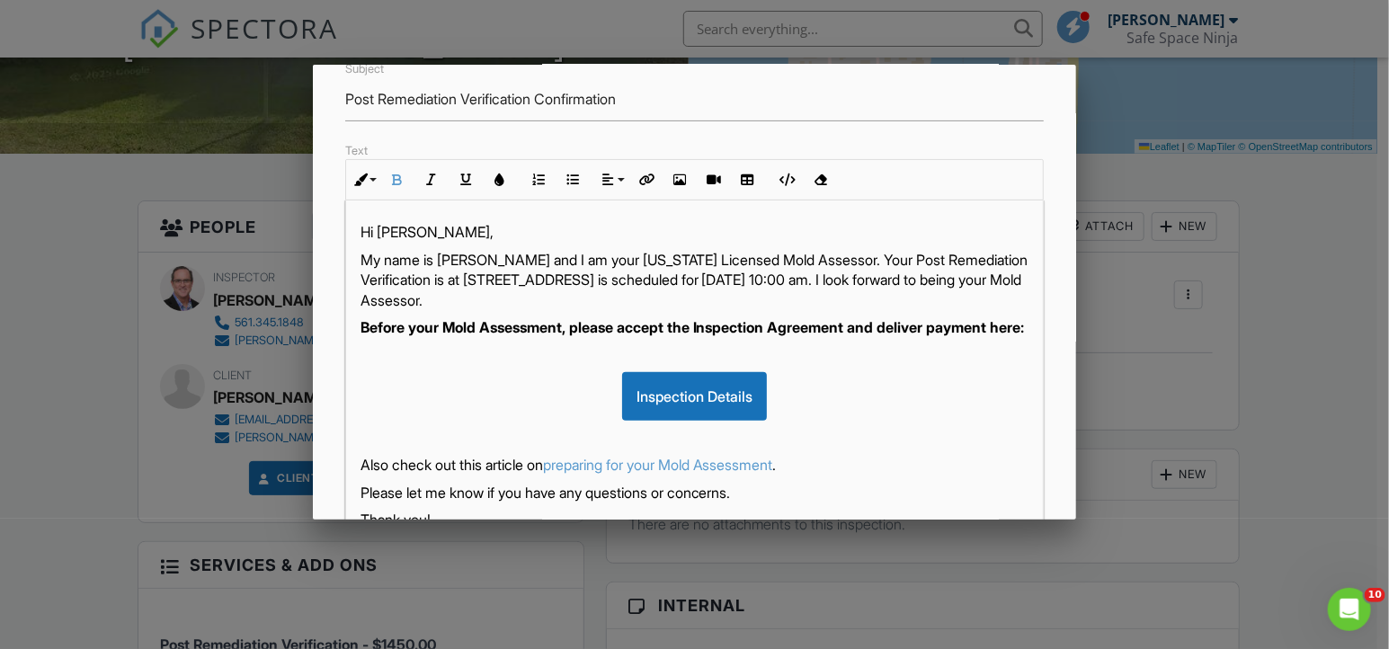
click at [629, 324] on strong "Before your Mold Assessment, please accept the Inspection Agreement and deliver…" at bounding box center [693, 327] width 664 height 18
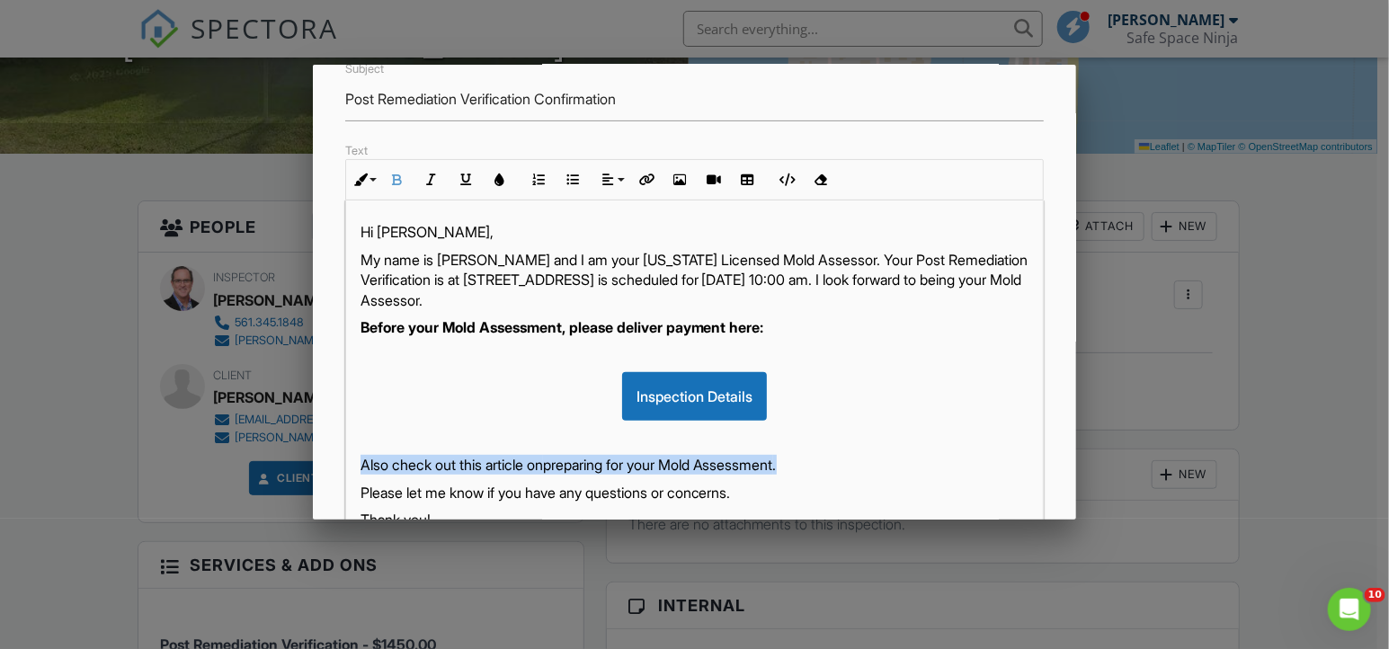
drag, startPoint x: 826, startPoint y: 461, endPoint x: 352, endPoint y: 459, distance: 474.7
click at [352, 459] on div "Hi Patty, My name is Troy Sanford and I am your Florida Licensed Mold Assessor.…" at bounding box center [695, 425] width 698 height 450
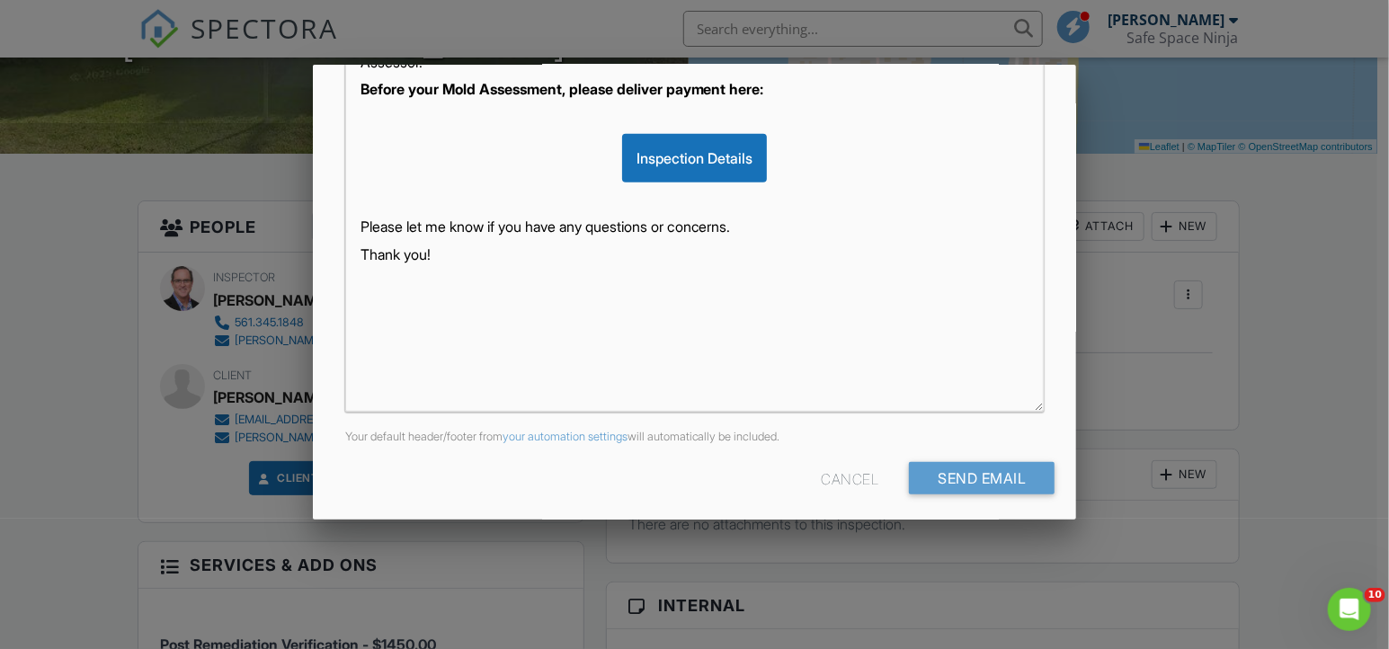
scroll to position [429, 0]
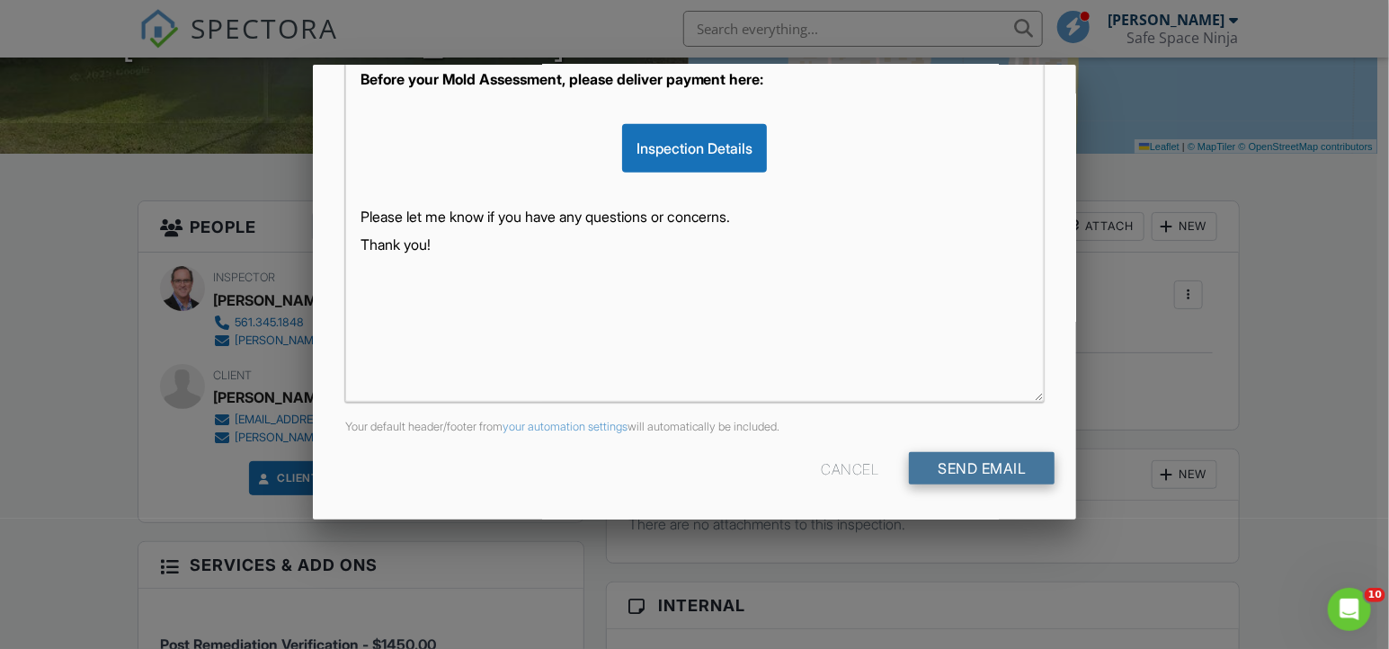
click at [959, 467] on input "Send Email" at bounding box center [982, 468] width 146 height 32
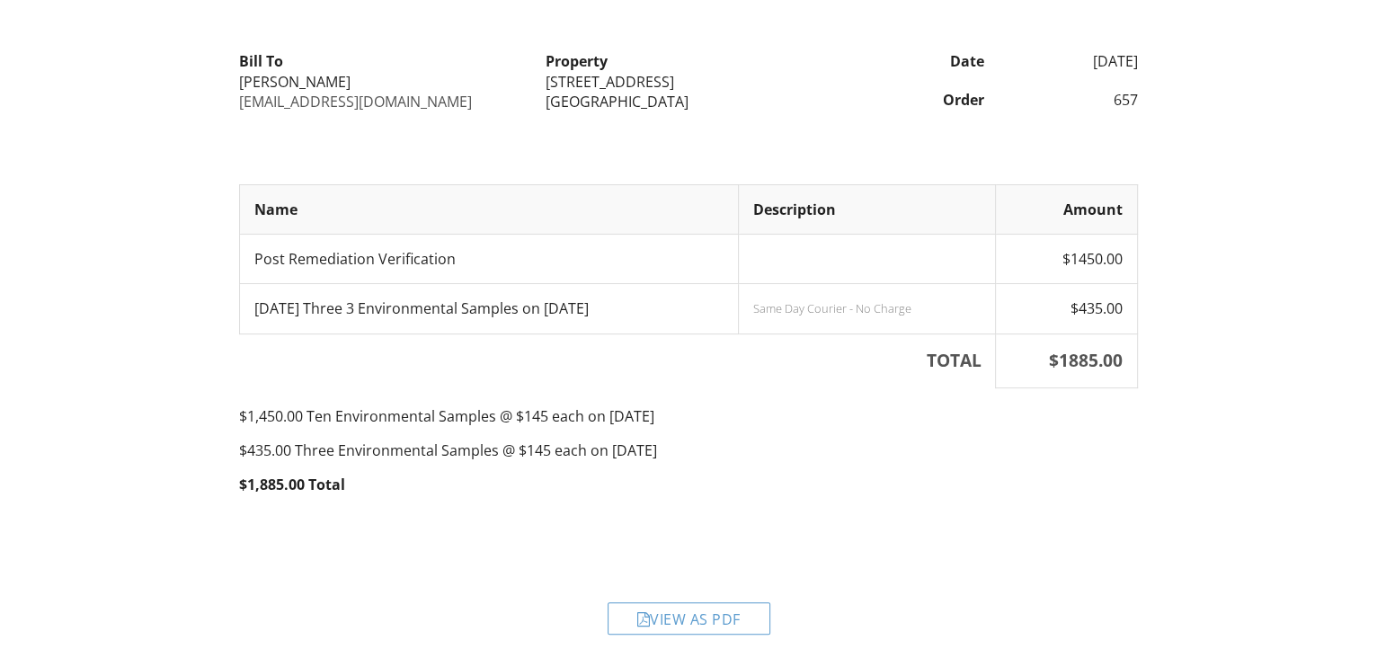
scroll to position [210, 0]
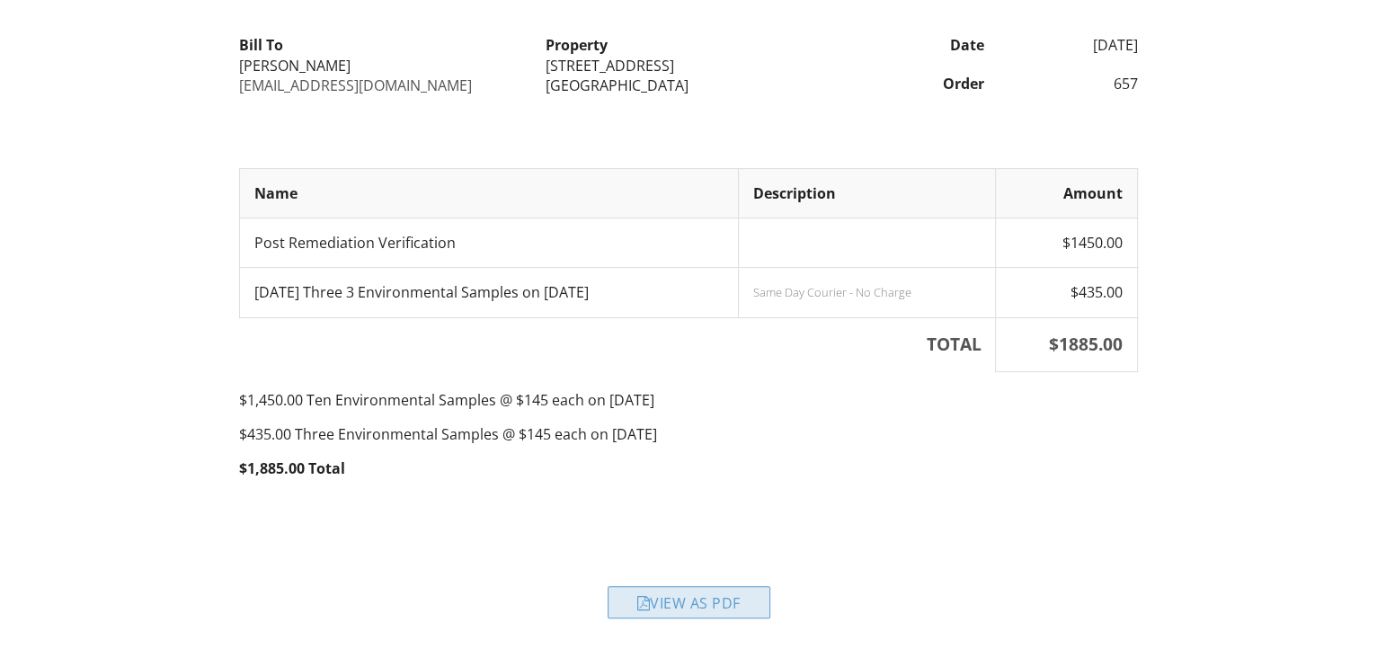
click at [640, 603] on div at bounding box center [643, 603] width 13 height 14
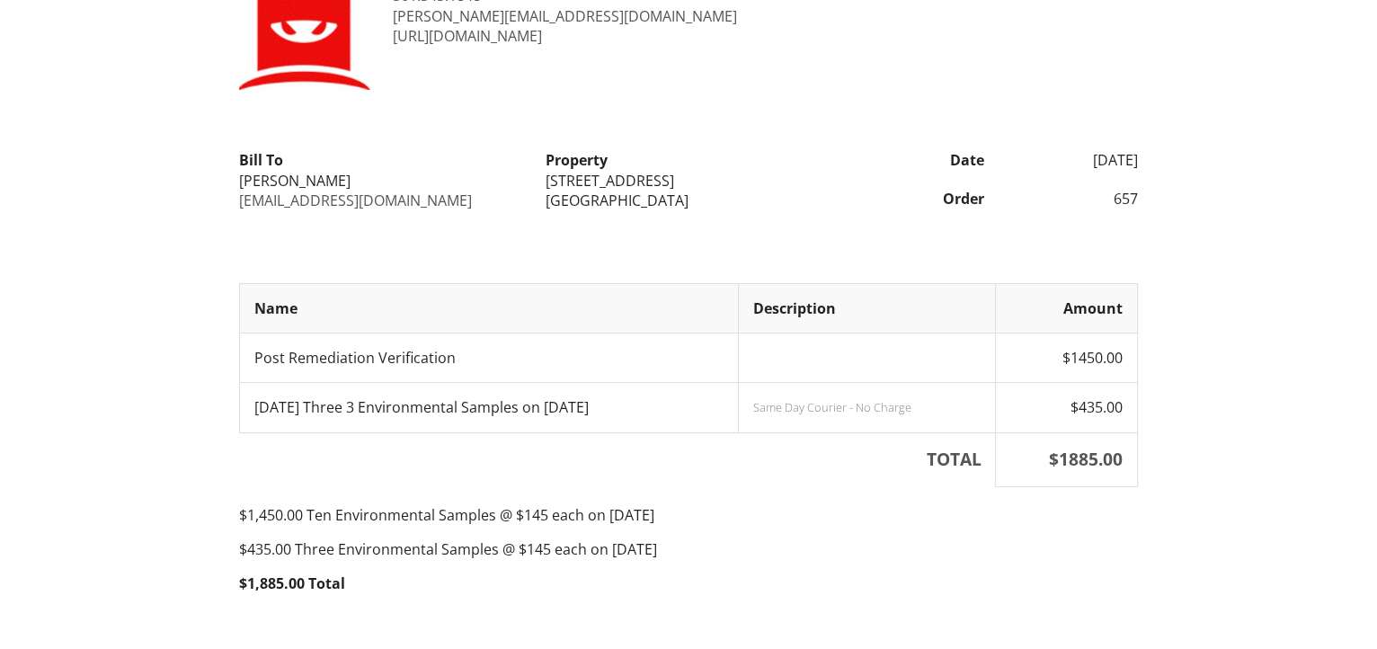
scroll to position [210, 0]
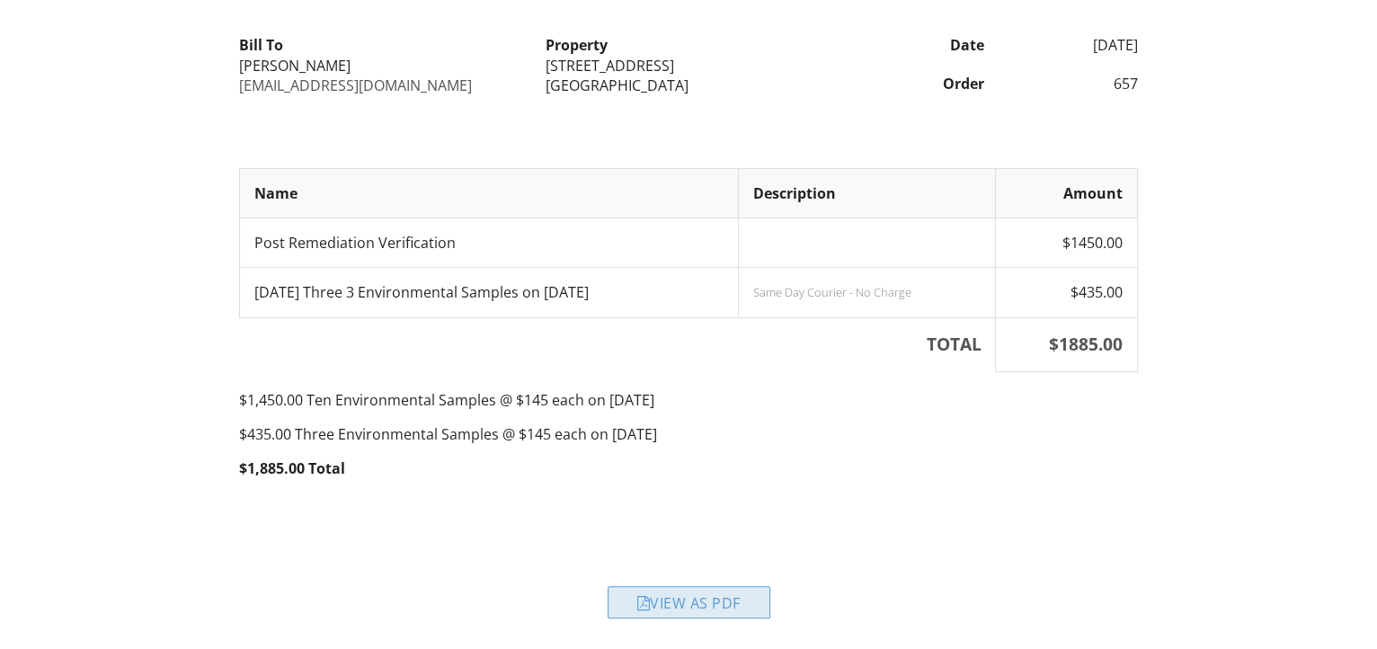
click at [688, 606] on div "View as PDF" at bounding box center [689, 602] width 163 height 32
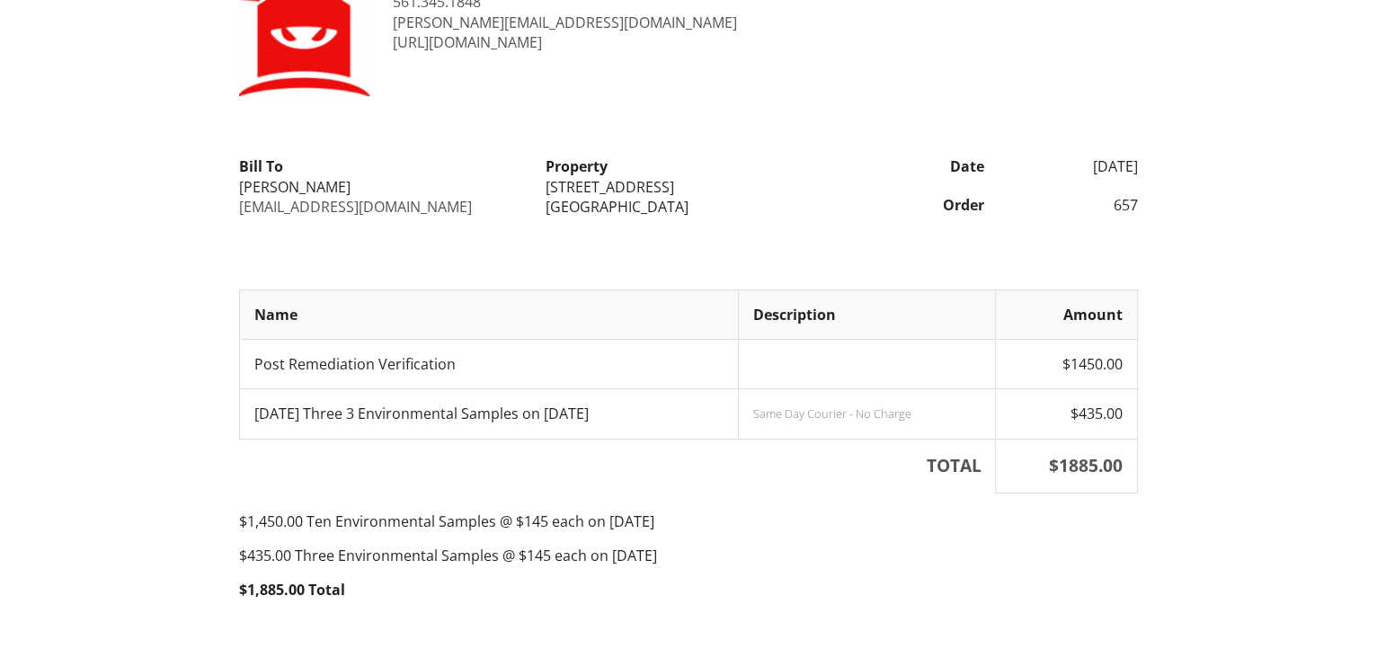
scroll to position [210, 0]
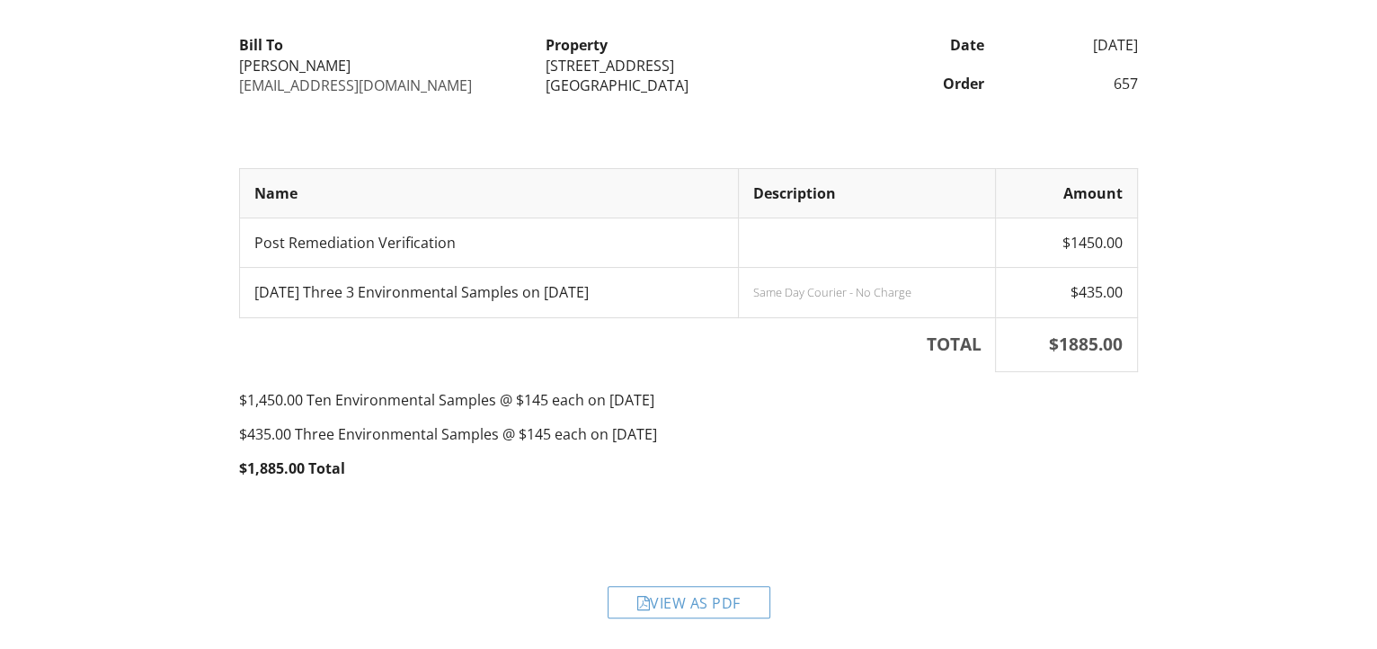
click at [653, 596] on div "View as PDF" at bounding box center [689, 602] width 163 height 32
